Goal: Contribute content: Add original content to the website for others to see

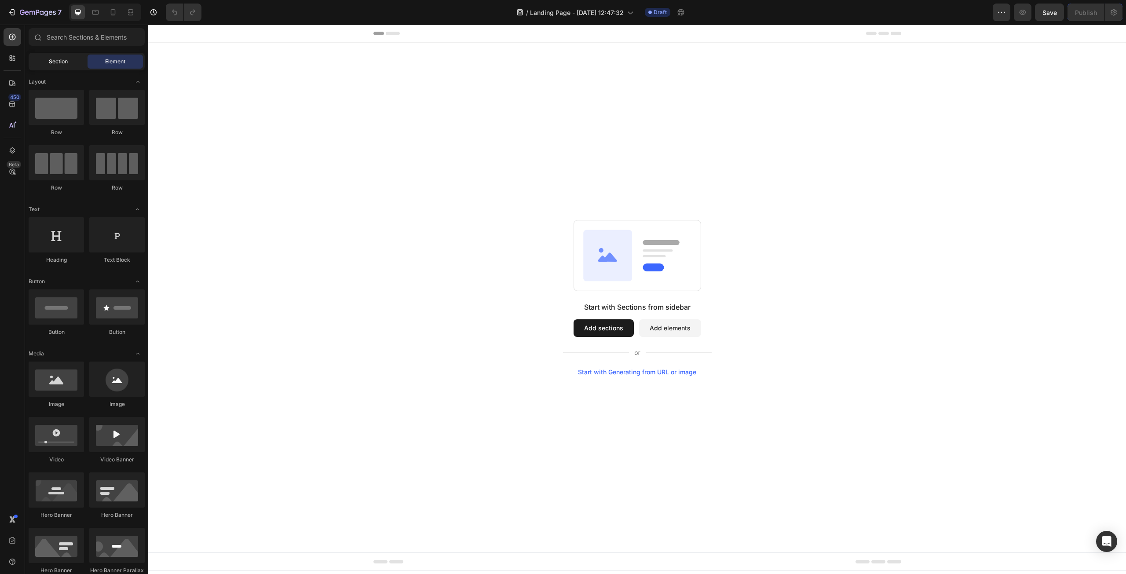
click at [73, 65] on div "Section" at bounding box center [57, 62] width 55 height 14
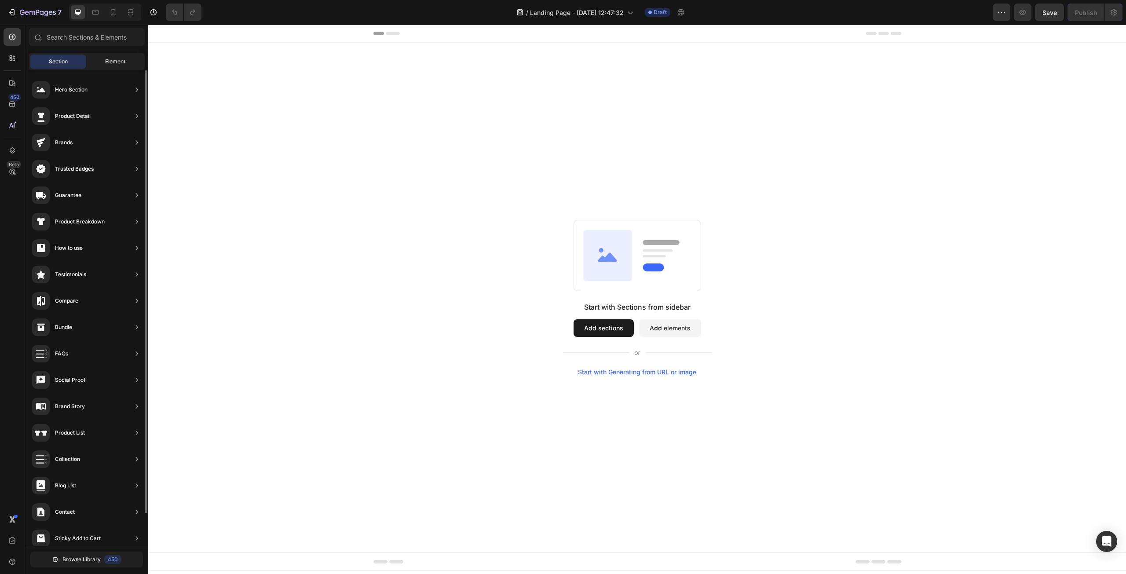
click at [97, 57] on div "Element" at bounding box center [115, 62] width 55 height 14
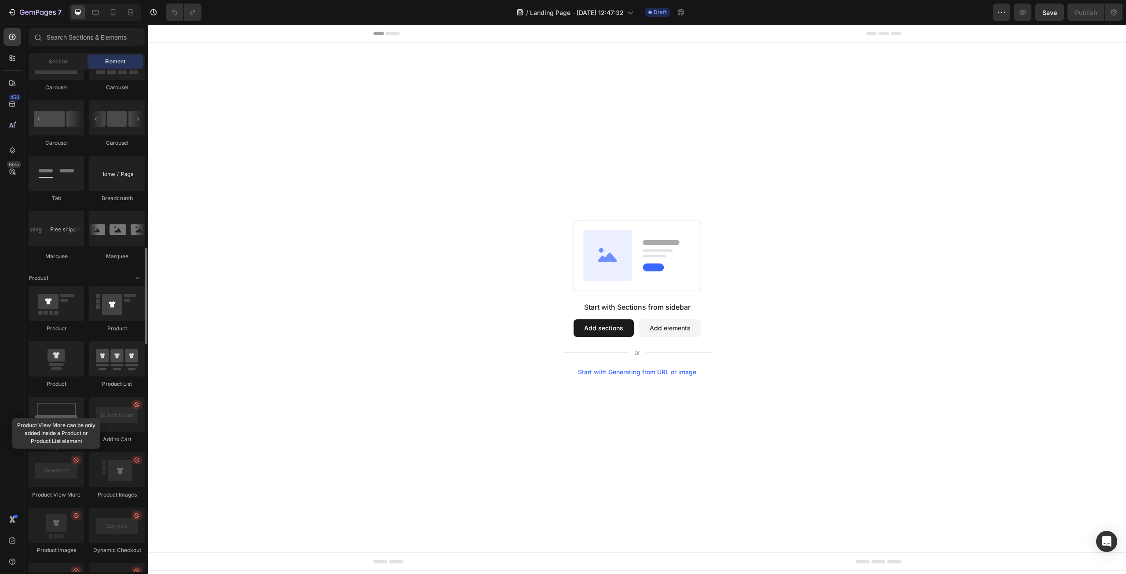
scroll to position [835, 0]
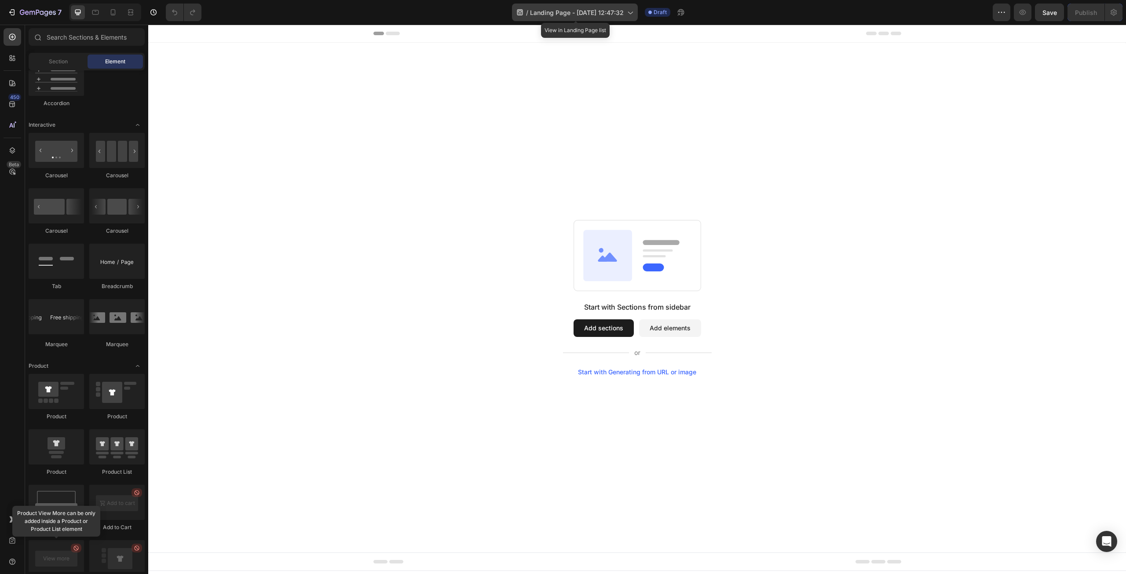
click at [627, 13] on icon at bounding box center [629, 12] width 9 height 9
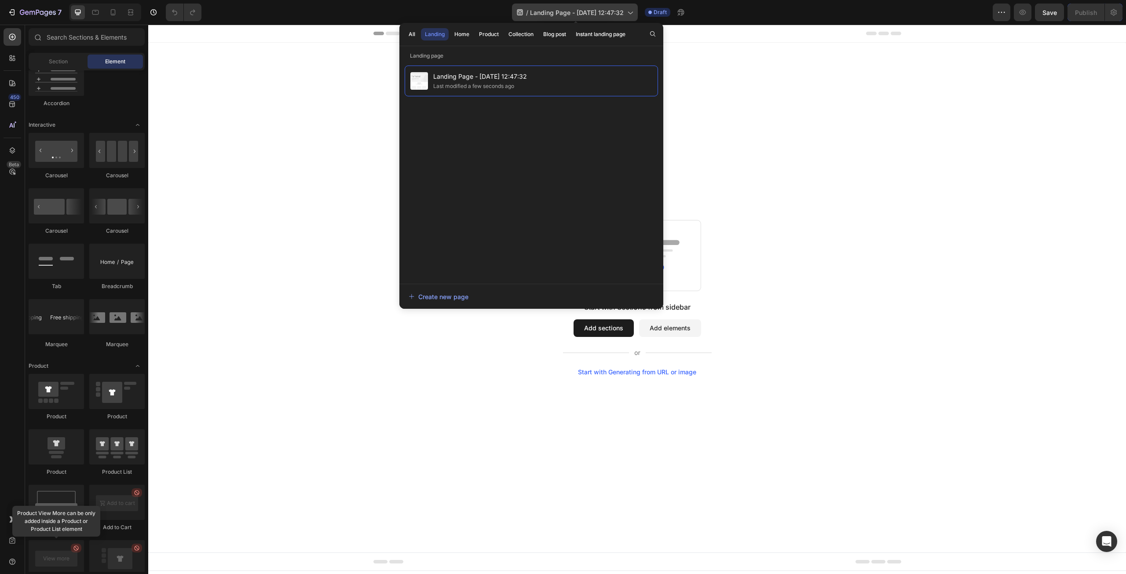
click at [627, 13] on icon at bounding box center [629, 12] width 9 height 9
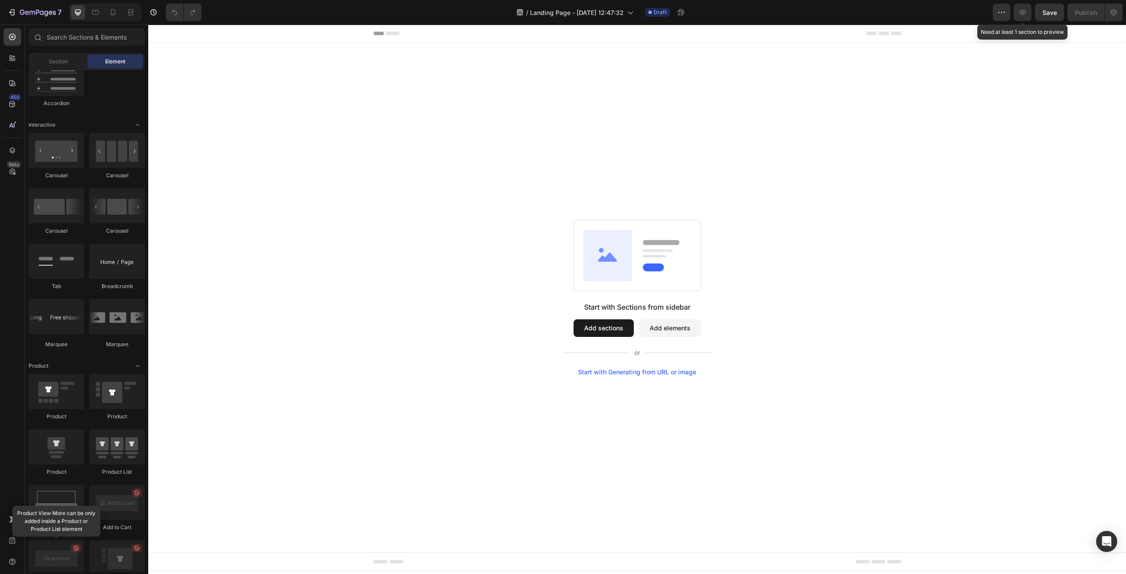
click at [1019, 14] on icon "button" at bounding box center [1022, 12] width 9 height 9
click at [1003, 15] on icon "button" at bounding box center [1001, 12] width 9 height 9
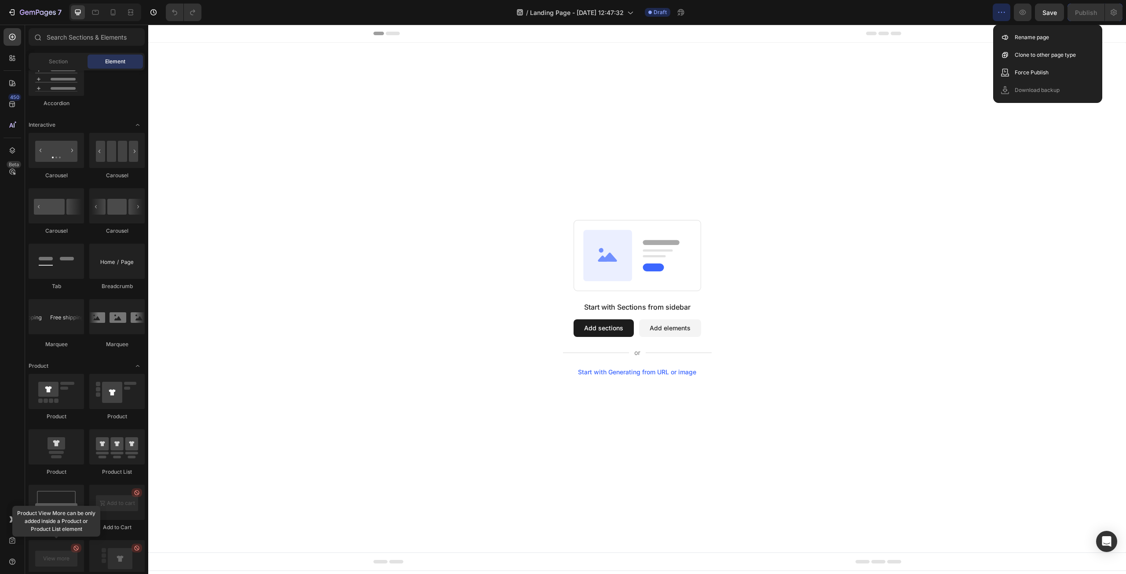
click at [1003, 15] on icon "button" at bounding box center [1001, 12] width 9 height 9
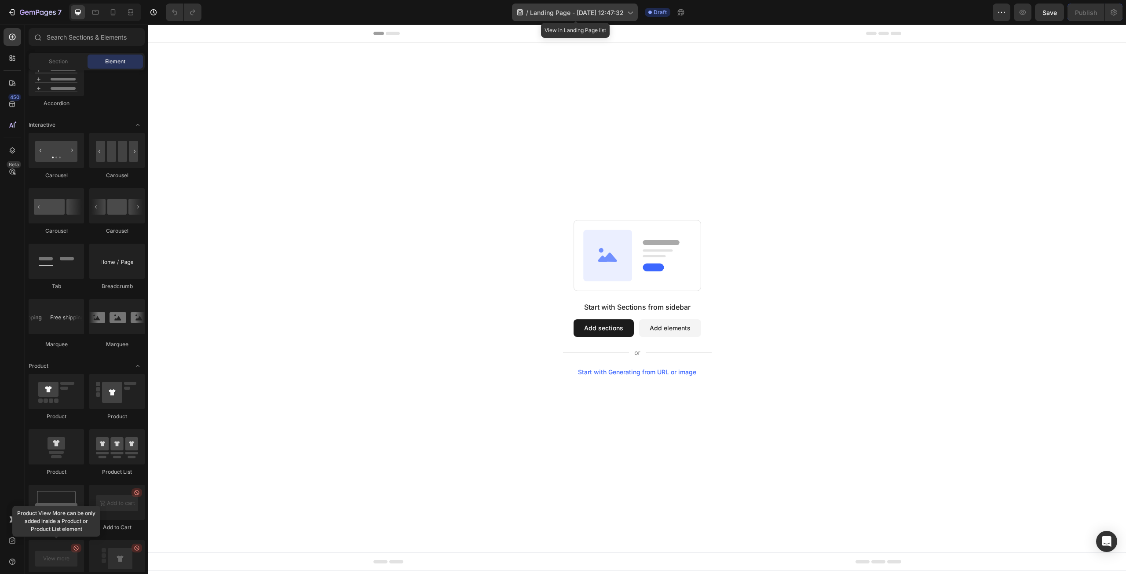
click at [608, 11] on span "Landing Page - [DATE] 12:47:32" at bounding box center [577, 12] width 94 height 9
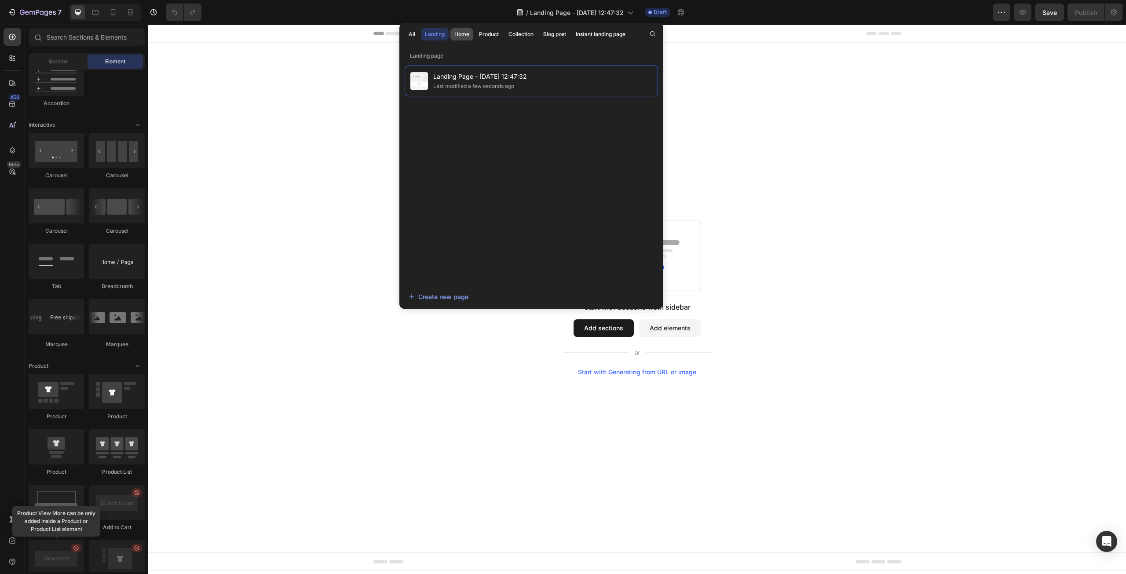
click at [455, 32] on div "Home" at bounding box center [461, 34] width 15 height 8
click at [504, 32] on button "Product" at bounding box center [520, 34] width 33 height 12
click at [461, 31] on div "Home" at bounding box center [461, 34] width 15 height 8
click at [445, 31] on button "Landing" at bounding box center [435, 34] width 28 height 12
click at [419, 33] on div "All Landing Home Product Collection Blog post Instant landing page" at bounding box center [516, 34] width 235 height 23
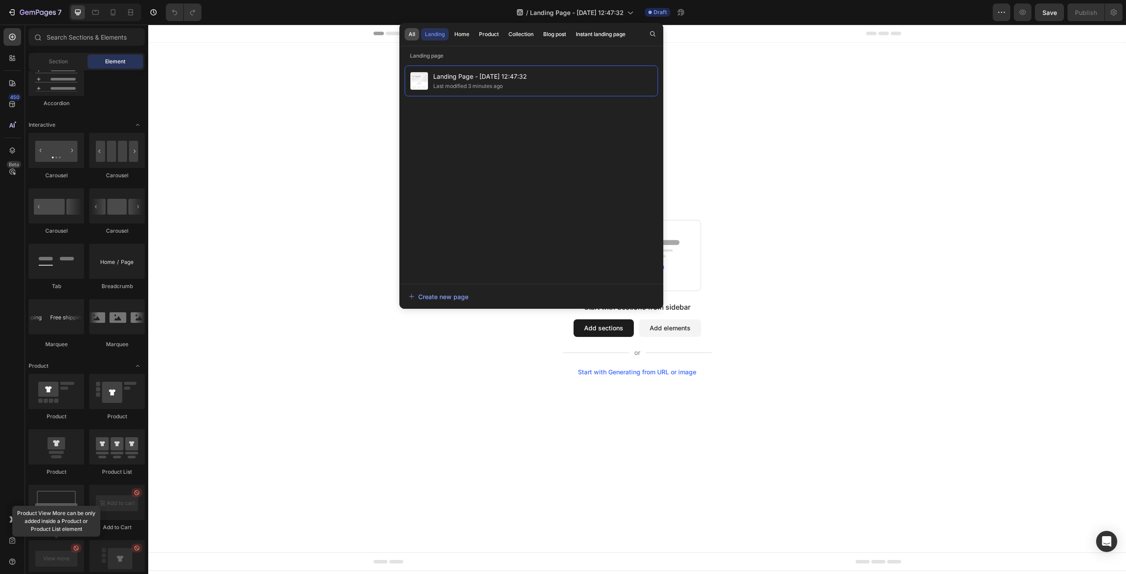
click at [409, 33] on div "All" at bounding box center [412, 34] width 7 height 8
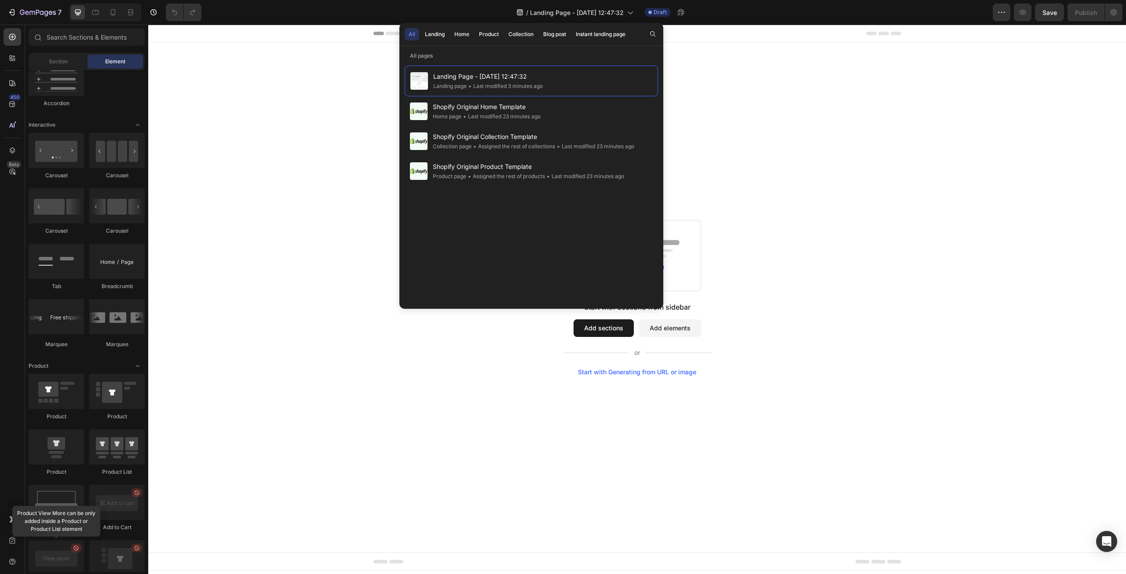
click at [244, 109] on div "Start with Sections from sidebar Add sections Add elements Start with Generatin…" at bounding box center [637, 298] width 978 height 510
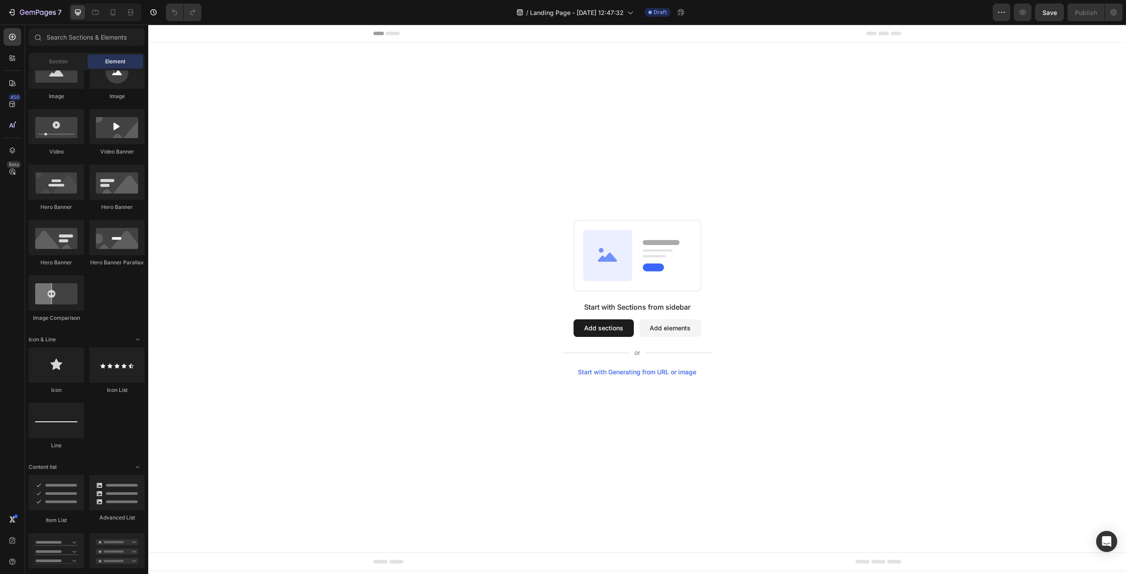
scroll to position [44, 0]
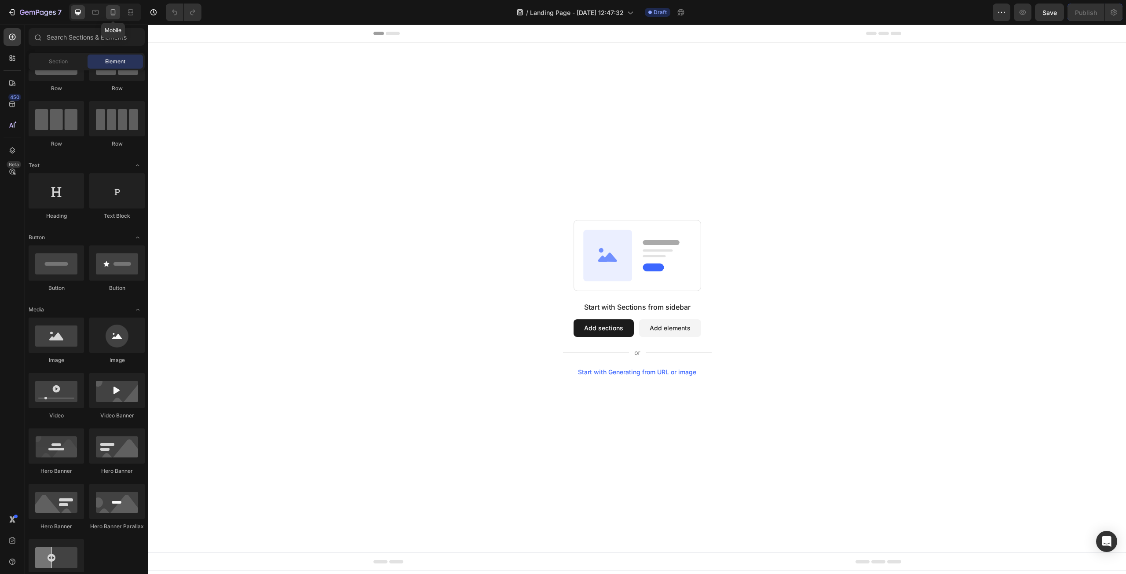
click at [112, 16] on icon at bounding box center [113, 12] width 9 height 9
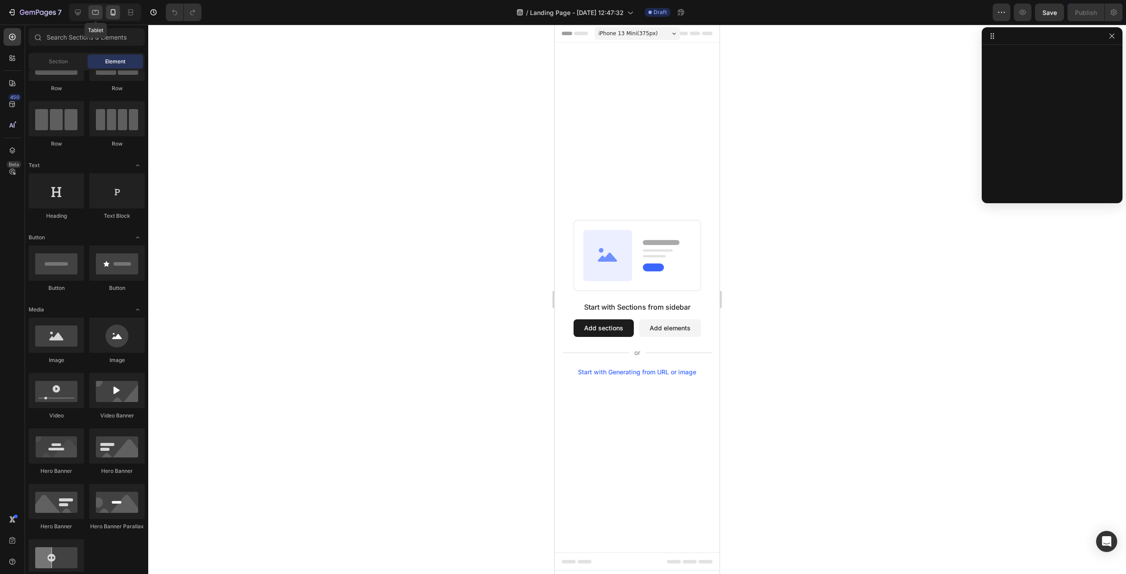
click at [92, 14] on icon at bounding box center [95, 12] width 9 height 9
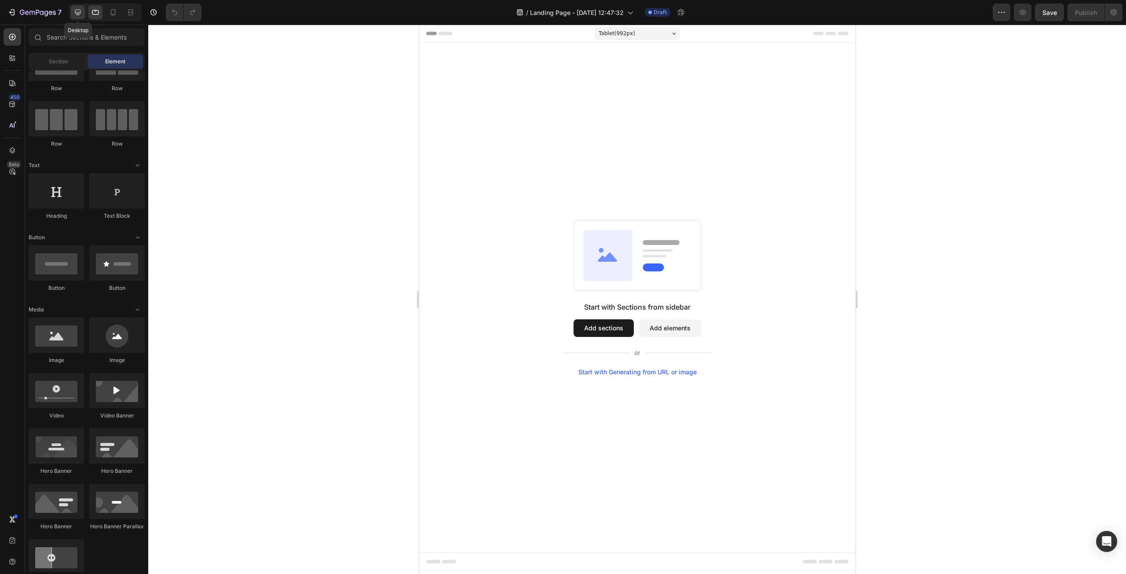
click at [75, 15] on icon at bounding box center [77, 12] width 9 height 9
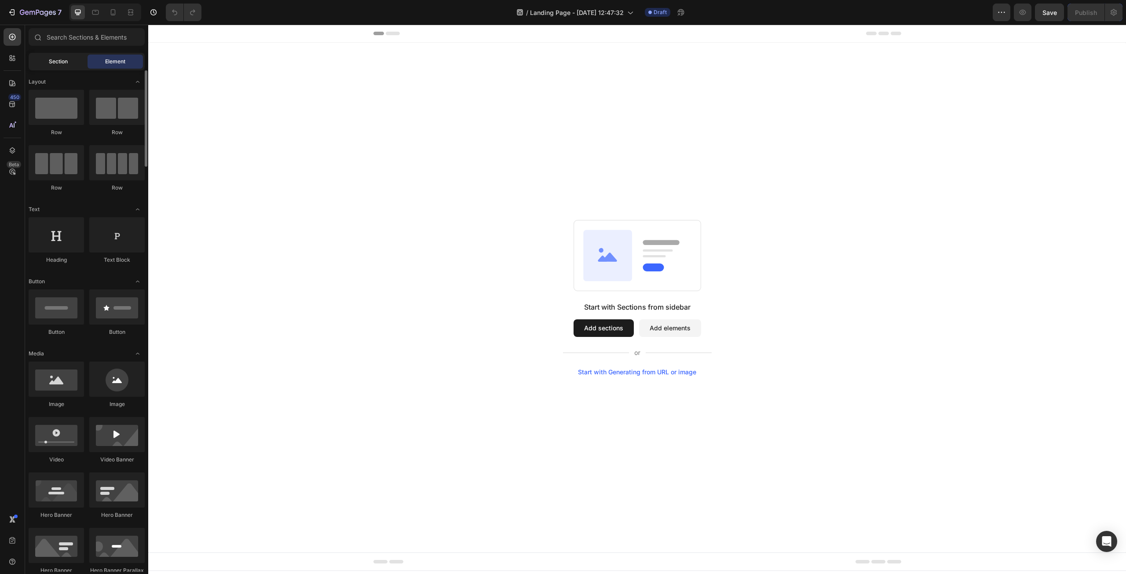
click at [58, 61] on span "Section" at bounding box center [58, 62] width 19 height 8
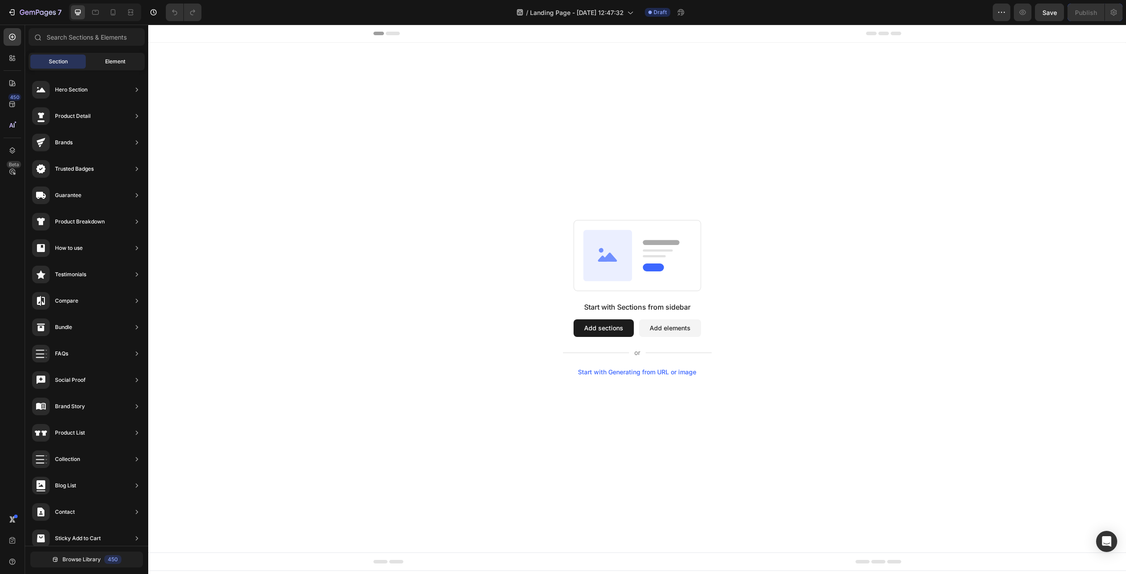
click at [107, 57] on div "Element" at bounding box center [115, 62] width 55 height 14
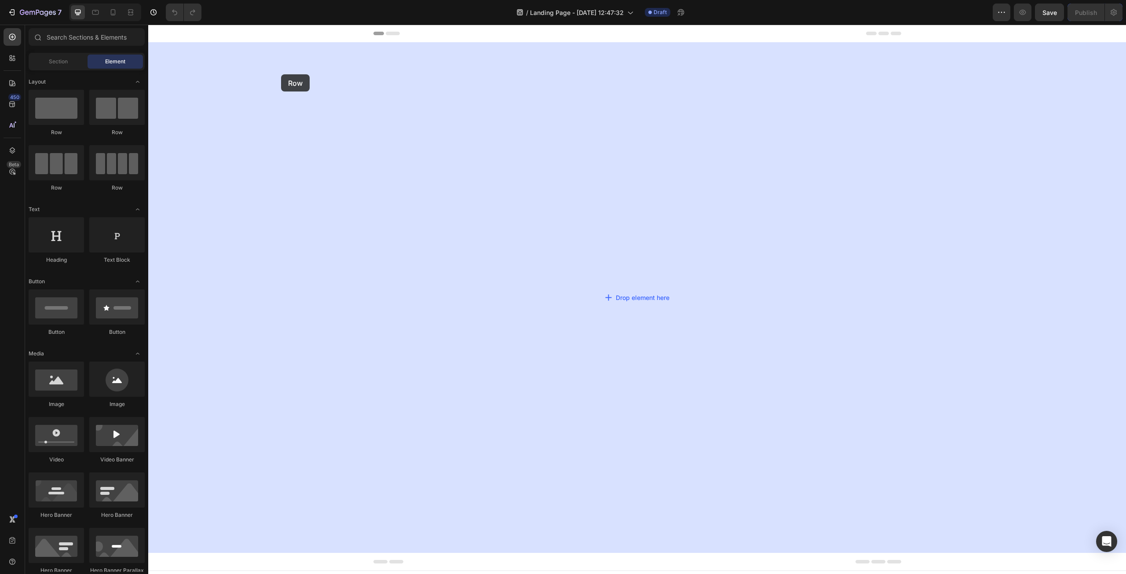
drag, startPoint x: 208, startPoint y: 131, endPoint x: 281, endPoint y: 74, distance: 92.4
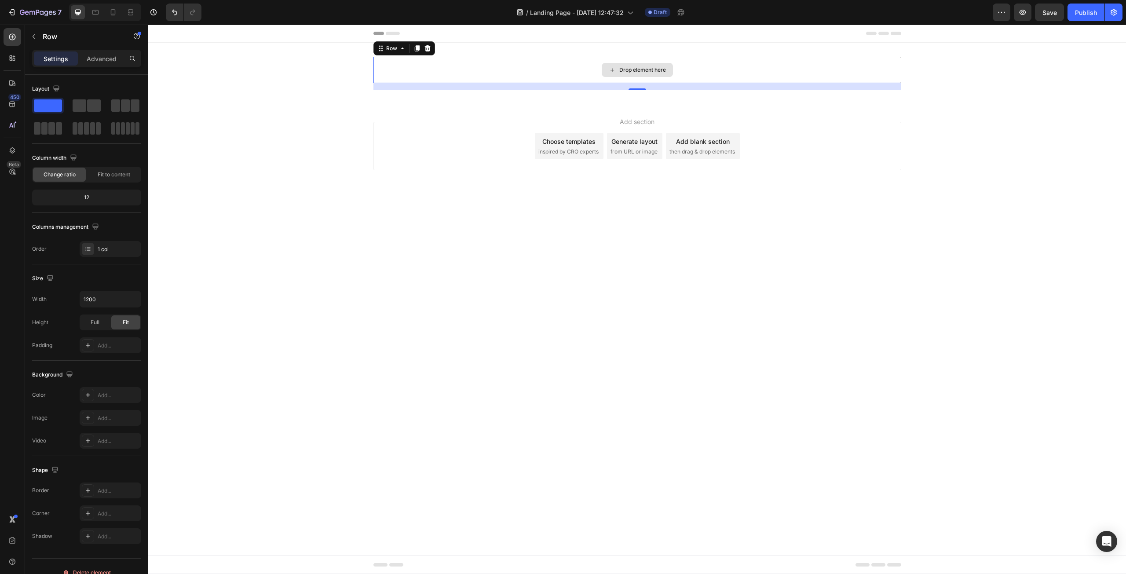
click at [389, 71] on div "Drop element here" at bounding box center [637, 70] width 528 height 26
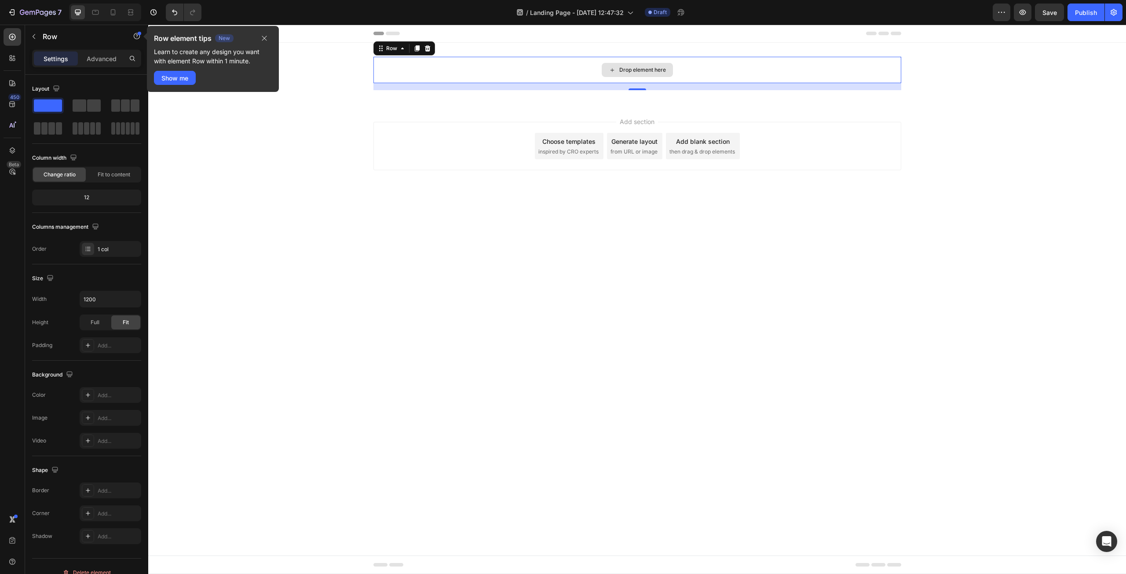
click at [389, 71] on div "Drop element here" at bounding box center [637, 70] width 528 height 26
click at [262, 39] on icon "button" at bounding box center [264, 38] width 7 height 7
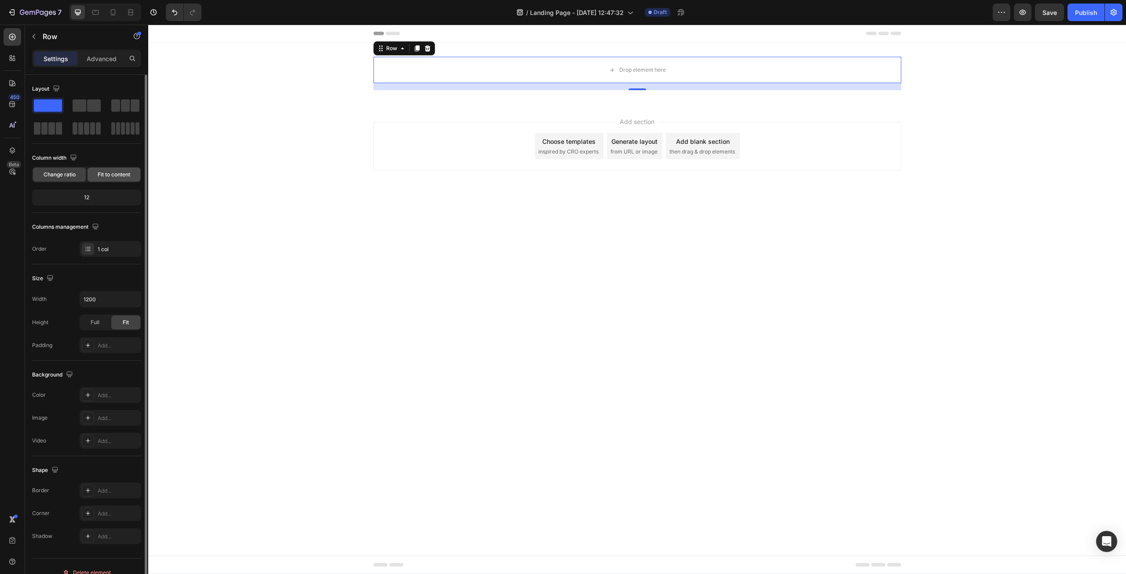
click at [98, 174] on span "Fit to content" at bounding box center [114, 175] width 33 height 8
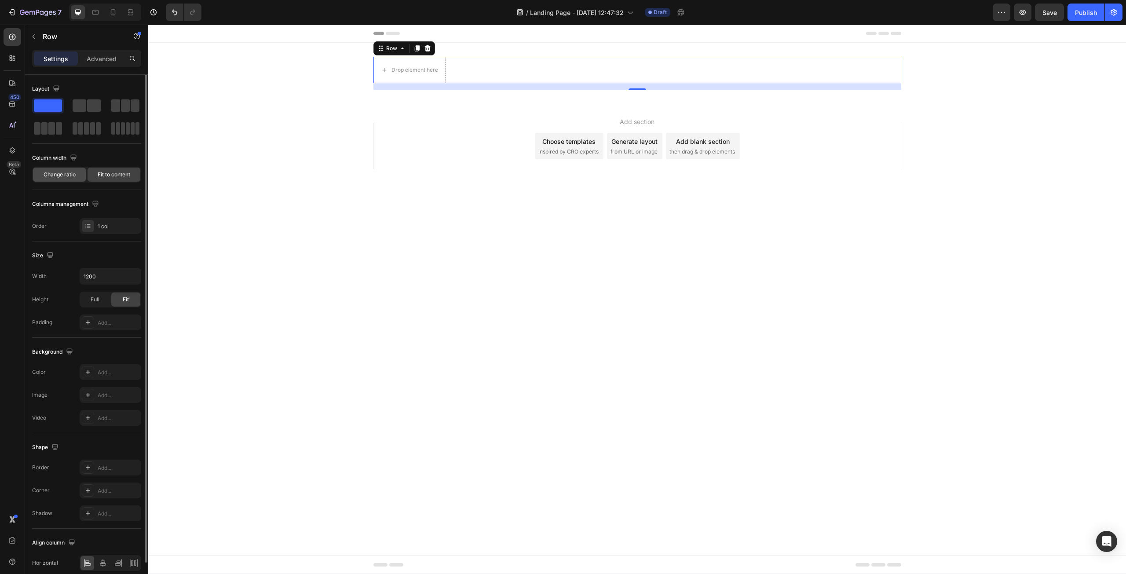
click at [67, 177] on span "Change ratio" at bounding box center [60, 175] width 32 height 8
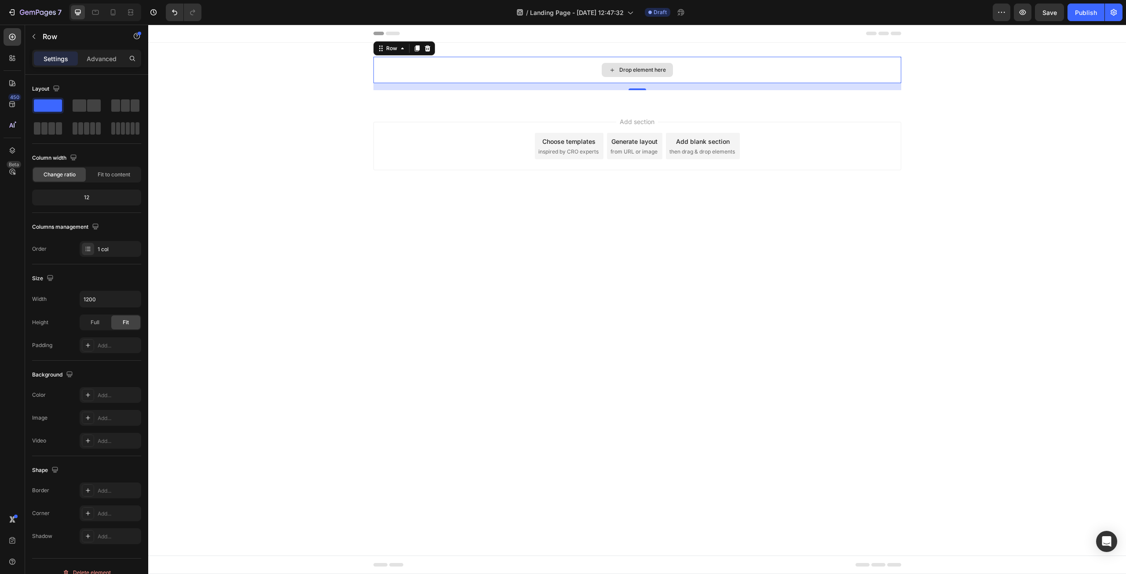
click at [356, 84] on div "Drop element here Row 16" at bounding box center [637, 73] width 978 height 33
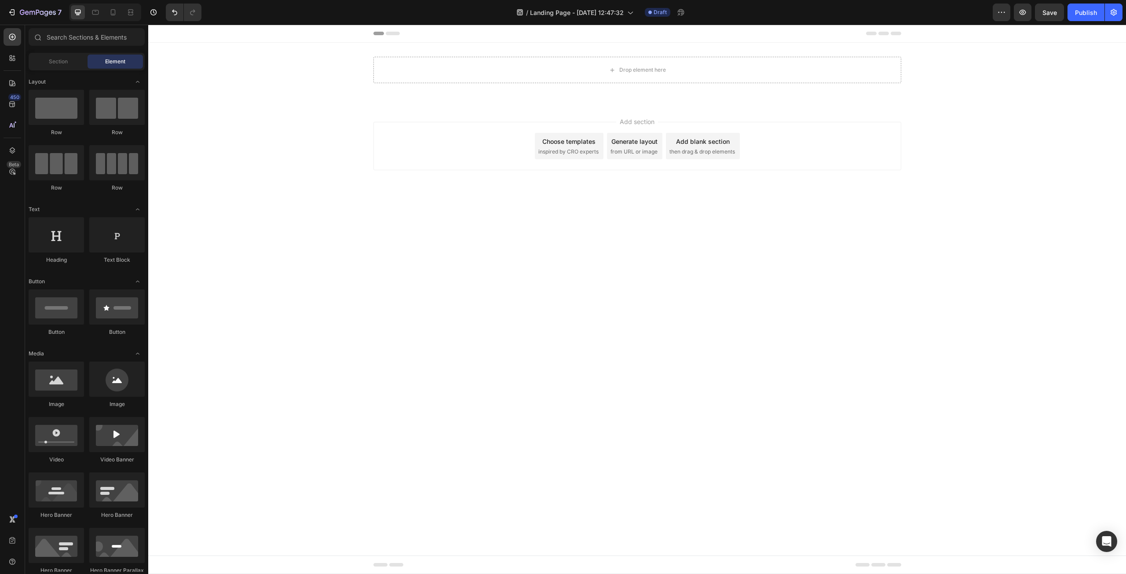
click at [591, 39] on div "Header" at bounding box center [637, 34] width 528 height 18
click at [212, 38] on div "Header" at bounding box center [637, 34] width 978 height 18
click at [168, 37] on span "Header" at bounding box center [174, 33] width 19 height 9
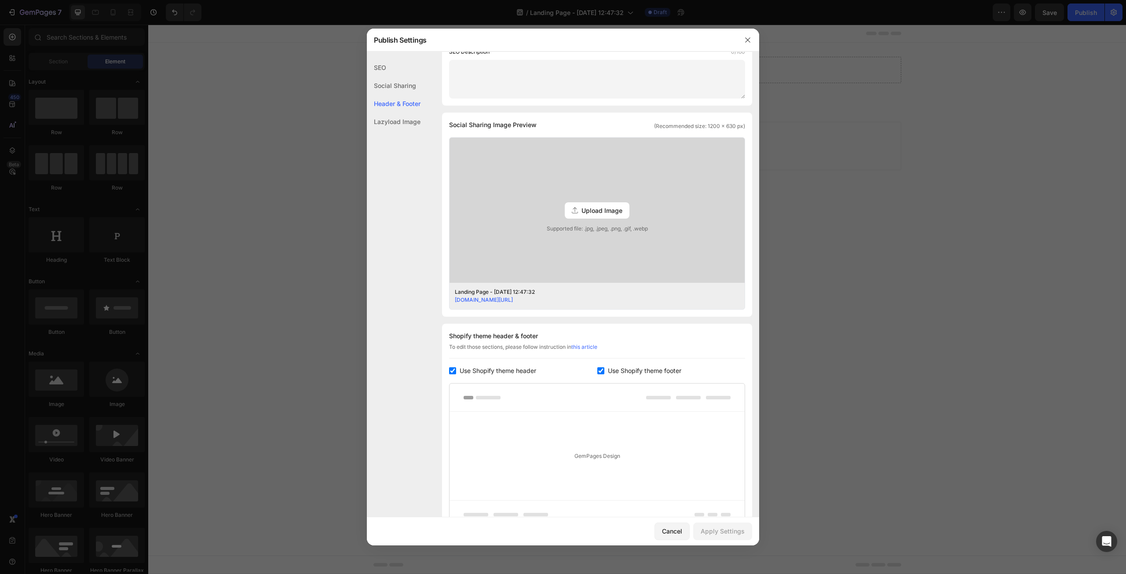
scroll to position [176, 0]
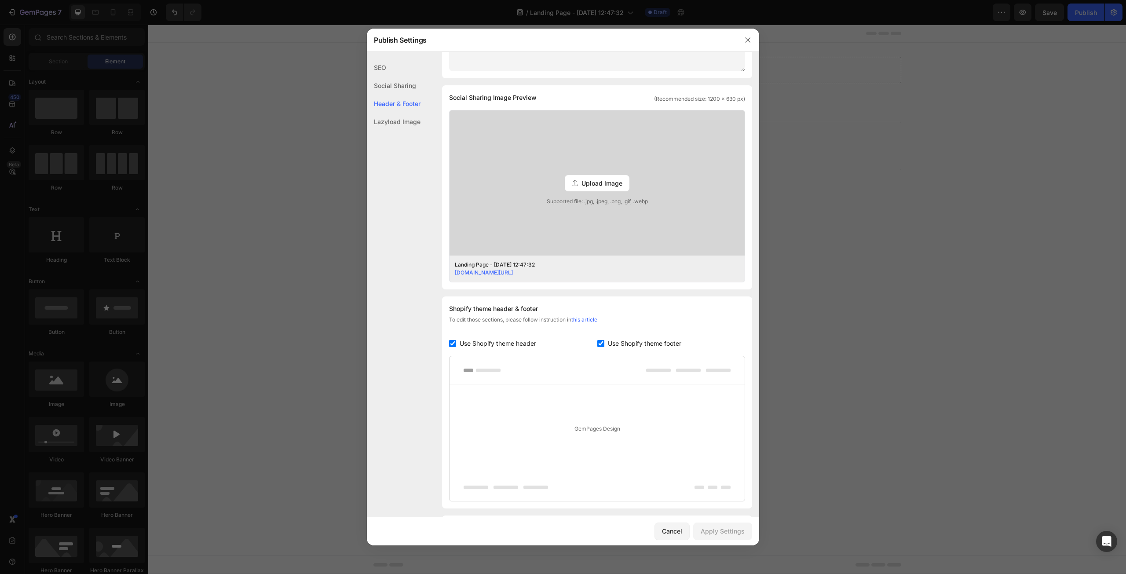
click at [451, 342] on input "checkbox" at bounding box center [452, 343] width 7 height 7
checkbox input "false"
click at [597, 345] on input "checkbox" at bounding box center [600, 343] width 7 height 7
checkbox input "false"
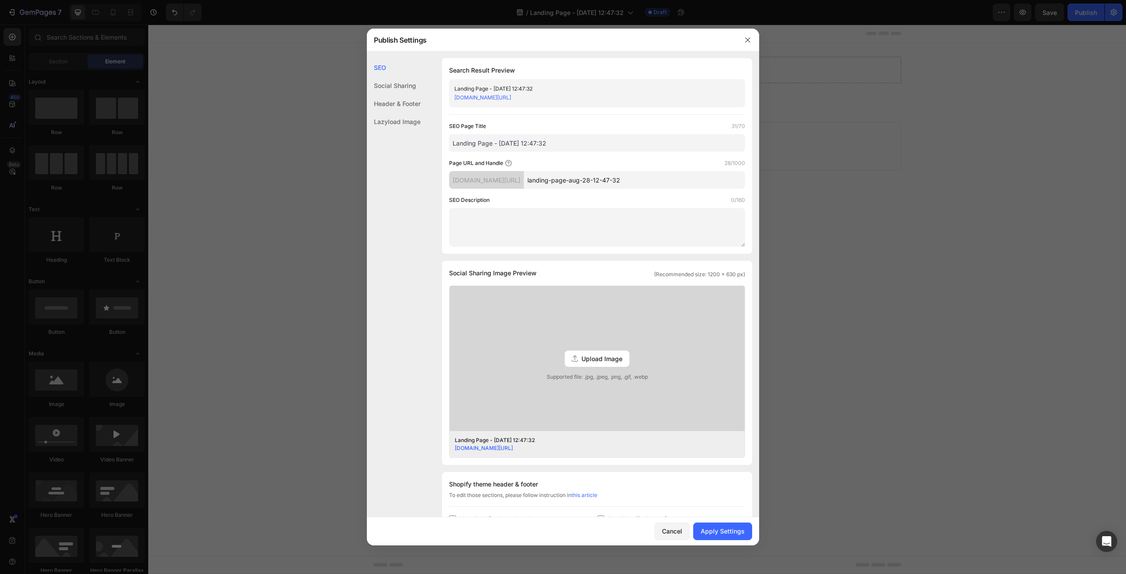
scroll to position [0, 0]
click at [402, 95] on div "Social Sharing" at bounding box center [394, 104] width 54 height 18
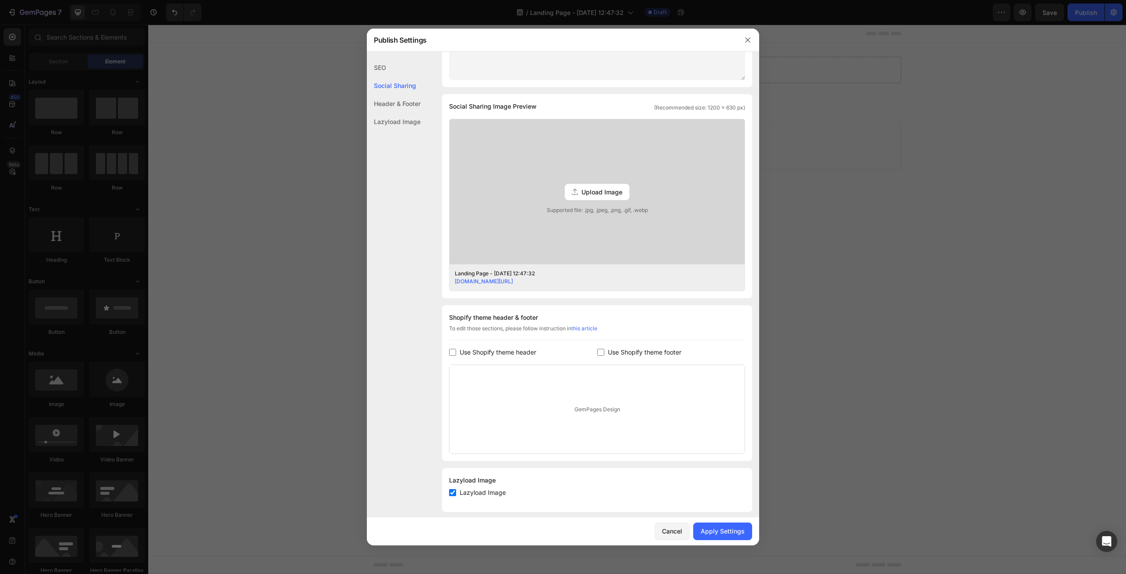
scroll to position [176, 0]
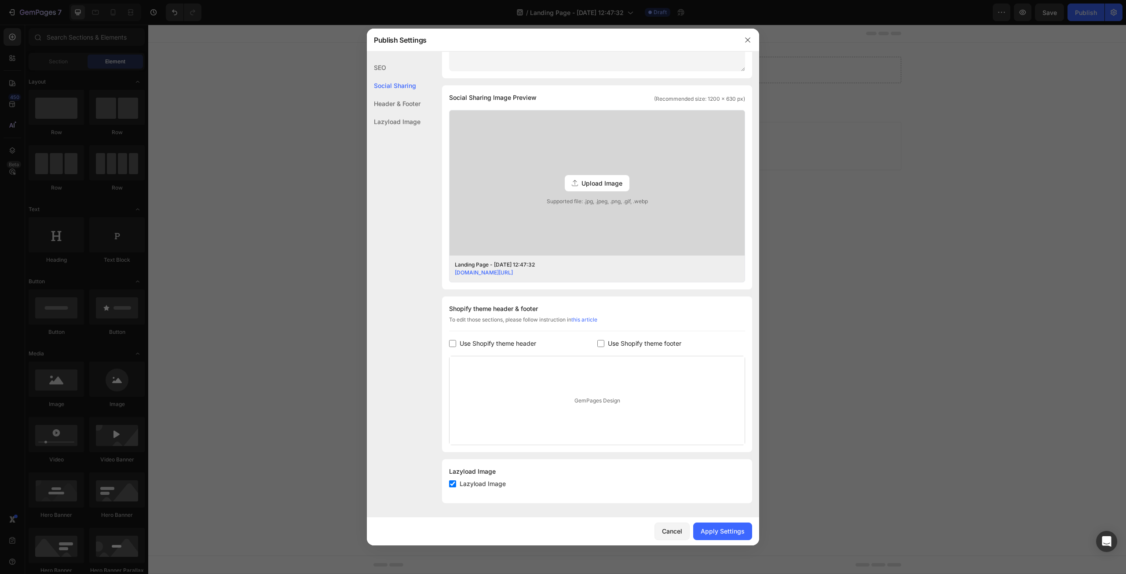
click at [397, 113] on div "Header & Footer" at bounding box center [394, 122] width 54 height 18
click at [394, 121] on div "Lazyload Image" at bounding box center [394, 122] width 54 height 18
click at [726, 531] on div "Apply Settings" at bounding box center [722, 530] width 44 height 9
click at [744, 43] on icon "button" at bounding box center [747, 39] width 7 height 7
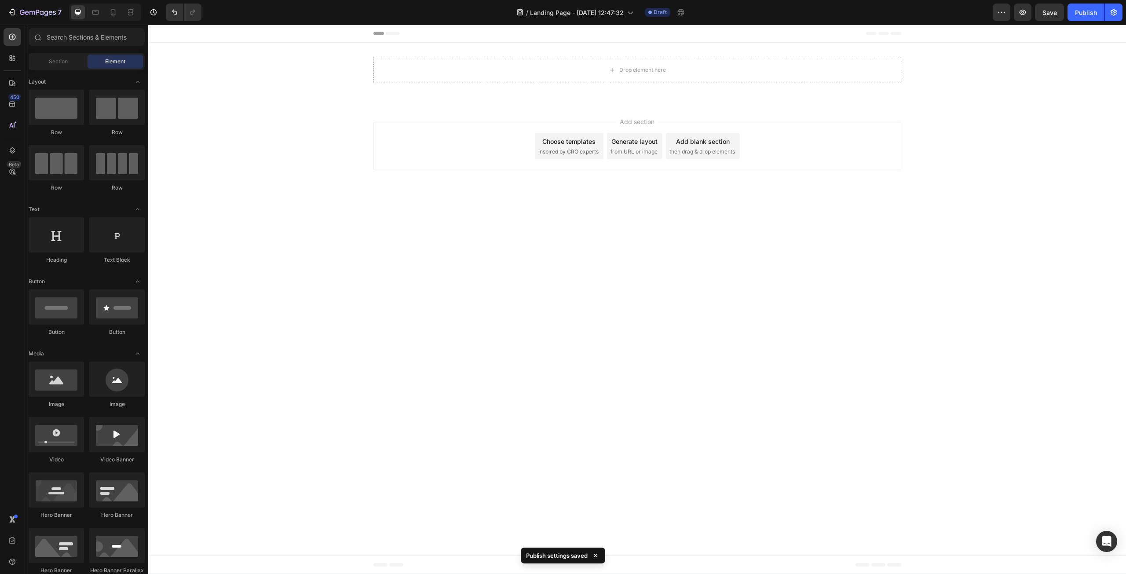
click at [430, 32] on div "Header" at bounding box center [637, 34] width 528 height 18
click at [167, 34] on span "Header" at bounding box center [174, 33] width 19 height 9
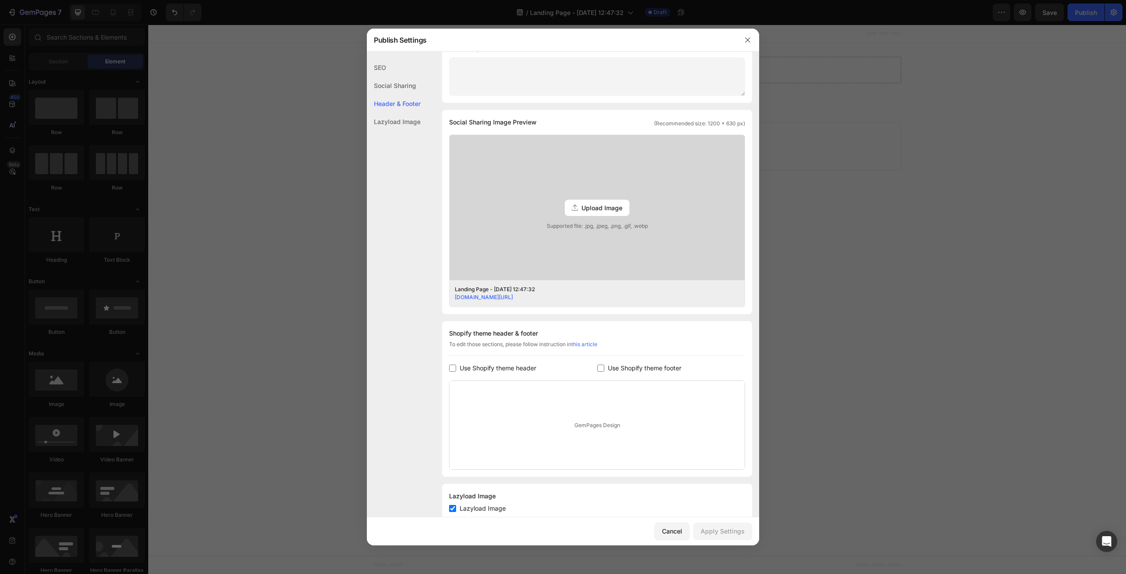
scroll to position [0, 0]
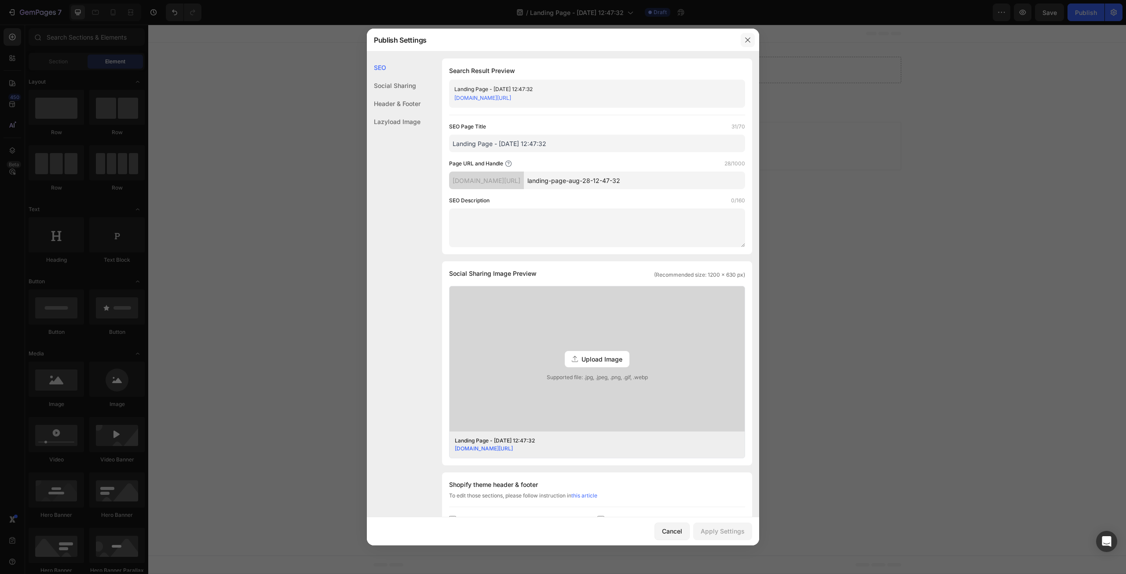
click at [744, 44] on button "button" at bounding box center [748, 40] width 14 height 14
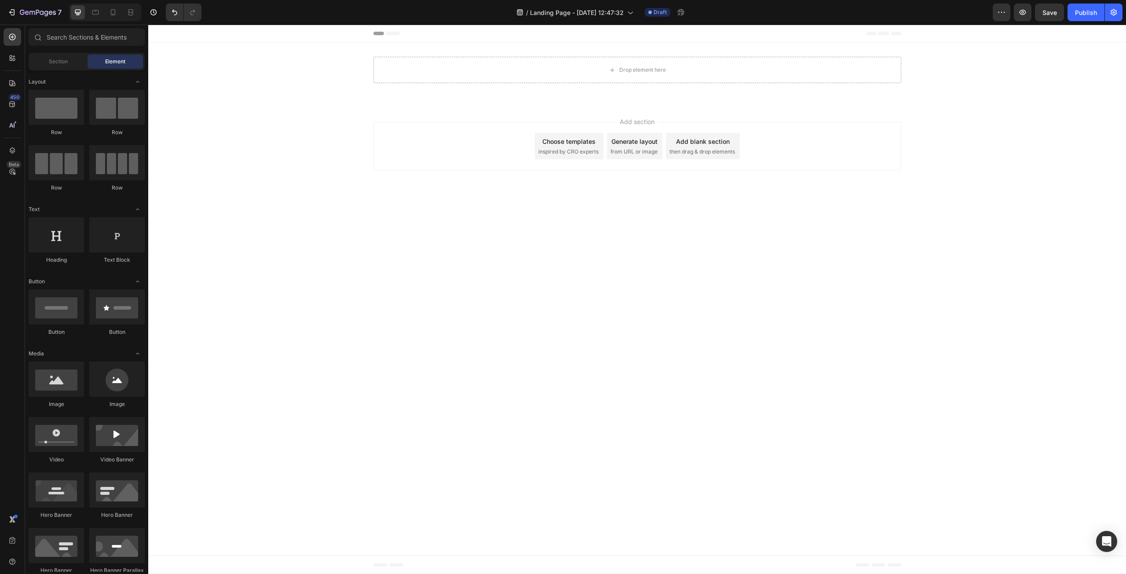
click at [412, 27] on div "Header" at bounding box center [637, 34] width 528 height 18
click at [390, 37] on div "Header" at bounding box center [637, 34] width 528 height 18
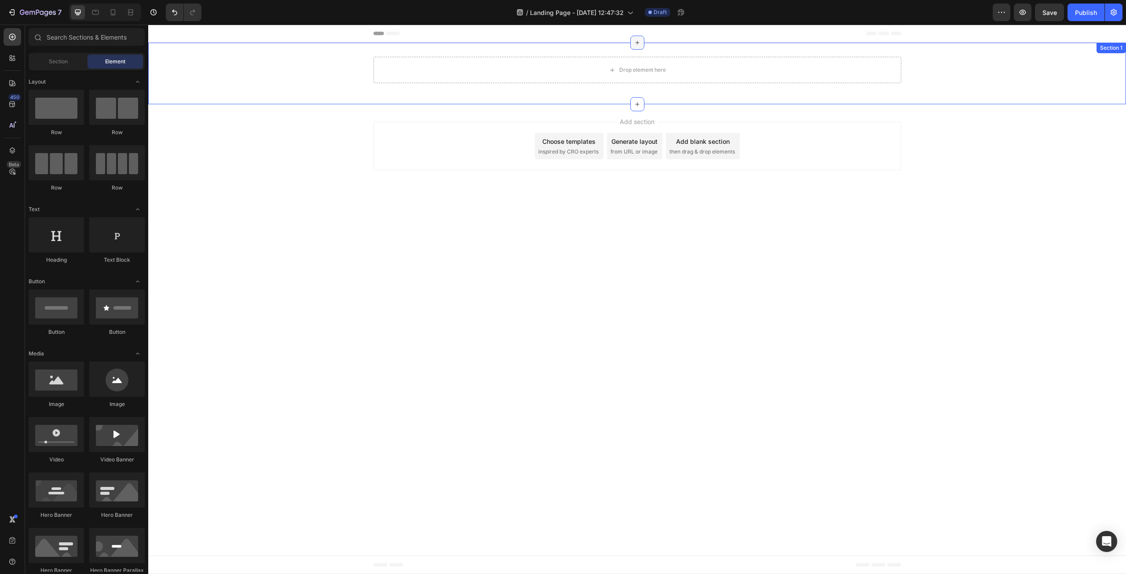
click at [634, 44] on icon at bounding box center [637, 42] width 7 height 7
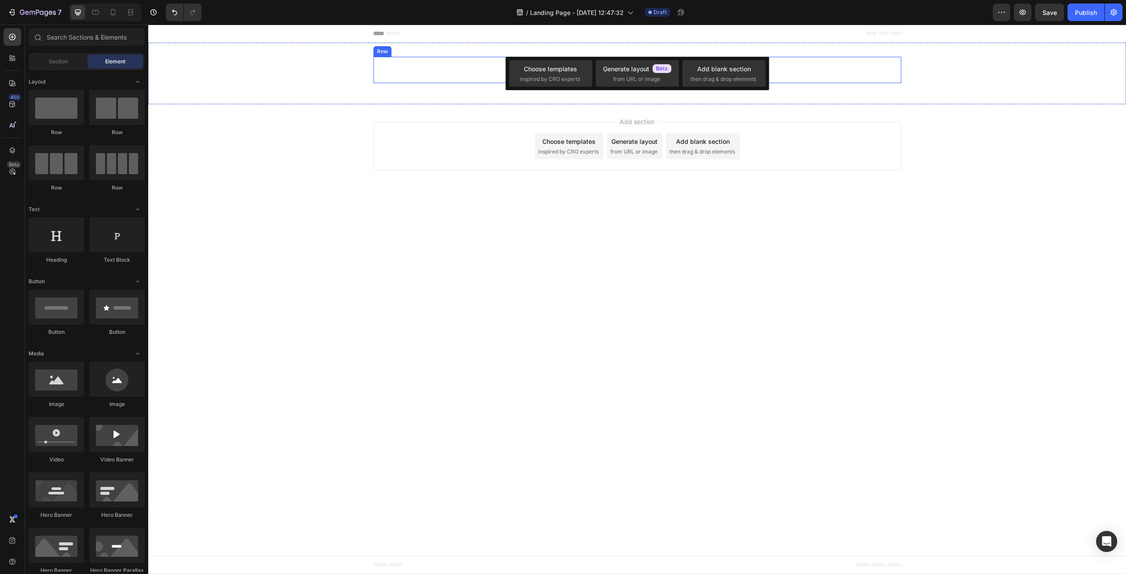
click at [473, 74] on div "Drop element here" at bounding box center [637, 70] width 528 height 26
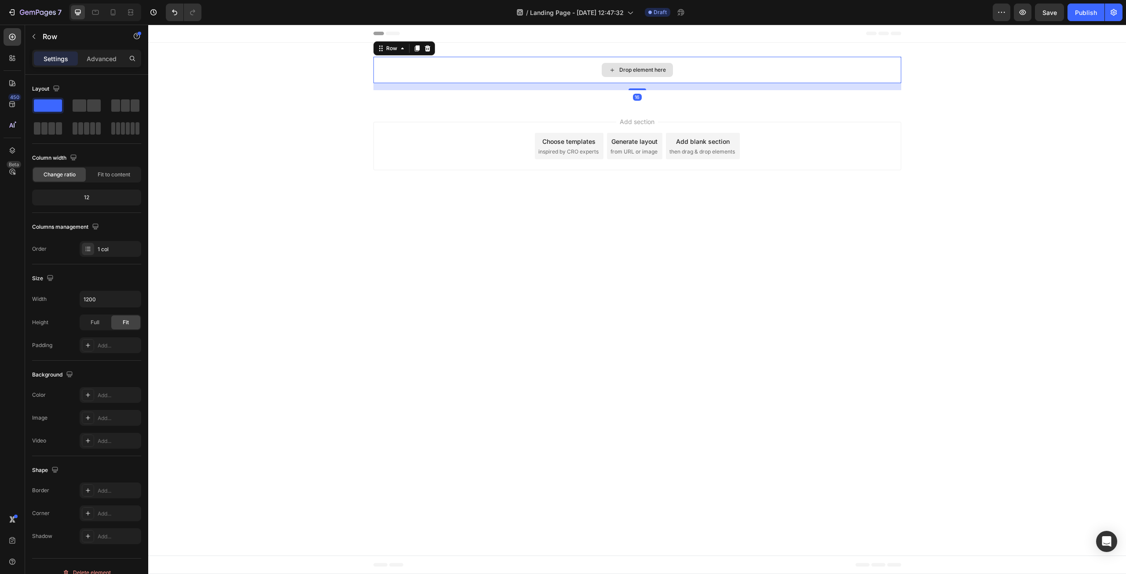
click at [546, 69] on div "Drop element here" at bounding box center [637, 70] width 528 height 26
click at [88, 197] on div "12" at bounding box center [87, 197] width 106 height 12
click at [87, 197] on div "12" at bounding box center [87, 197] width 106 height 12
click at [74, 203] on div "12" at bounding box center [87, 197] width 106 height 12
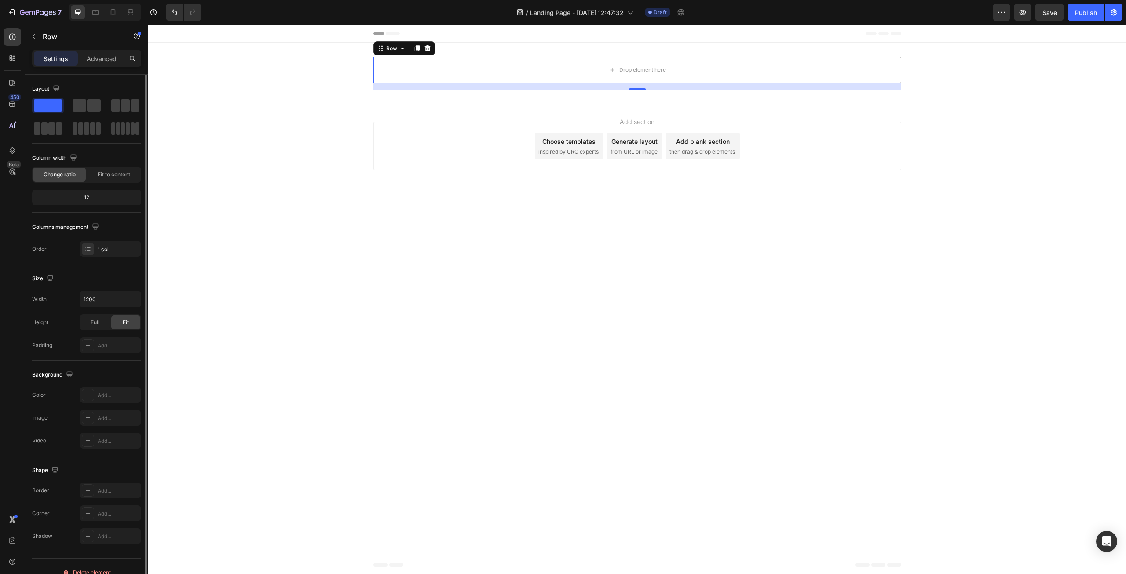
click at [73, 204] on div "12" at bounding box center [86, 198] width 109 height 16
click at [73, 158] on icon "button" at bounding box center [73, 157] width 9 height 9
drag, startPoint x: 74, startPoint y: 158, endPoint x: 51, endPoint y: 158, distance: 23.3
click at [70, 159] on icon "button" at bounding box center [73, 157] width 9 height 9
click at [50, 158] on div "Column width" at bounding box center [55, 158] width 47 height 12
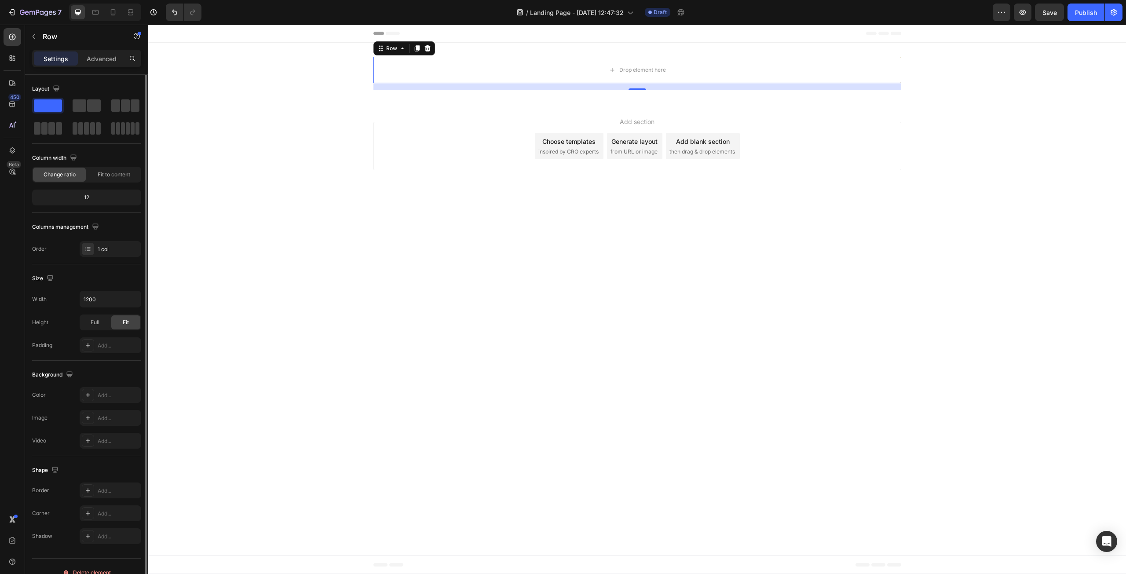
click at [60, 188] on div "Column width Change ratio Fit to content 12" at bounding box center [86, 182] width 109 height 62
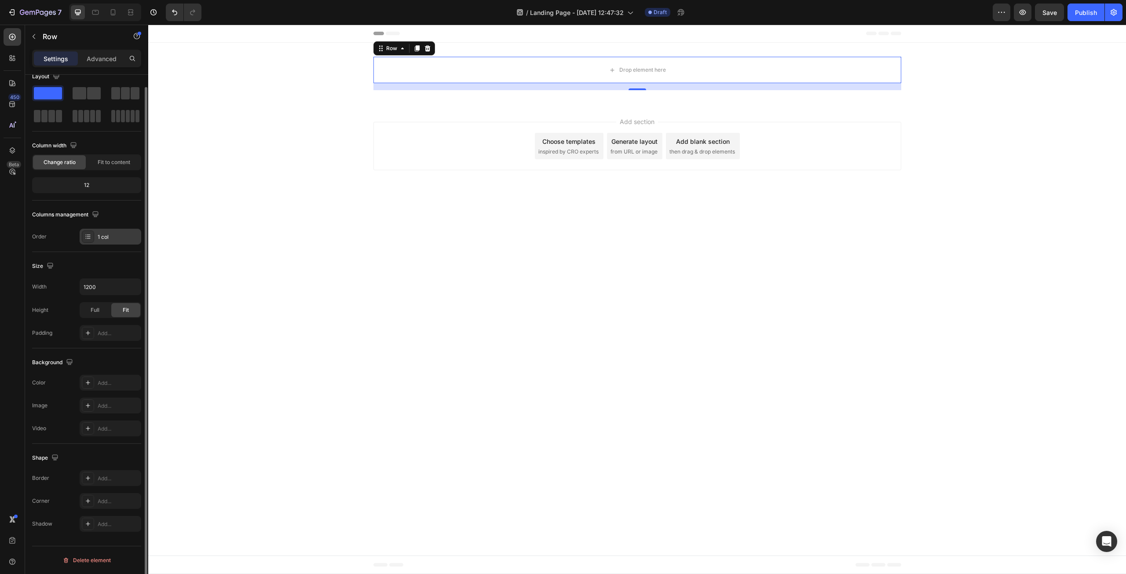
click at [84, 238] on div at bounding box center [88, 236] width 12 height 12
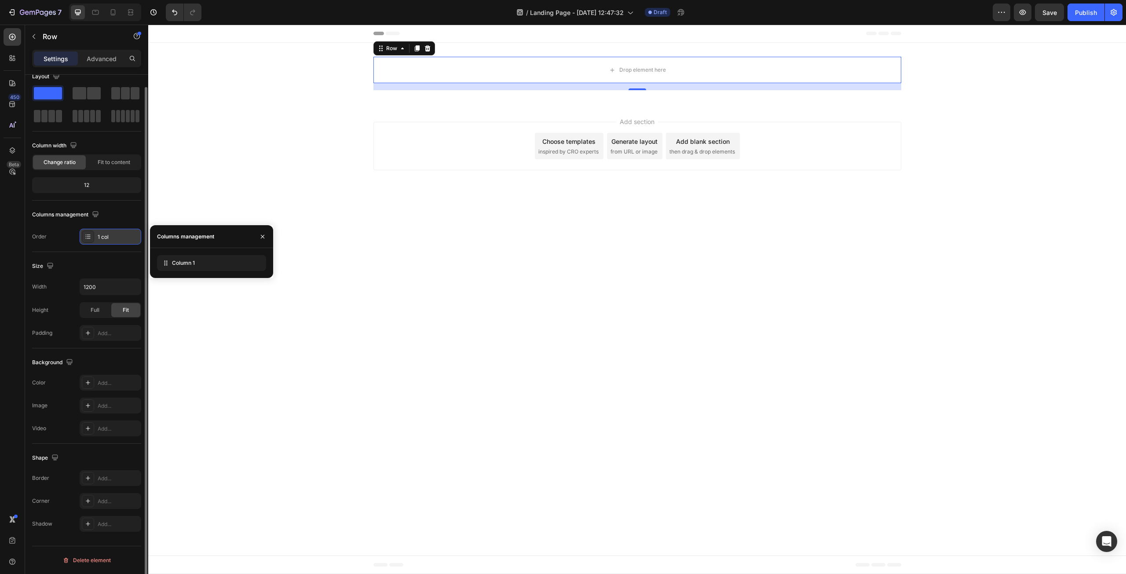
click at [84, 238] on div at bounding box center [88, 236] width 12 height 12
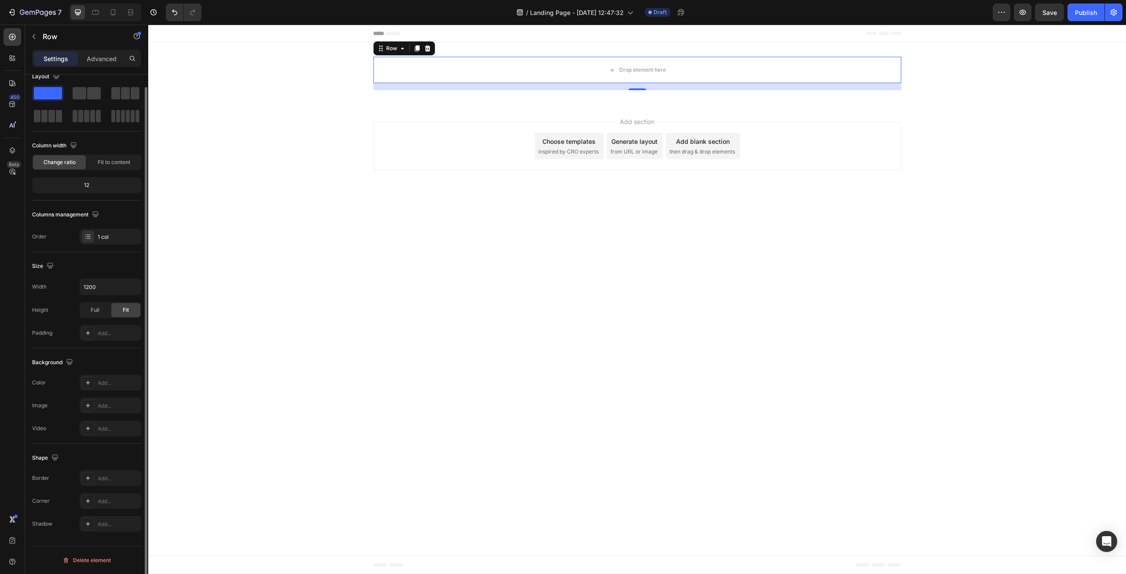
click at [58, 241] on div "Order 1 col" at bounding box center [86, 237] width 109 height 16
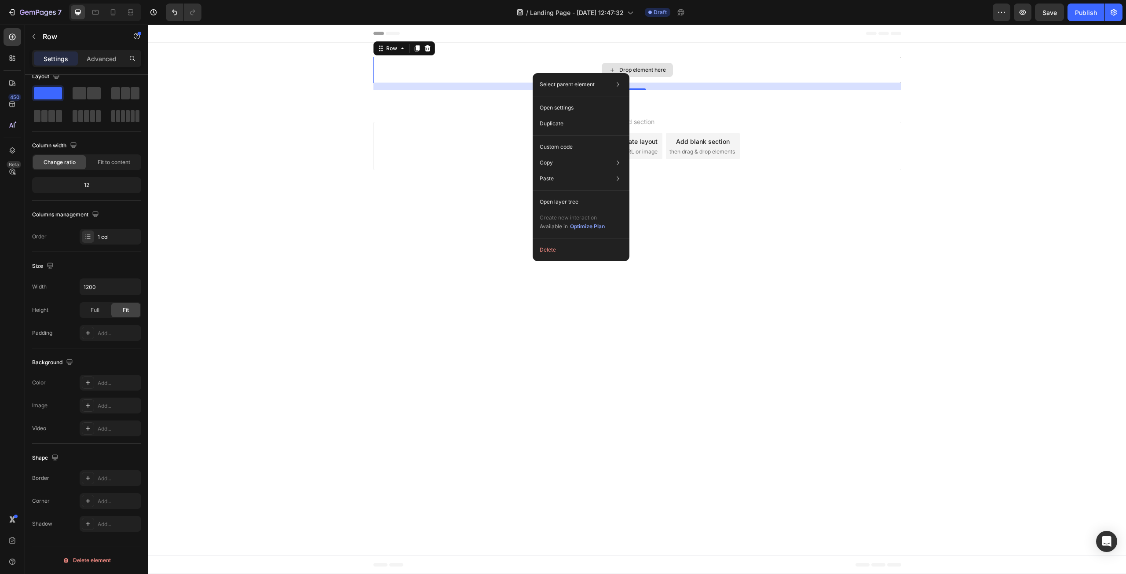
click at [403, 70] on div "Drop element here" at bounding box center [637, 70] width 528 height 26
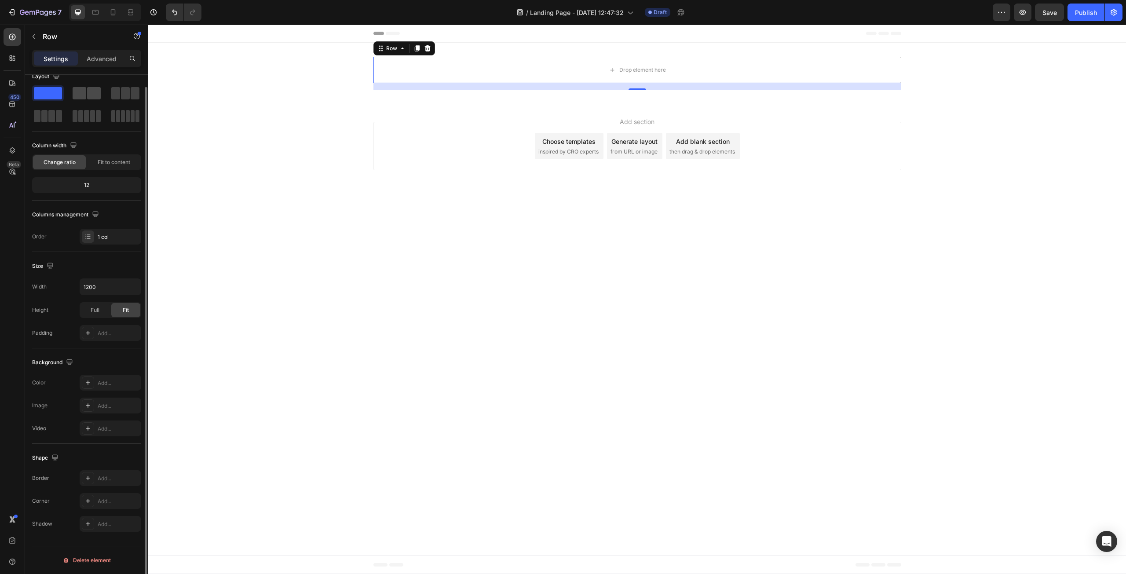
click at [82, 93] on span at bounding box center [80, 93] width 14 height 12
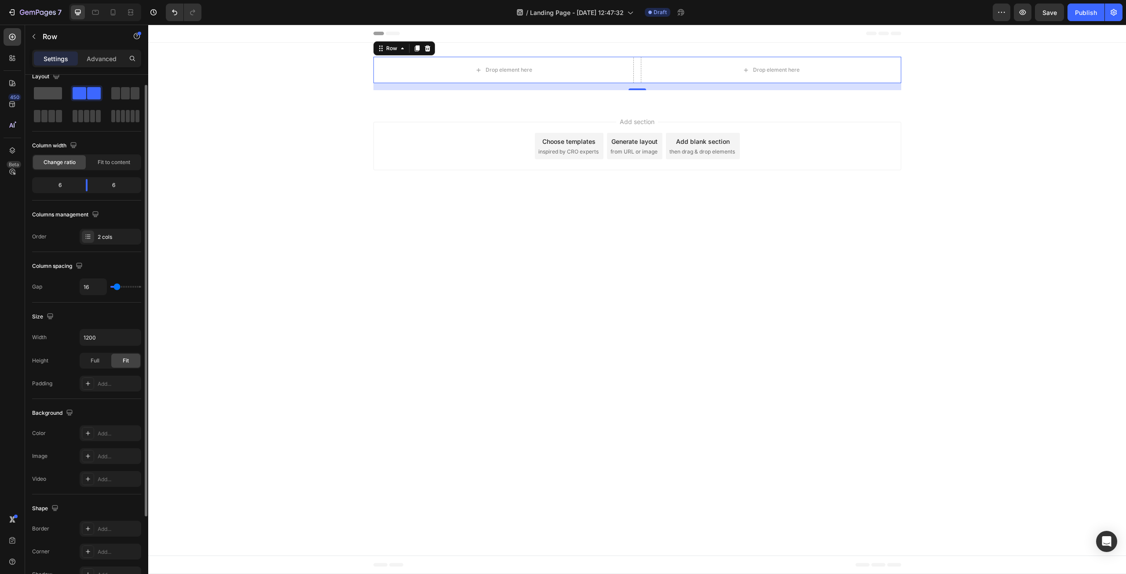
click at [47, 97] on span at bounding box center [48, 93] width 28 height 12
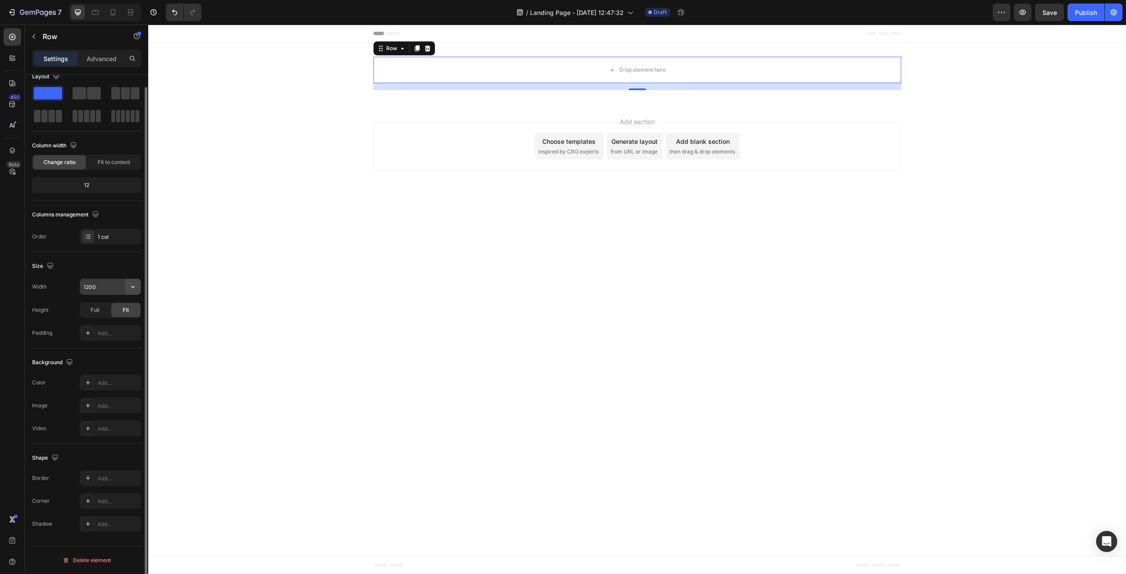
click at [134, 285] on icon "button" at bounding box center [132, 286] width 9 height 9
click at [103, 288] on input "1200" at bounding box center [110, 287] width 61 height 16
click at [35, 292] on div "Width" at bounding box center [39, 287] width 15 height 14
click at [91, 311] on span "Full" at bounding box center [95, 310] width 9 height 8
click at [117, 310] on div "Fit" at bounding box center [125, 310] width 29 height 14
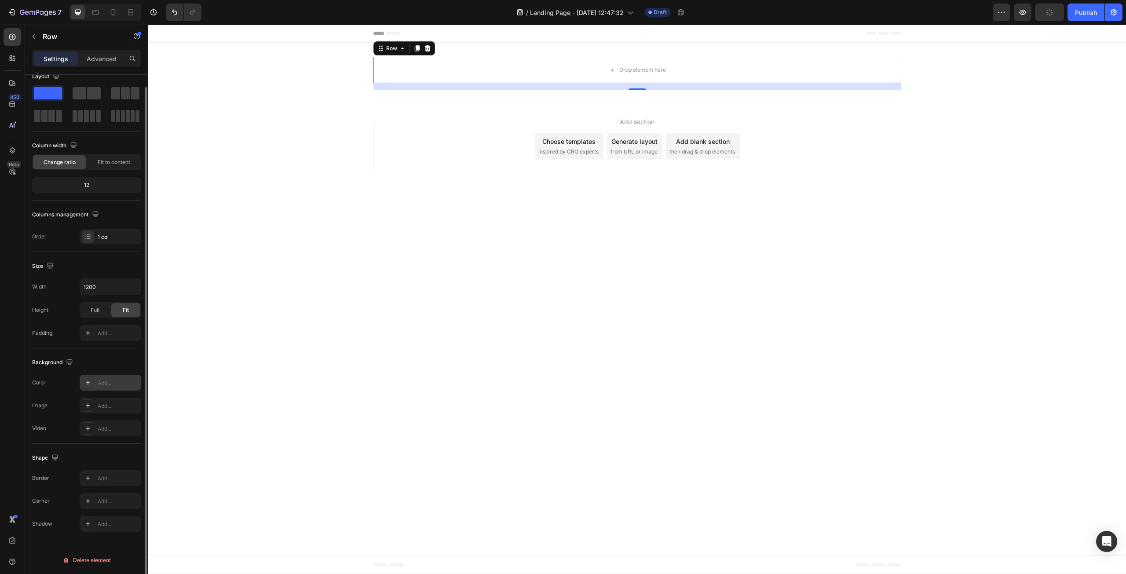
click at [87, 383] on icon at bounding box center [88, 382] width 4 height 4
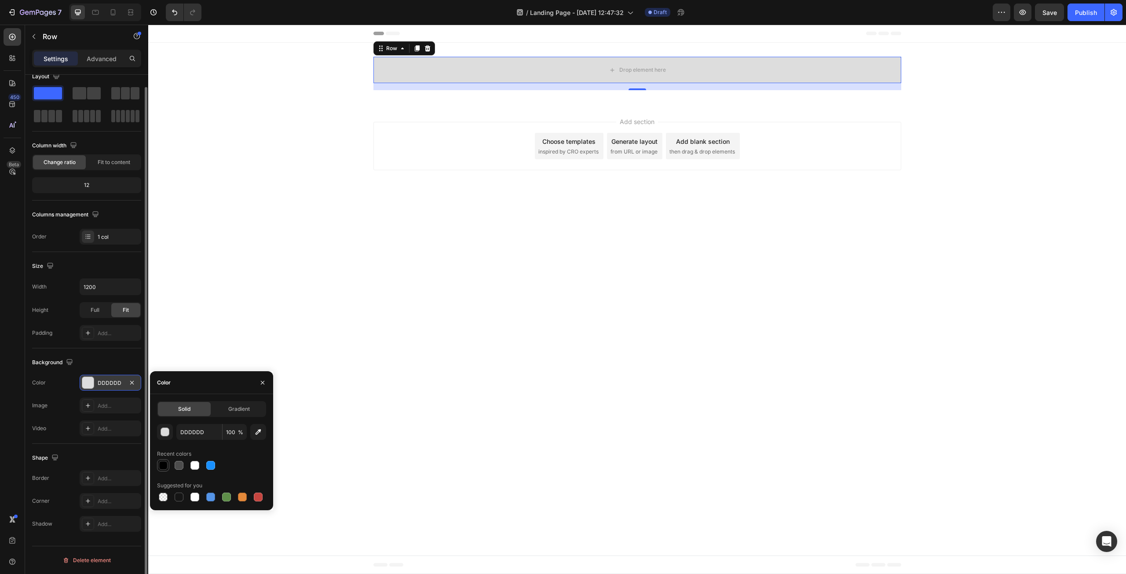
click at [165, 462] on div at bounding box center [163, 465] width 9 height 9
type input "000000"
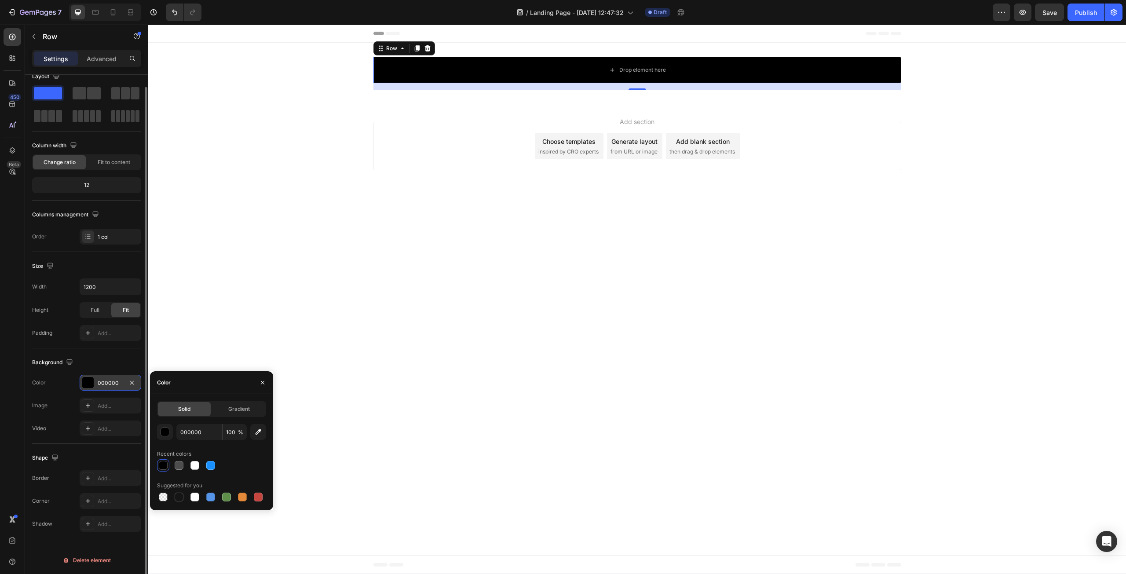
click at [54, 386] on div "Color 000000" at bounding box center [86, 383] width 109 height 16
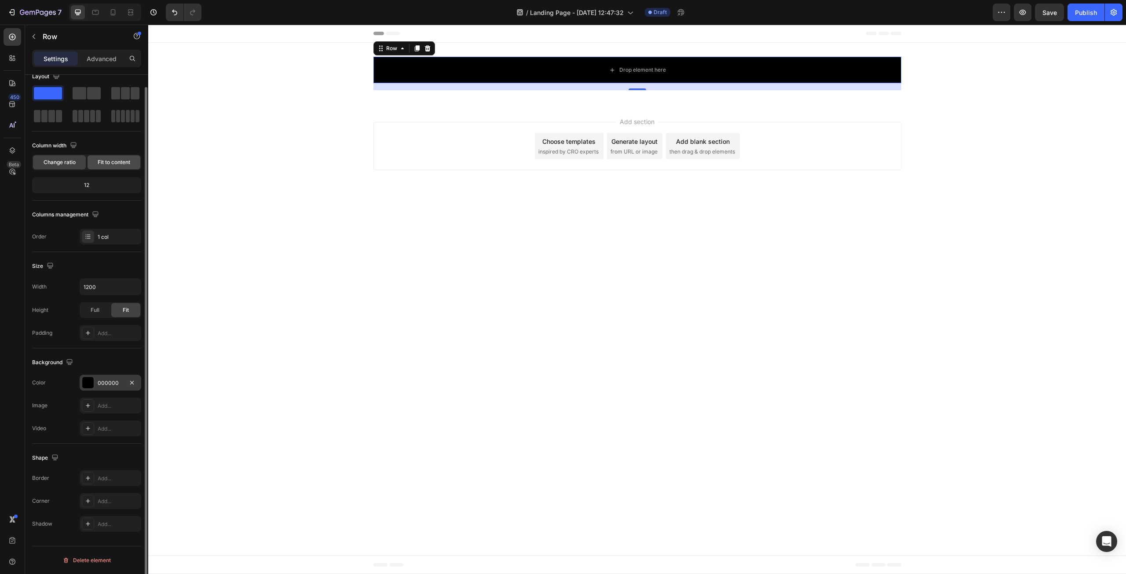
click at [106, 157] on div "Fit to content" at bounding box center [114, 162] width 53 height 14
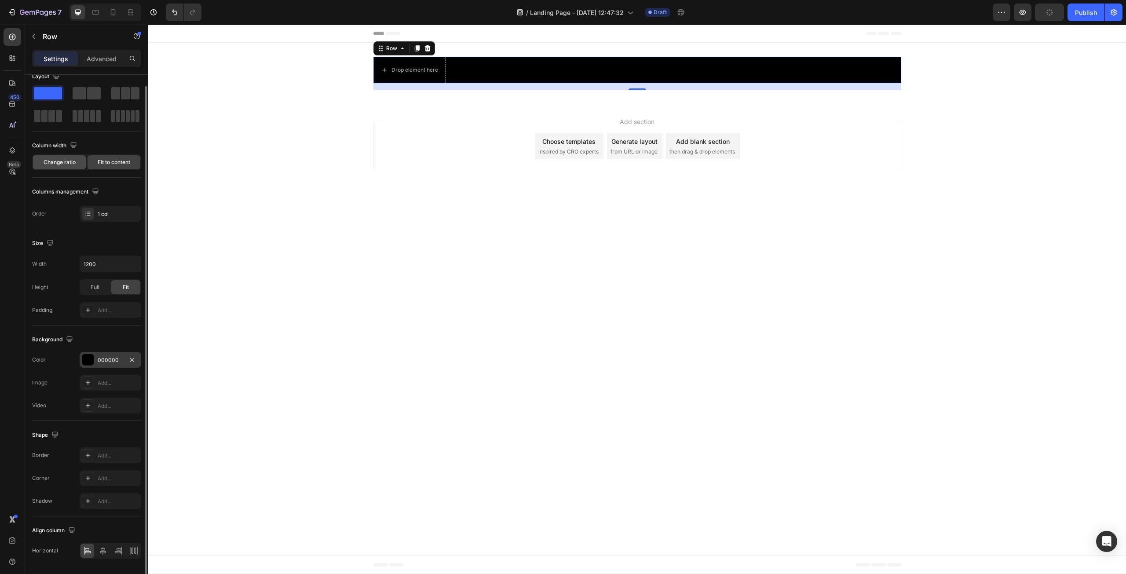
click at [66, 162] on span "Change ratio" at bounding box center [60, 162] width 32 height 8
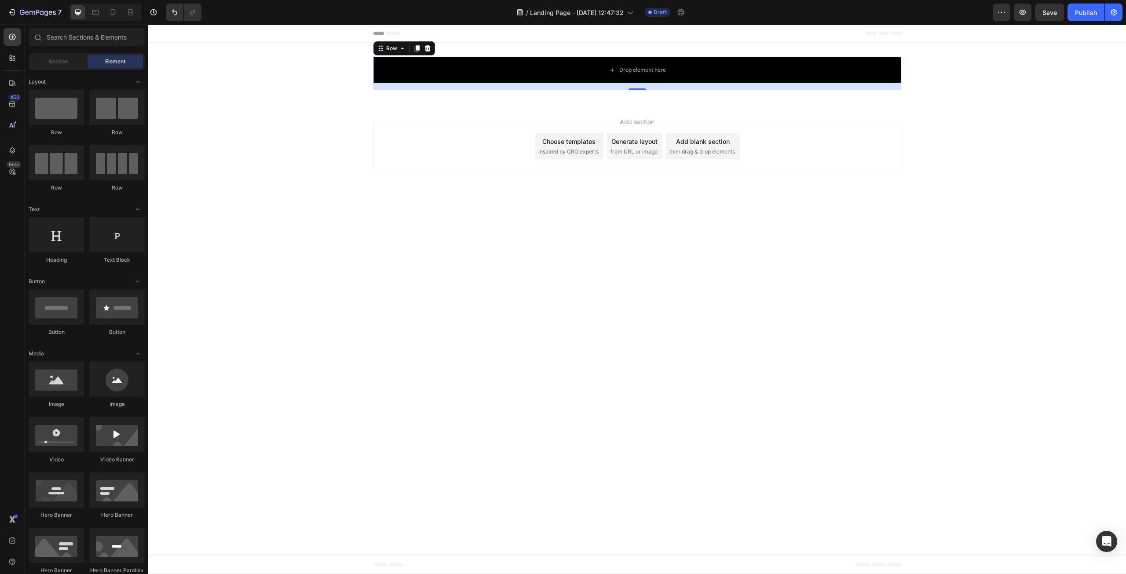
click at [343, 138] on div "Add section Choose templates inspired by CRO experts Generate layout from URL o…" at bounding box center [637, 147] width 978 height 87
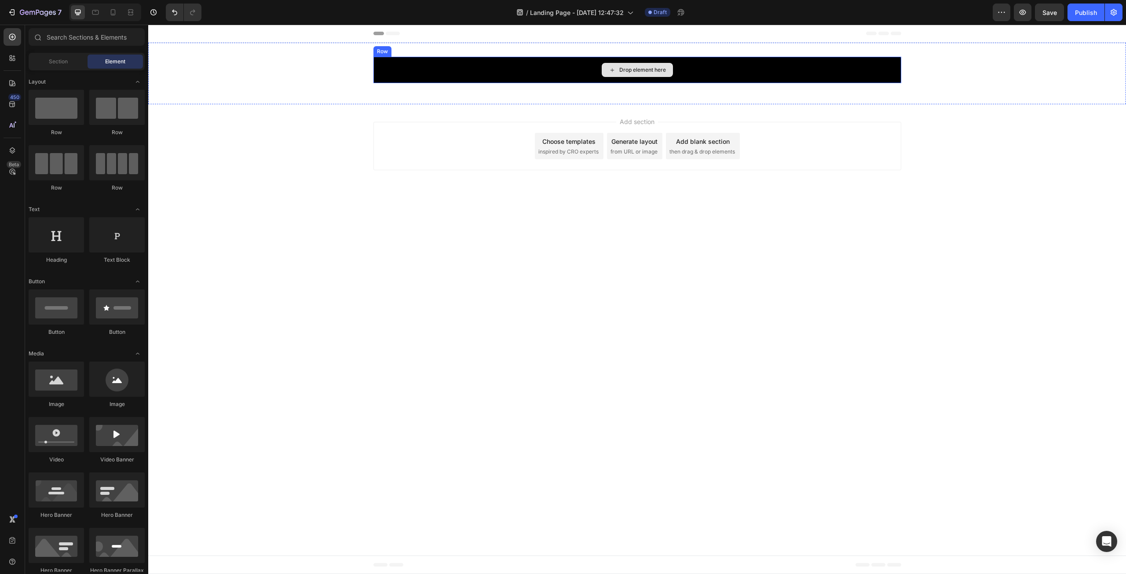
click at [350, 70] on div "Drop element here Row" at bounding box center [637, 73] width 978 height 33
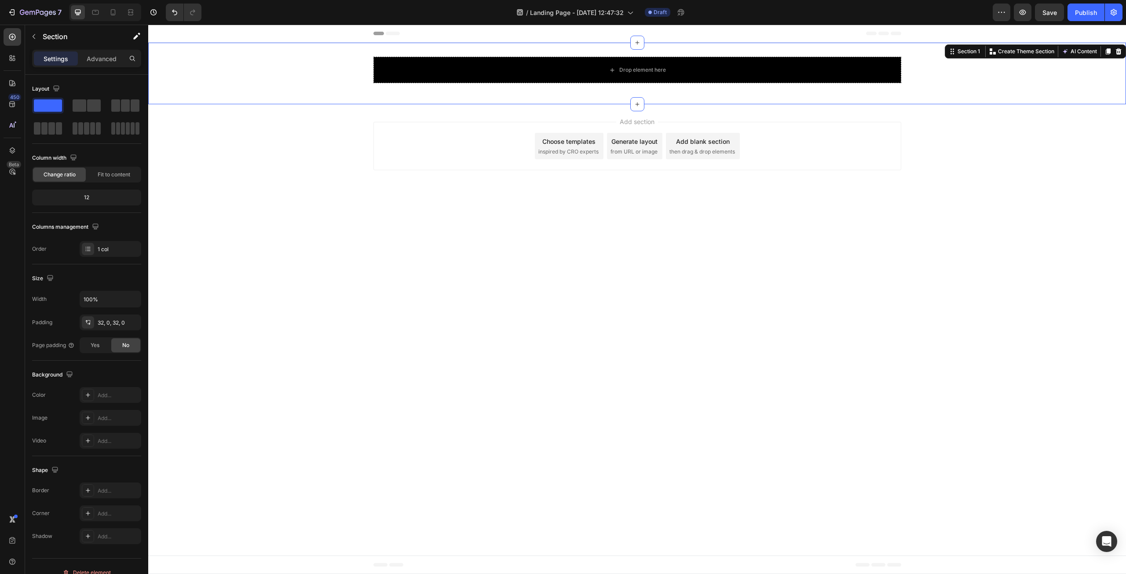
click at [350, 70] on div "Drop element here Row" at bounding box center [637, 73] width 978 height 33
click at [100, 60] on p "Advanced" at bounding box center [102, 58] width 30 height 9
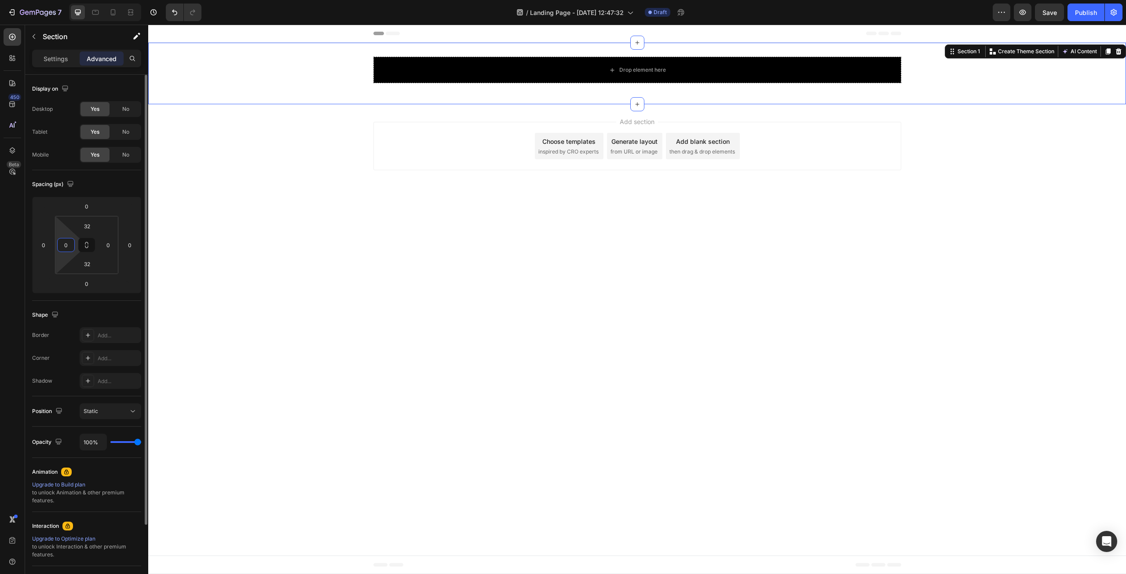
click at [68, 248] on input "0" at bounding box center [65, 244] width 13 height 13
click at [54, 0] on html "7 / Landing Page - [DATE] 12:47:32 Draft Preview Save Publish 450 Beta Sections…" at bounding box center [563, 0] width 1126 height 0
type input "0"
drag, startPoint x: 67, startPoint y: 256, endPoint x: 76, endPoint y: 311, distance: 56.2
click at [76, 0] on html "7 / Landing Page - [DATE] 12:47:32 Draft Preview Save Publish 450 Beta Sections…" at bounding box center [563, 0] width 1126 height 0
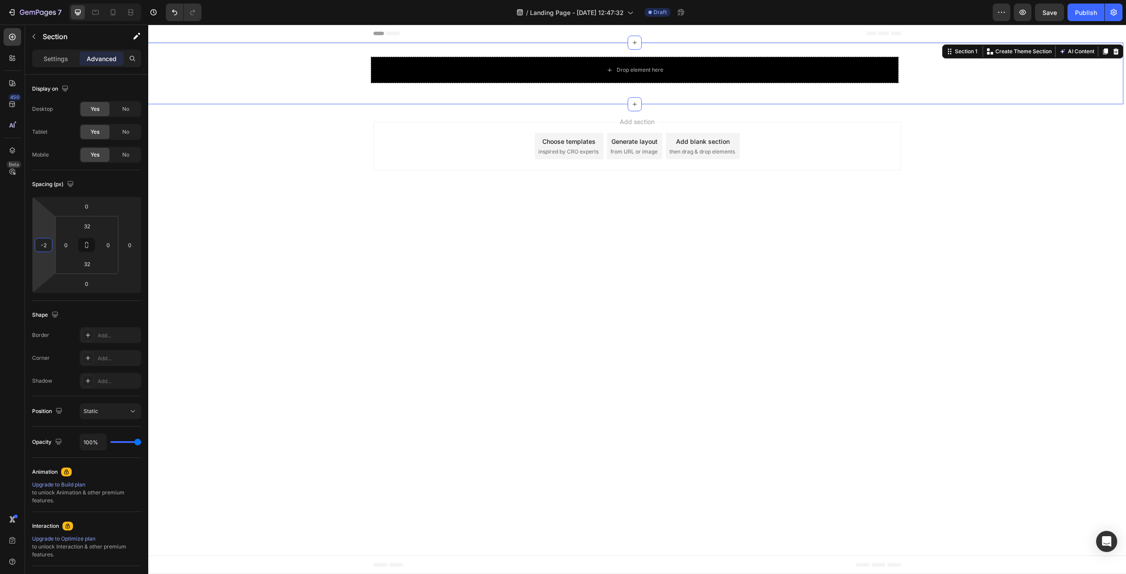
type input "0"
drag, startPoint x: 47, startPoint y: 255, endPoint x: 69, endPoint y: 255, distance: 22.0
click at [69, 0] on html "7 / Landing Page - [DATE] 12:47:32 Draft Preview Save Publish 450 Beta Sections…" at bounding box center [563, 0] width 1126 height 0
click at [0, 0] on div "Spacing (px) 0 0 0 0 32 0 32 0" at bounding box center [0, 0] width 0 height 0
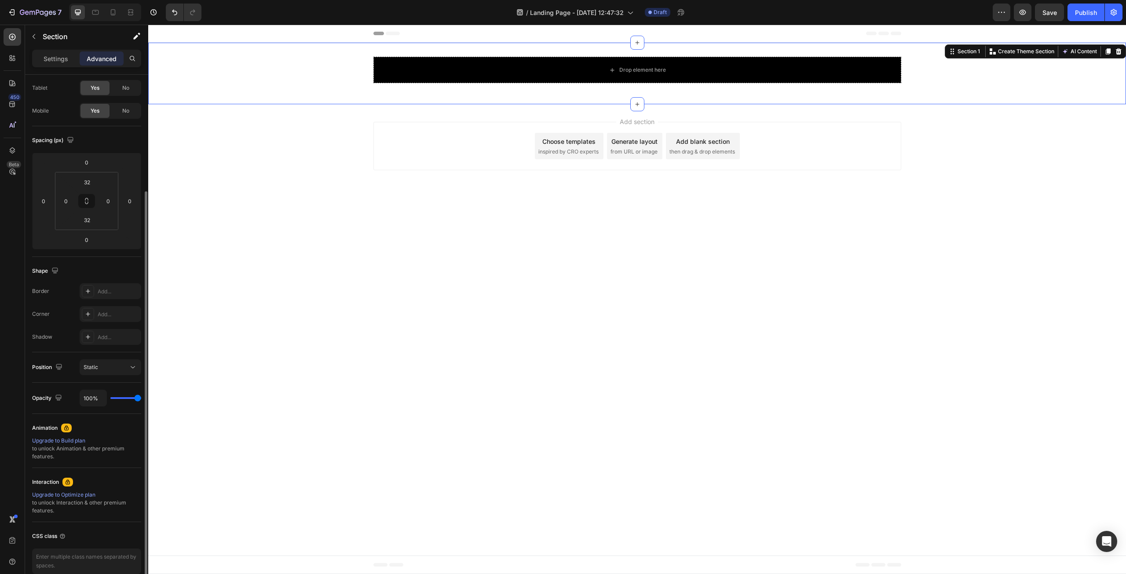
scroll to position [86, 0]
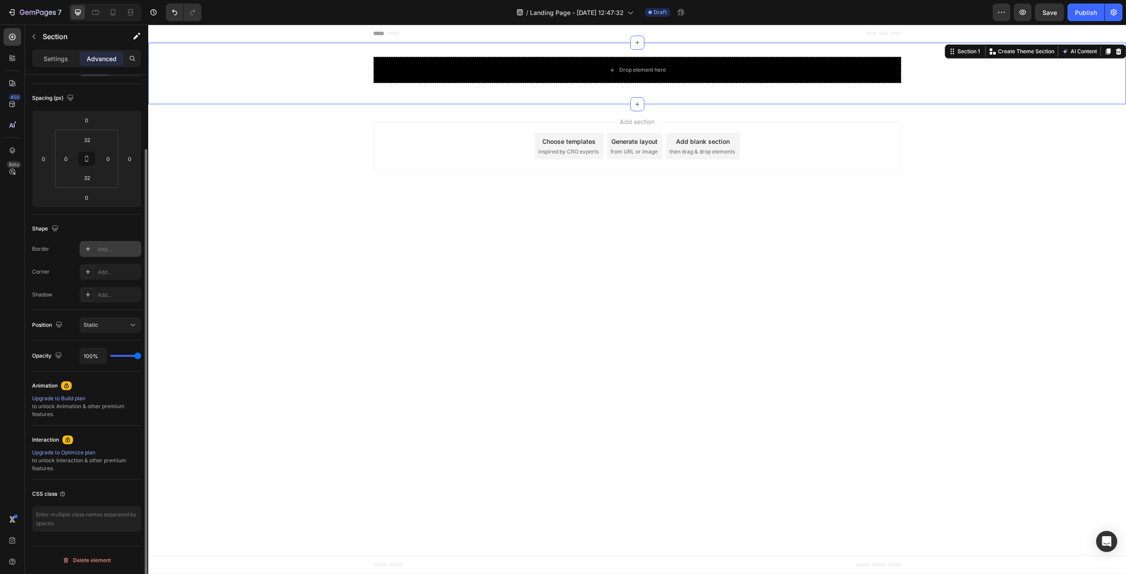
click at [85, 252] on div at bounding box center [88, 249] width 12 height 12
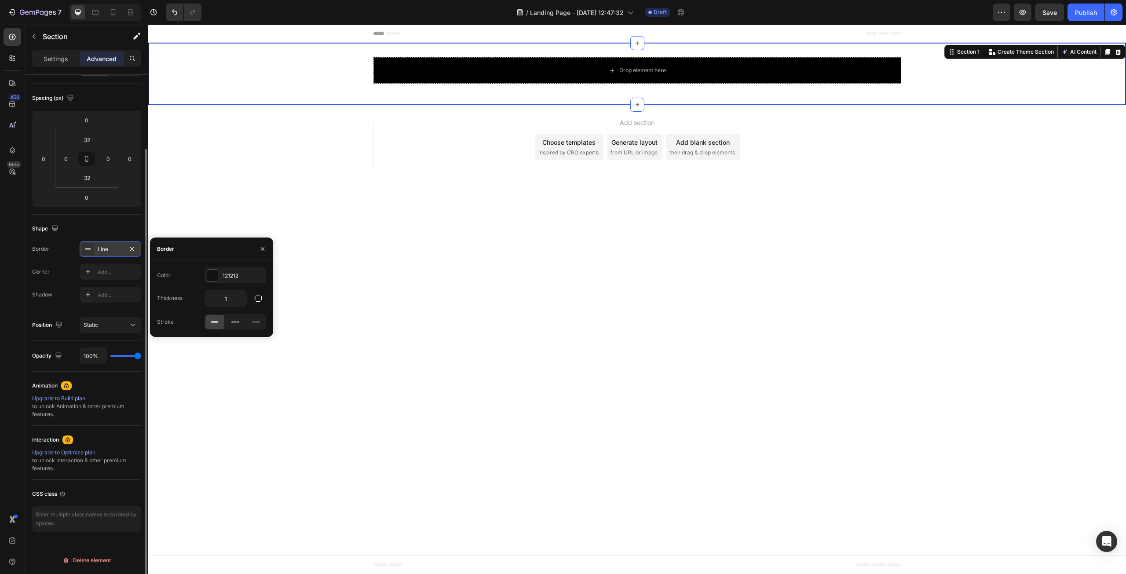
click at [86, 253] on div at bounding box center [88, 249] width 12 height 12
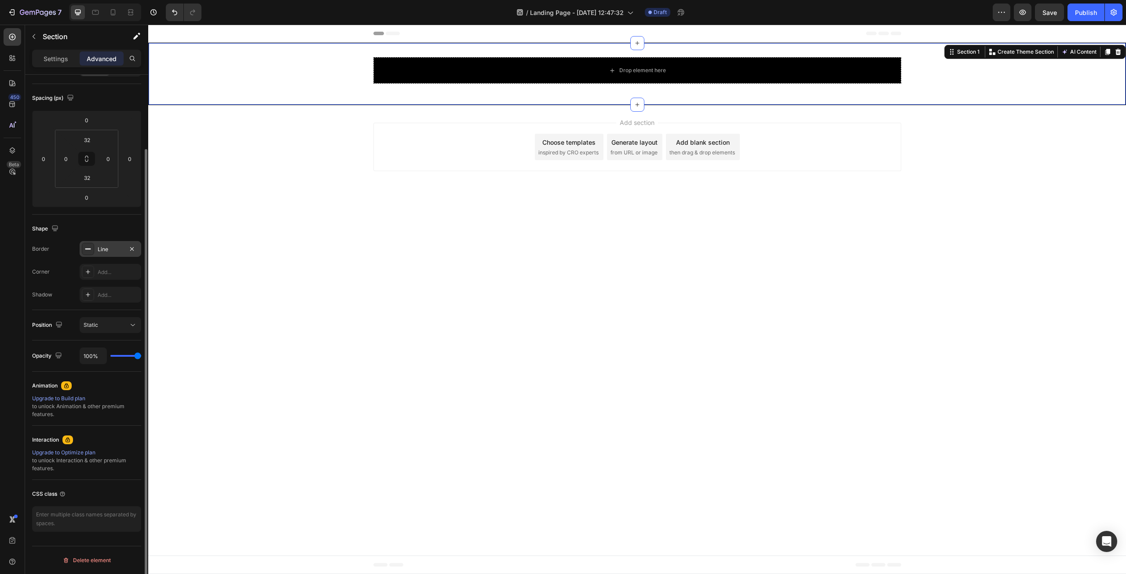
click at [86, 252] on icon at bounding box center [87, 248] width 7 height 7
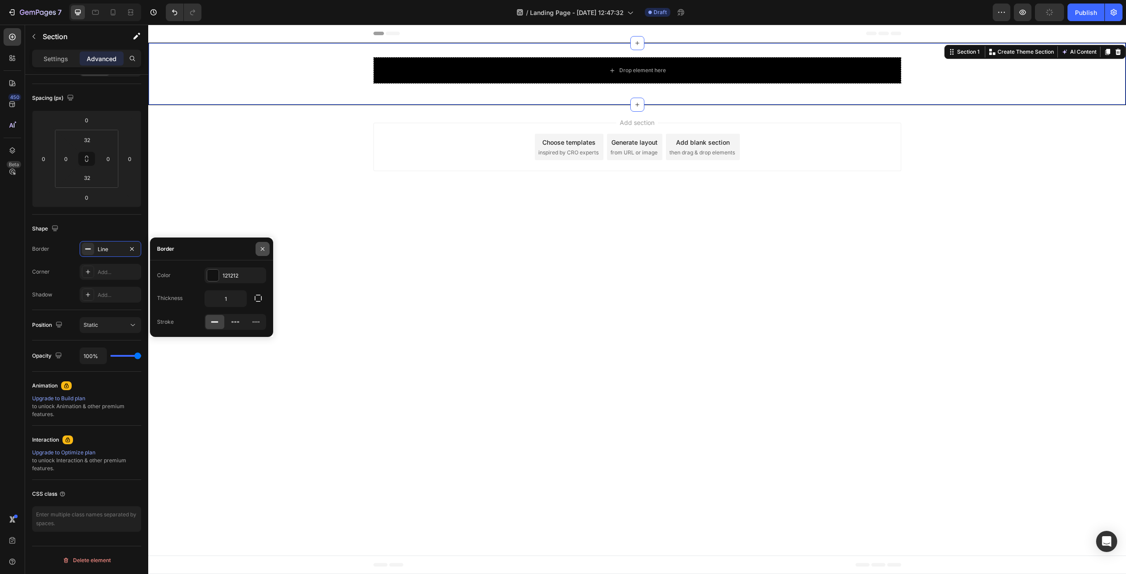
click at [263, 250] on icon "button" at bounding box center [262, 248] width 7 height 7
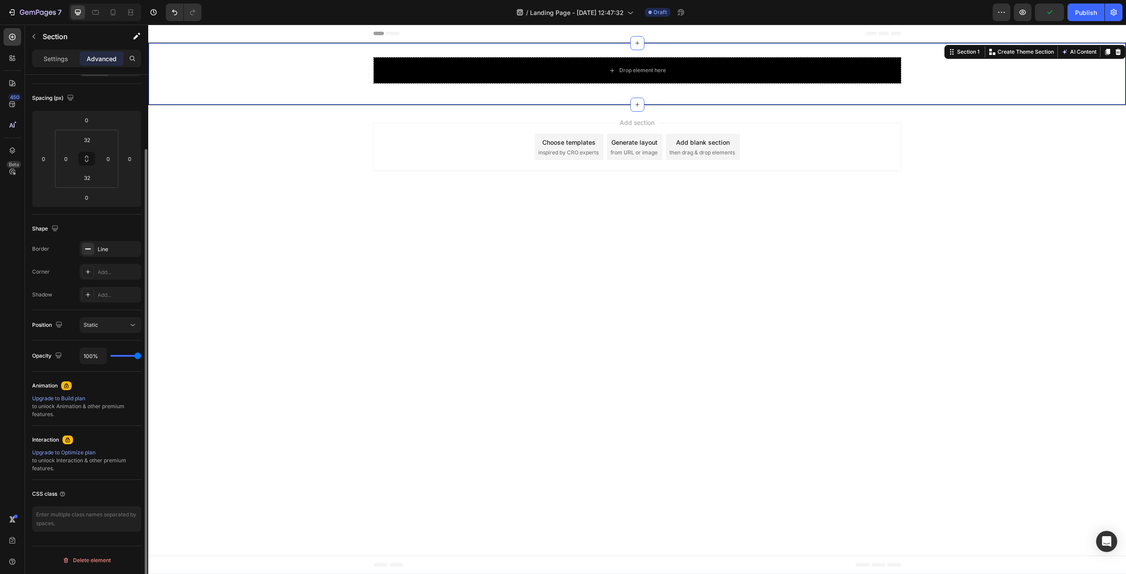
click at [48, 255] on div "Border" at bounding box center [40, 249] width 17 height 14
click at [85, 249] on icon at bounding box center [87, 248] width 7 height 7
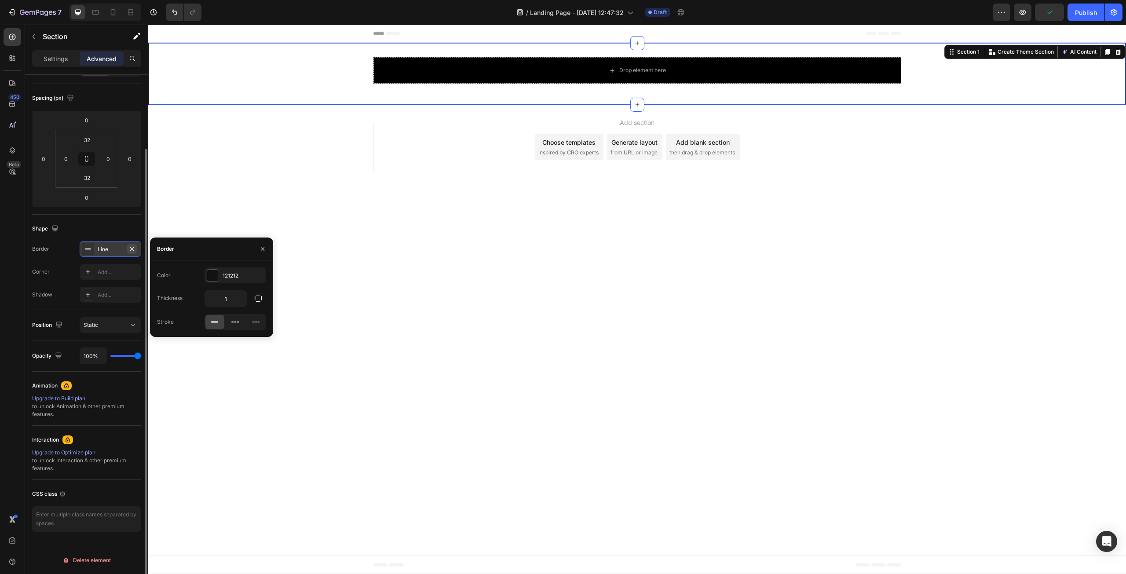
click at [132, 249] on icon "button" at bounding box center [132, 249] width 4 height 4
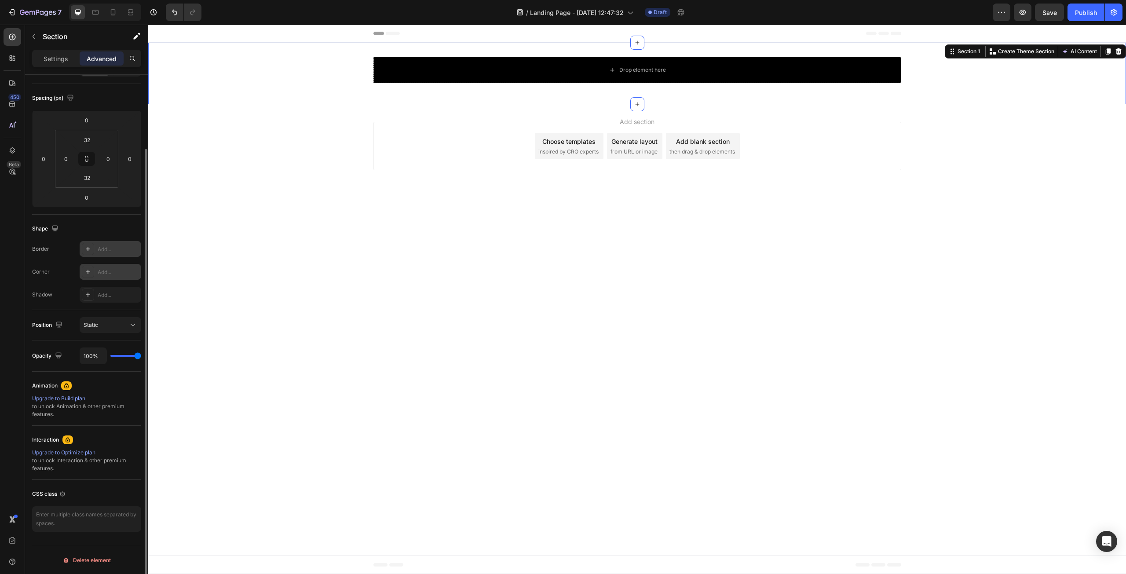
click at [87, 272] on icon at bounding box center [87, 271] width 7 height 7
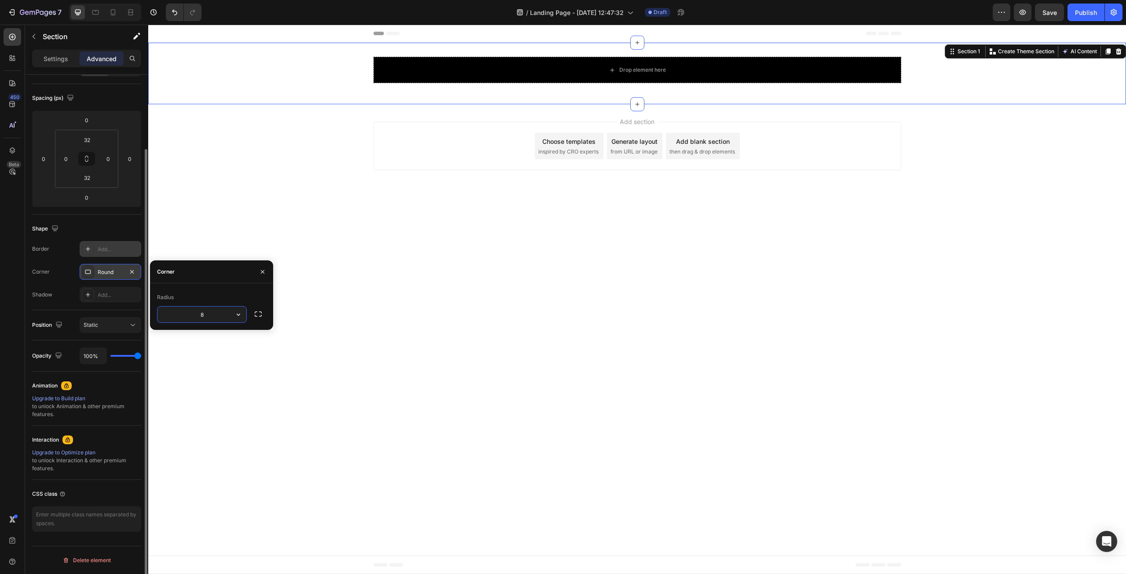
click at [183, 316] on input "8" at bounding box center [201, 314] width 89 height 16
click at [218, 313] on input "8" at bounding box center [201, 314] width 89 height 16
click at [238, 316] on icon "button" at bounding box center [238, 314] width 9 height 9
click at [230, 368] on icon at bounding box center [234, 370] width 9 height 9
type input "9999"
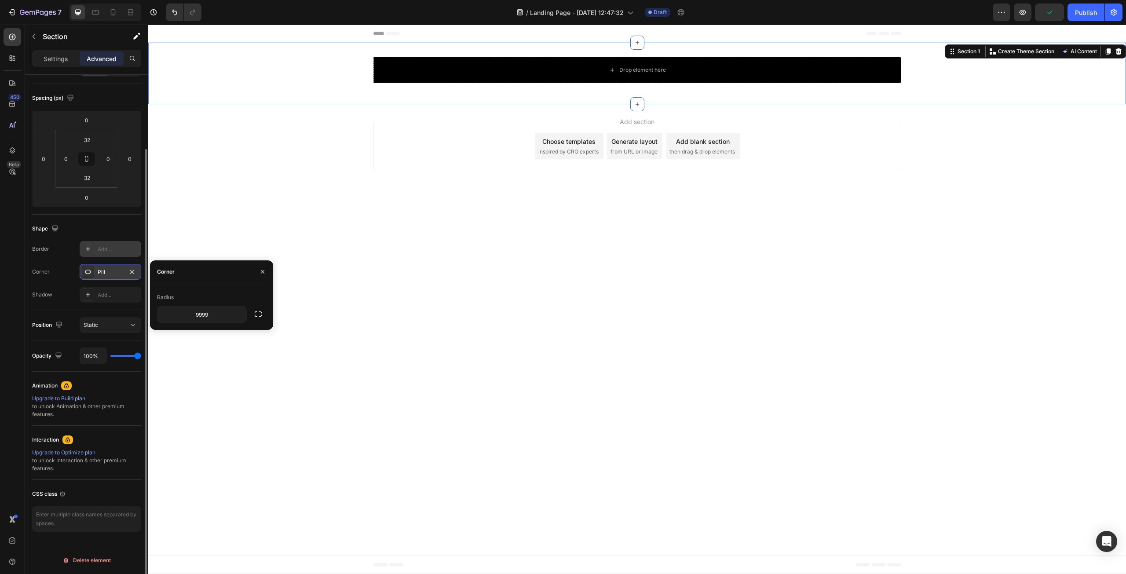
click at [116, 306] on div "Shape Border Add... Corner Pill Shadow Add..." at bounding box center [86, 262] width 109 height 95
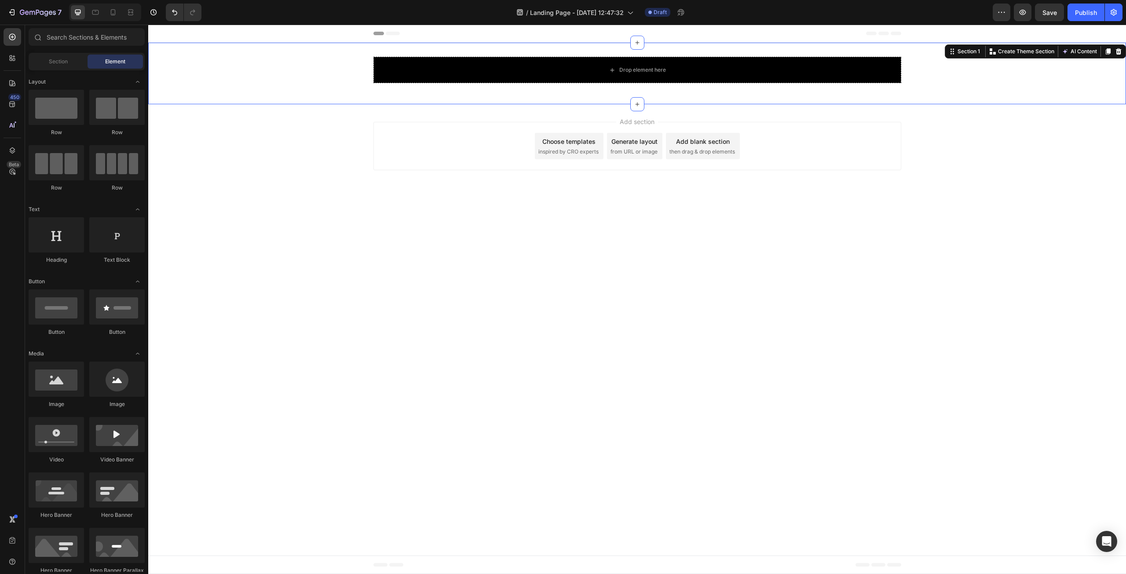
click at [456, 210] on body "Header Drop element here Row Section 1 You can create reusable sections Create …" at bounding box center [637, 299] width 978 height 549
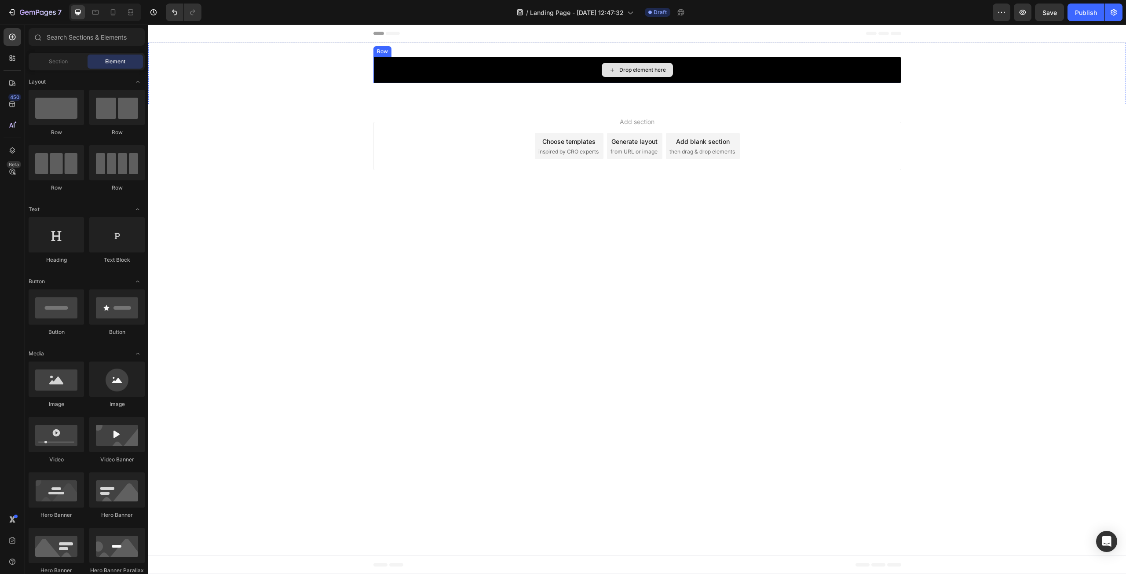
click at [422, 64] on div "Drop element here" at bounding box center [637, 70] width 528 height 26
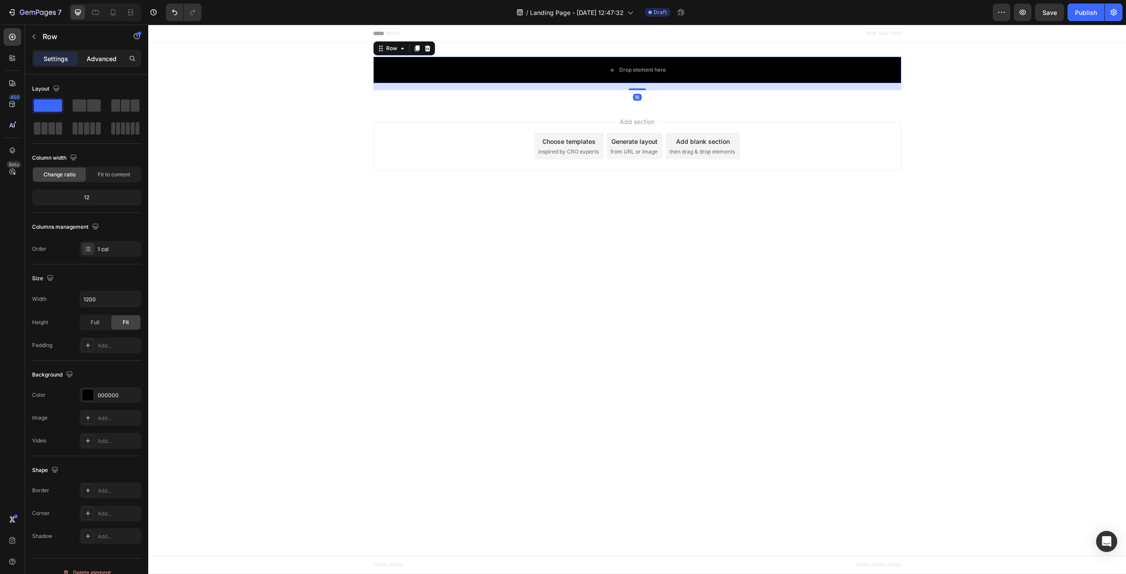
click at [119, 53] on div "Advanced" at bounding box center [102, 58] width 44 height 14
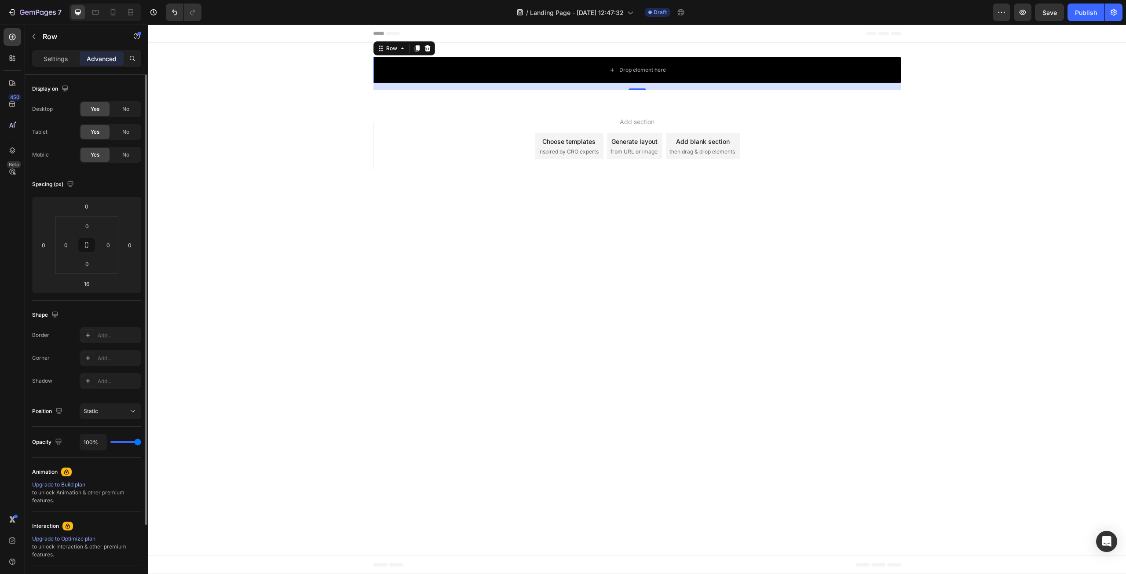
click at [69, 321] on div "Shape" at bounding box center [86, 315] width 109 height 14
click at [89, 357] on icon at bounding box center [87, 357] width 7 height 7
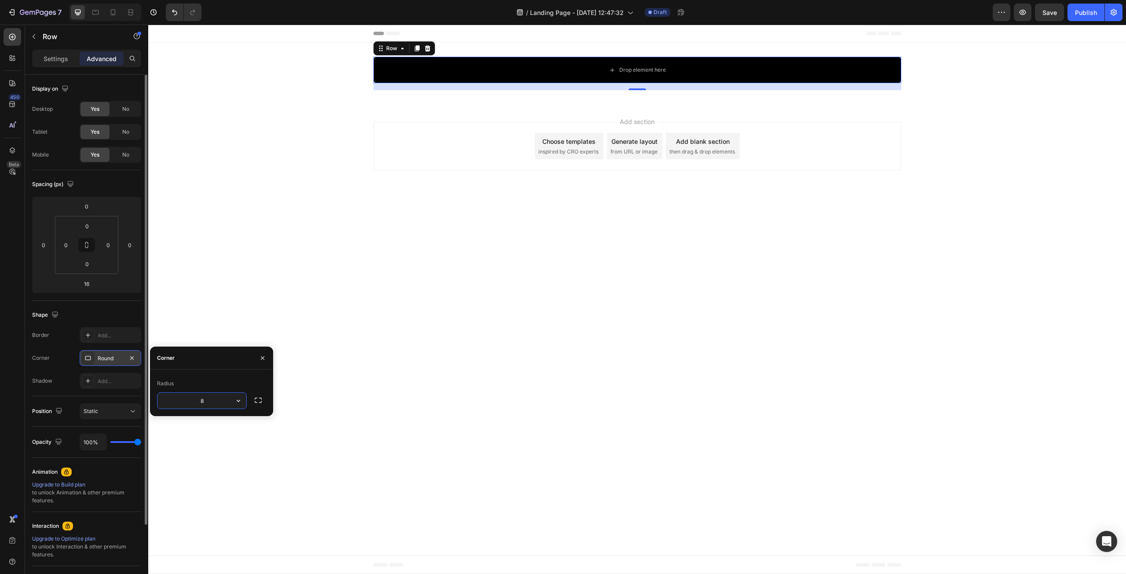
click at [183, 400] on input "8" at bounding box center [201, 401] width 89 height 16
click at [241, 404] on icon "button" at bounding box center [238, 400] width 9 height 9
click at [215, 457] on p "Pill" at bounding box center [214, 456] width 50 height 9
type input "9999"
click at [244, 378] on div "Radius" at bounding box center [211, 383] width 109 height 14
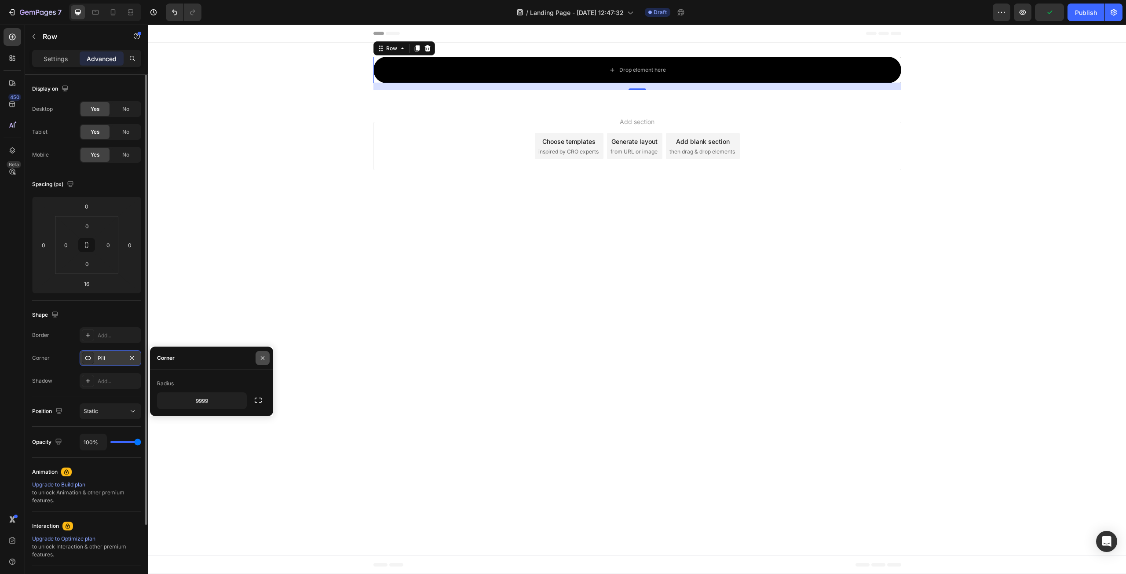
drag, startPoint x: 263, startPoint y: 359, endPoint x: 51, endPoint y: 356, distance: 212.0
click at [263, 359] on icon "button" at bounding box center [263, 358] width 4 height 4
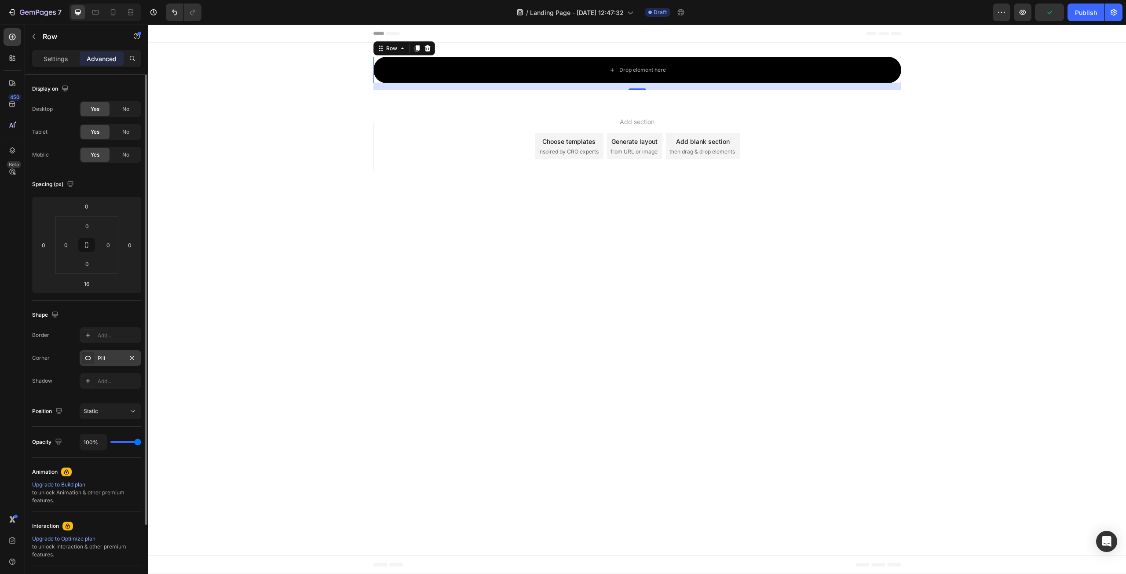
click at [71, 369] on div "Border Add... Corner Pill Shadow Add..." at bounding box center [86, 358] width 109 height 62
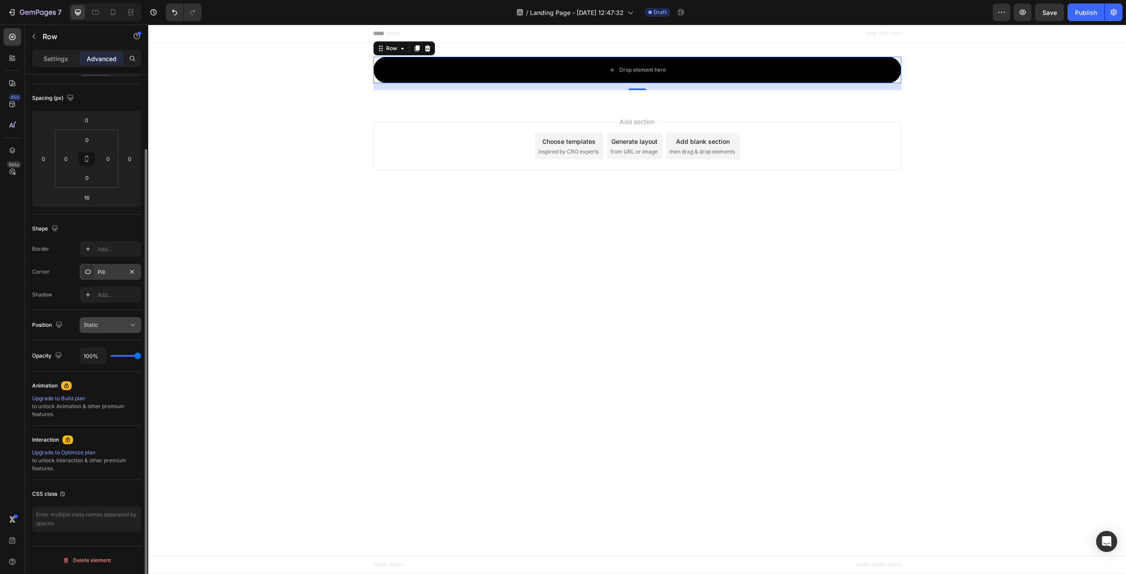
click at [121, 328] on div "Static" at bounding box center [106, 325] width 45 height 8
click at [73, 319] on div "Position Static" at bounding box center [86, 325] width 109 height 16
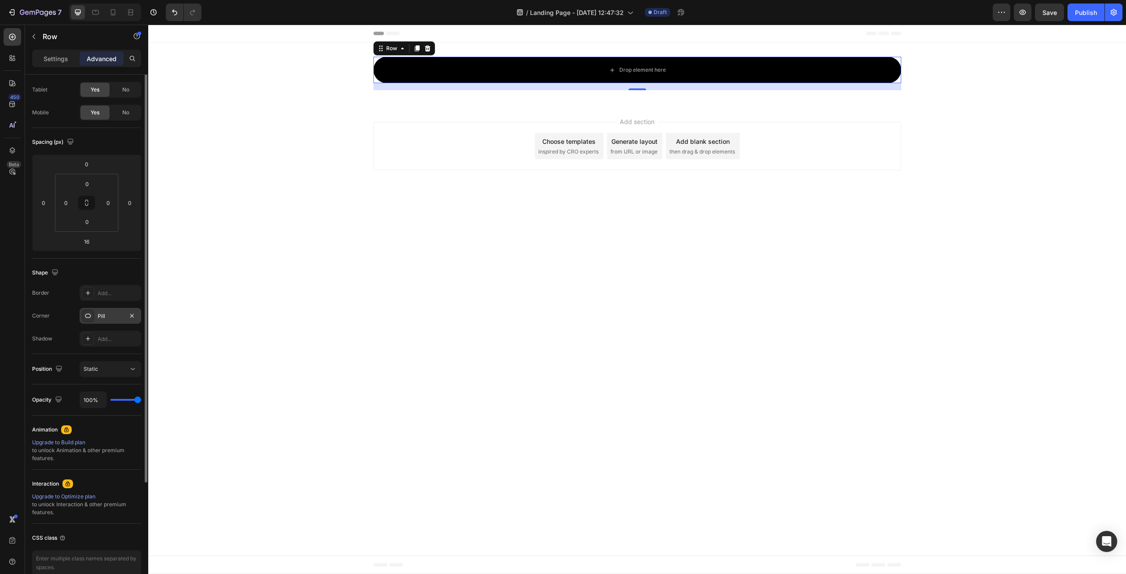
scroll to position [0, 0]
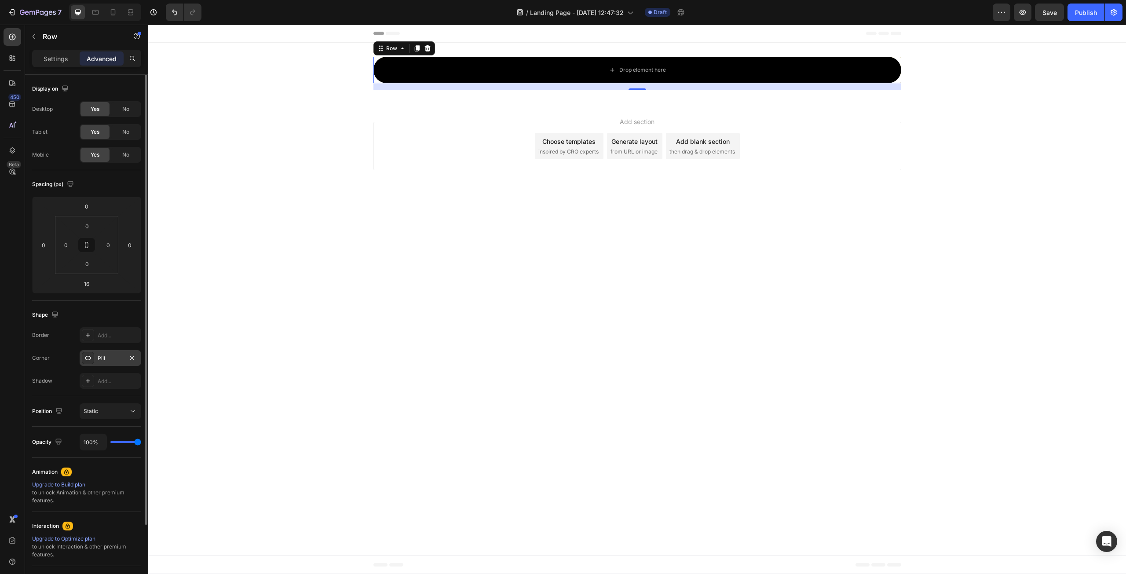
click at [61, 396] on div "Position Static" at bounding box center [86, 411] width 109 height 30
click at [398, 306] on body "Header Drop element here Row 16 Section 1 Root Start with Sections from sidebar…" at bounding box center [637, 299] width 978 height 549
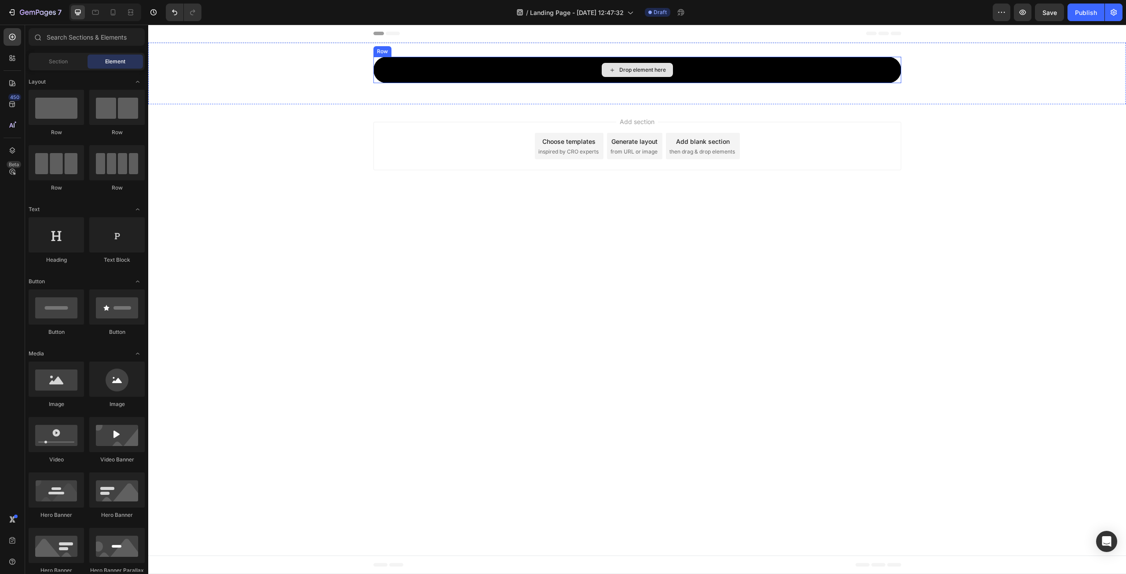
click at [426, 76] on div "Drop element here" at bounding box center [637, 70] width 528 height 26
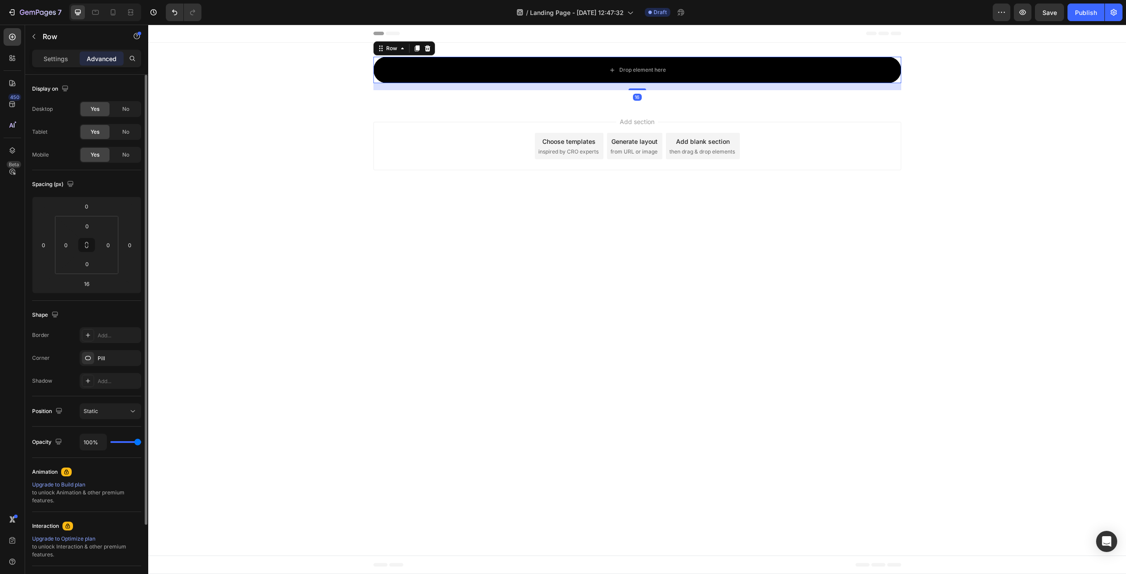
click at [48, 374] on div "Shadow" at bounding box center [42, 381] width 20 height 14
click at [62, 66] on div "Settings Advanced" at bounding box center [86, 59] width 109 height 18
click at [64, 62] on p "Settings" at bounding box center [56, 58] width 25 height 9
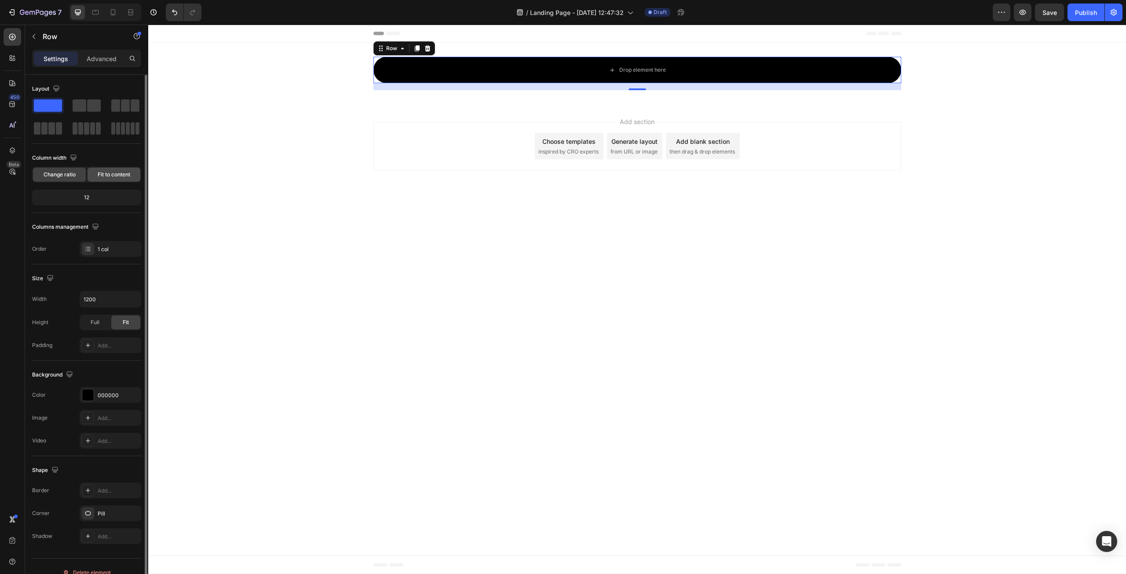
click at [91, 178] on div "Fit to content" at bounding box center [114, 175] width 53 height 14
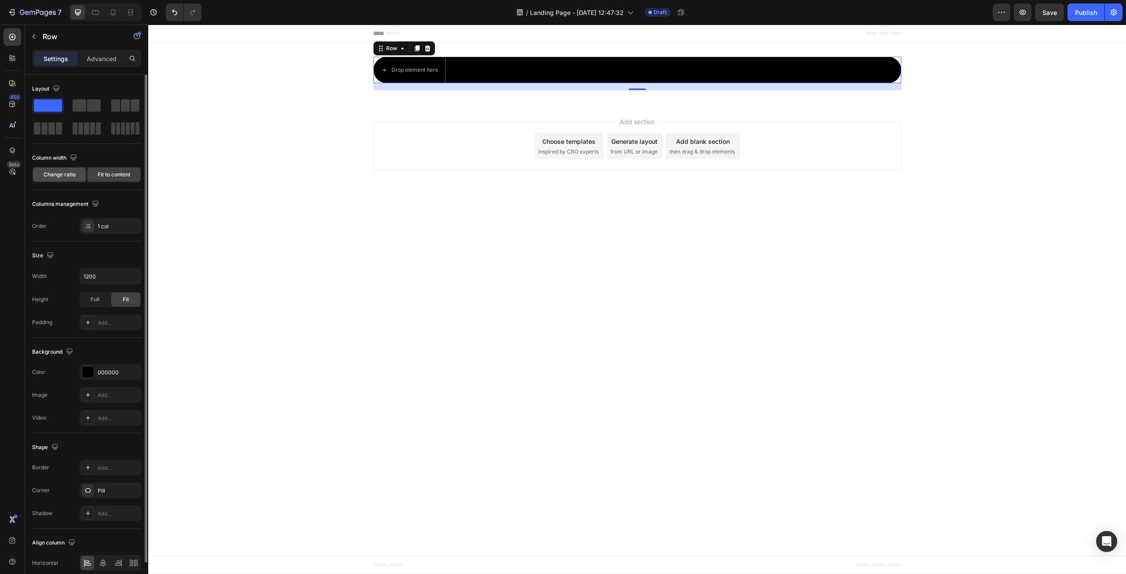
click at [61, 179] on div "Change ratio" at bounding box center [59, 175] width 53 height 14
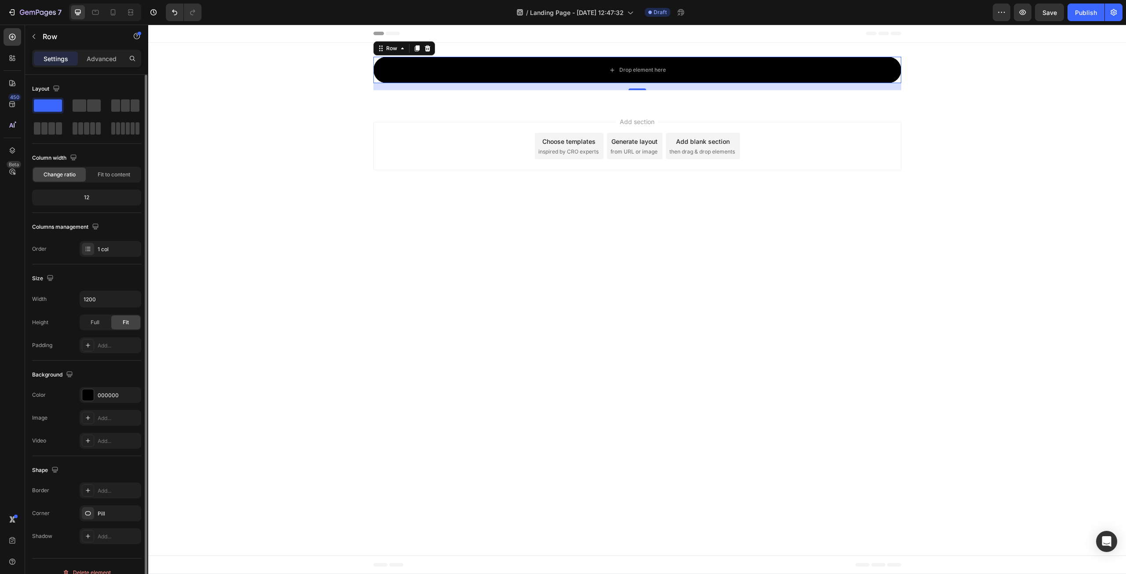
click at [86, 195] on div "12" at bounding box center [87, 197] width 106 height 12
click at [87, 203] on div "12" at bounding box center [87, 197] width 106 height 12
drag, startPoint x: 87, startPoint y: 202, endPoint x: 104, endPoint y: 174, distance: 33.6
click at [87, 202] on div "12" at bounding box center [87, 197] width 106 height 12
click at [104, 173] on span "Fit to content" at bounding box center [114, 175] width 33 height 8
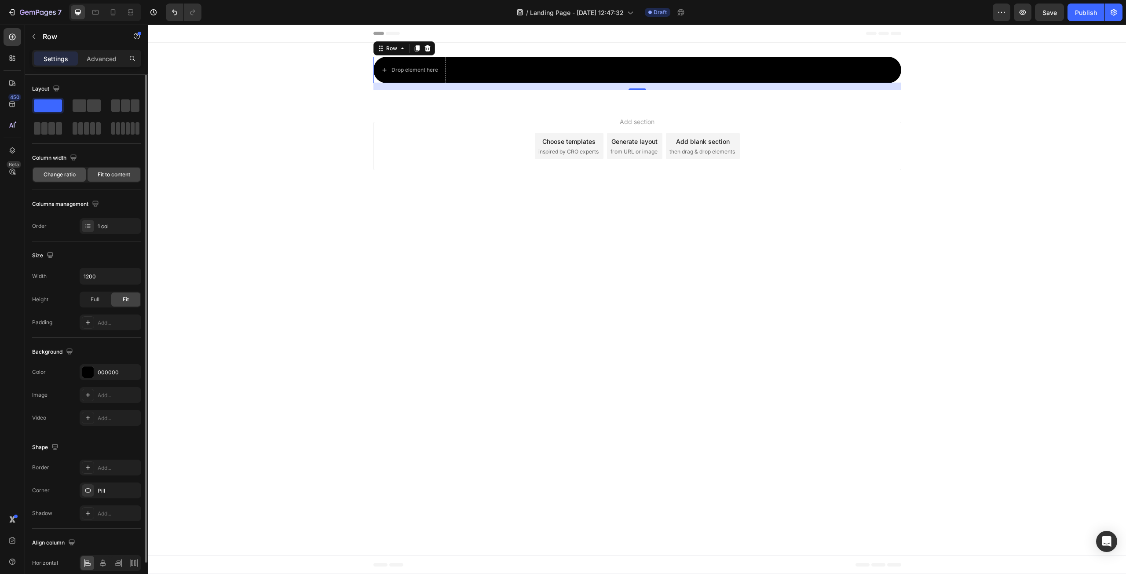
click at [69, 175] on span "Change ratio" at bounding box center [60, 175] width 32 height 8
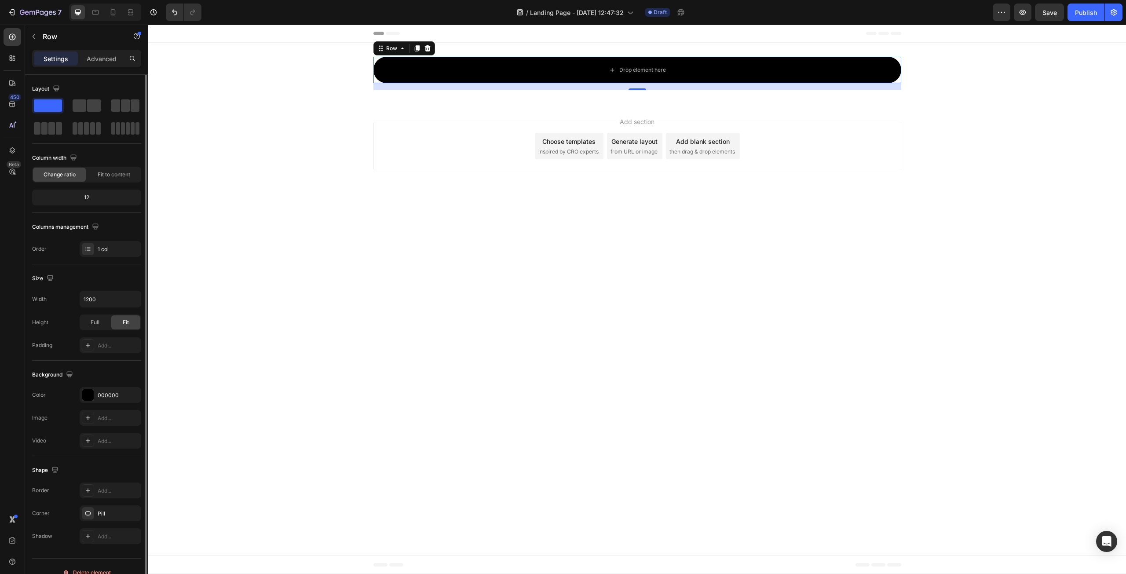
click at [76, 179] on div "Change ratio" at bounding box center [59, 175] width 53 height 14
click at [87, 192] on div "12" at bounding box center [87, 197] width 106 height 12
click at [85, 197] on div "12" at bounding box center [87, 197] width 106 height 12
click at [85, 198] on div "12" at bounding box center [87, 197] width 106 height 12
click at [75, 155] on icon "button" at bounding box center [73, 157] width 9 height 9
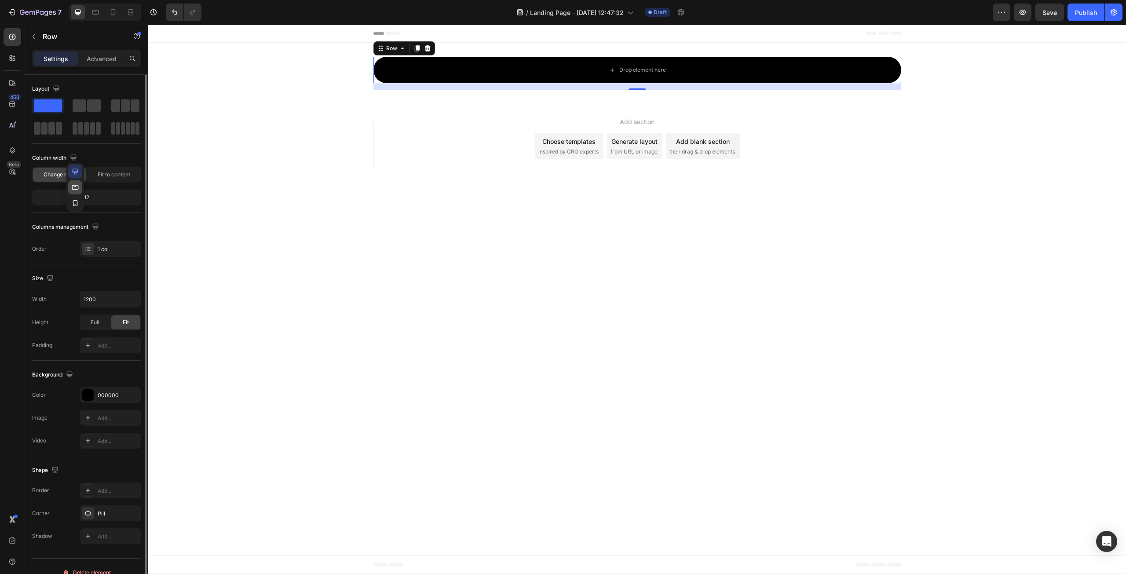
click at [73, 183] on icon "button" at bounding box center [75, 187] width 9 height 9
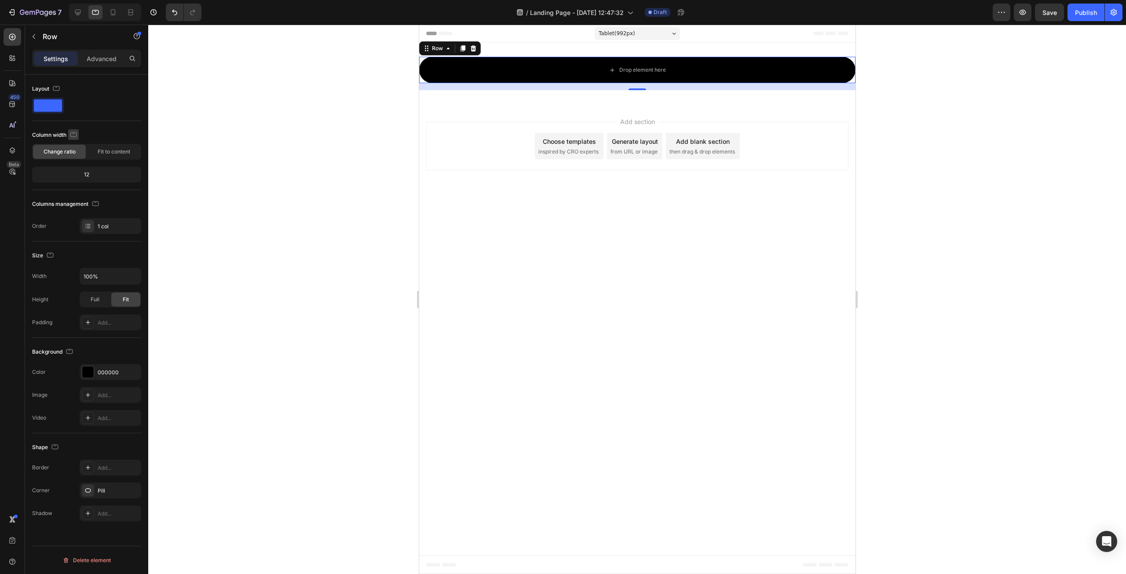
click at [77, 138] on icon "button" at bounding box center [73, 134] width 9 height 9
click at [75, 150] on icon "button" at bounding box center [76, 149] width 6 height 6
type input "1200"
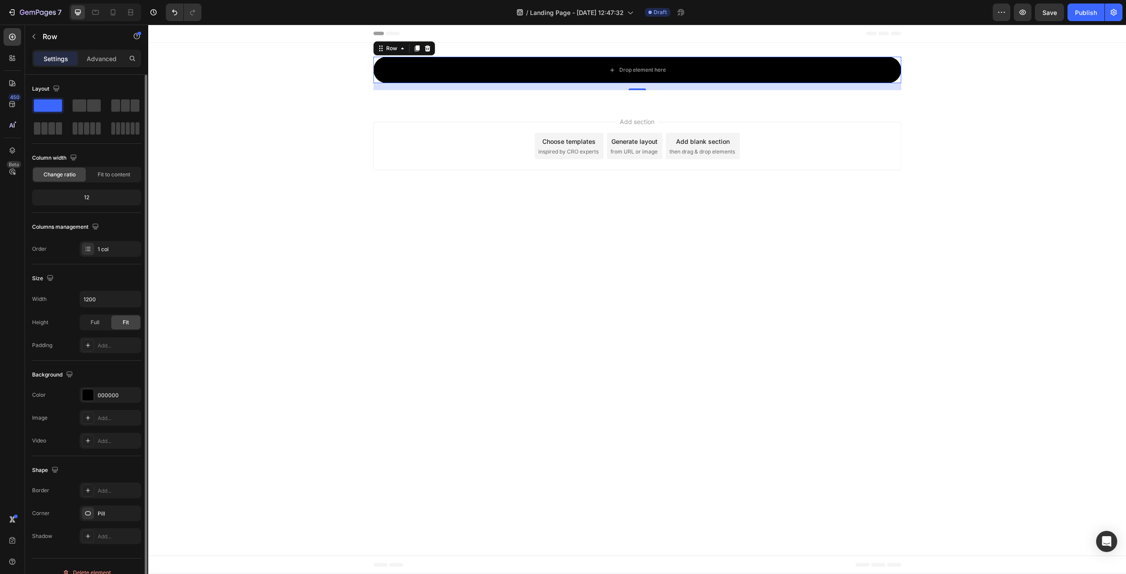
click at [98, 152] on div "Column width" at bounding box center [86, 158] width 109 height 14
click at [1018, 15] on button "button" at bounding box center [1023, 13] width 18 height 18
click at [1003, 16] on icon "button" at bounding box center [1001, 12] width 9 height 9
click at [1072, 16] on button "Publish" at bounding box center [1085, 13] width 37 height 18
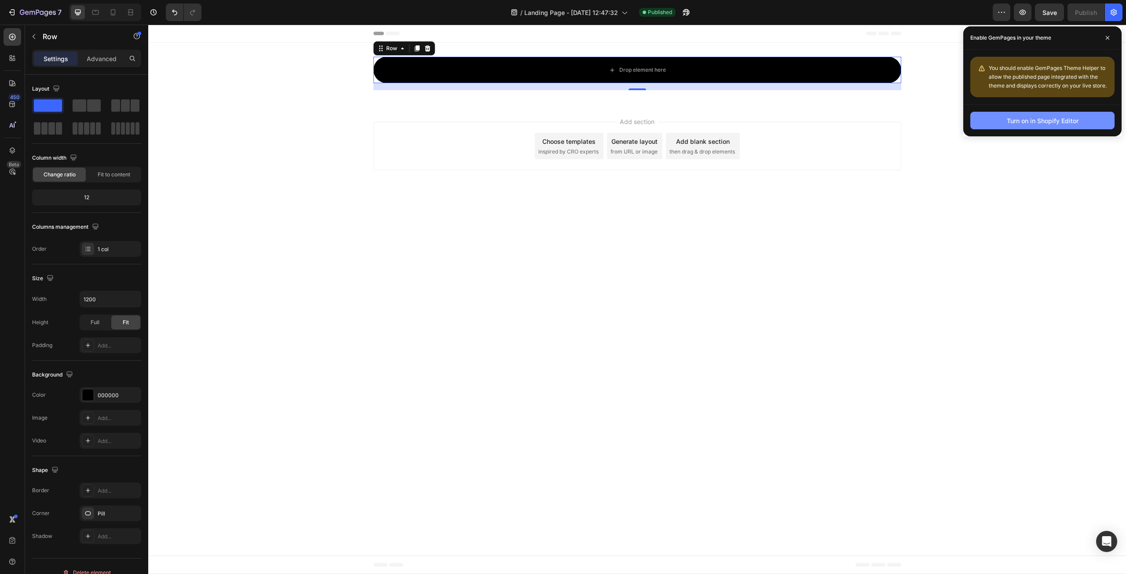
click at [1048, 124] on div "Turn on in Shopify Editor" at bounding box center [1043, 120] width 72 height 9
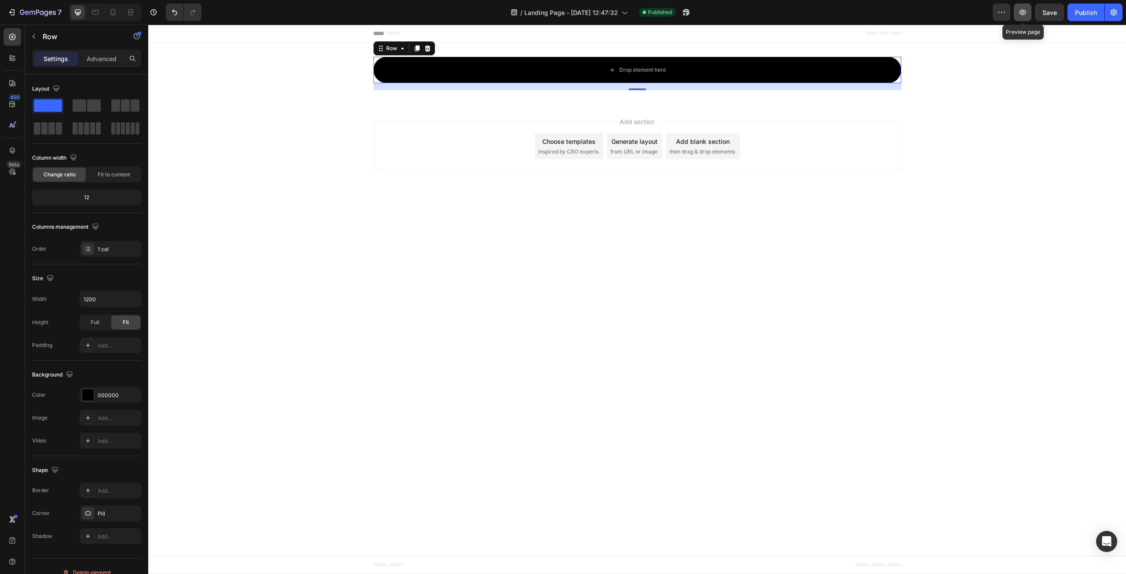
click at [1022, 12] on icon "button" at bounding box center [1022, 12] width 7 height 5
click at [1023, 15] on icon "button" at bounding box center [1022, 12] width 7 height 5
click at [430, 49] on icon at bounding box center [427, 48] width 7 height 7
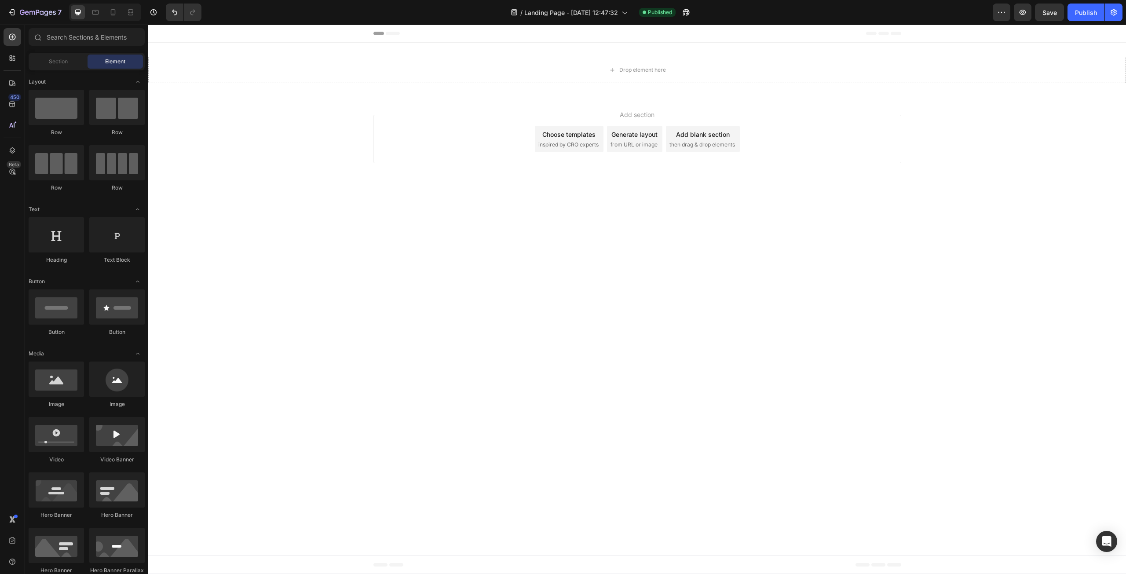
click at [561, 146] on span "inspired by CRO experts" at bounding box center [568, 145] width 60 height 8
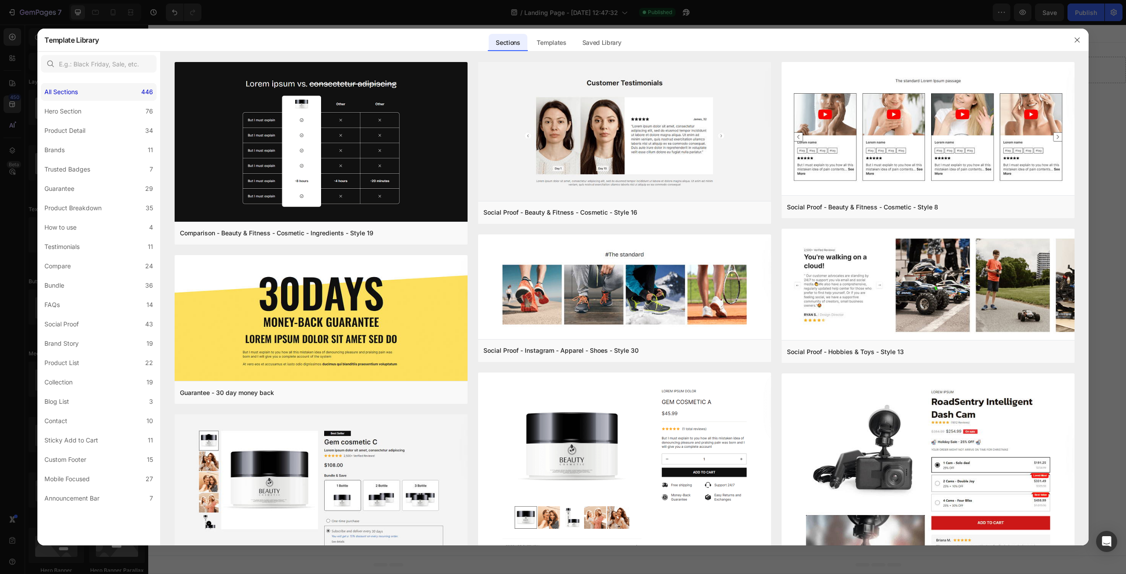
click at [73, 95] on div "All Sections" at bounding box center [60, 92] width 33 height 11
click at [557, 47] on div "Templates" at bounding box center [551, 43] width 44 height 18
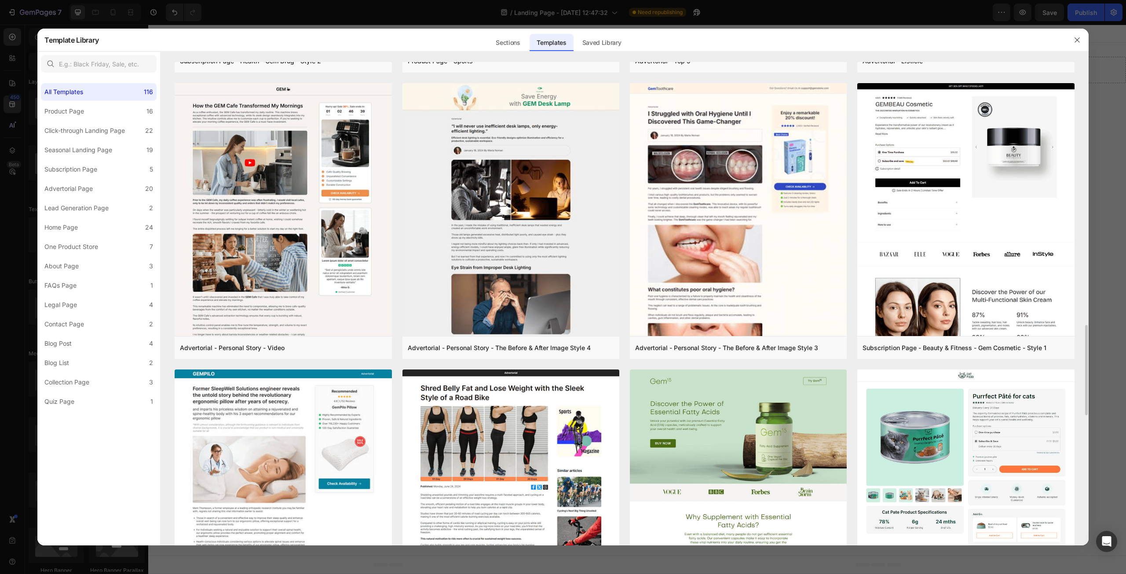
scroll to position [1302, 0]
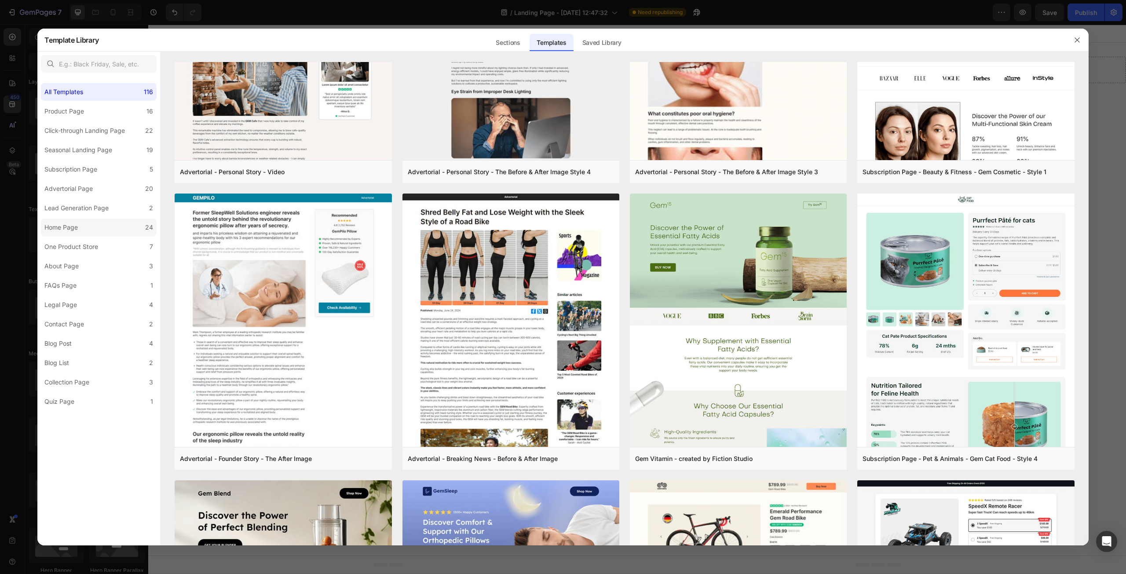
click at [63, 235] on label "Home Page 24" at bounding box center [99, 228] width 116 height 18
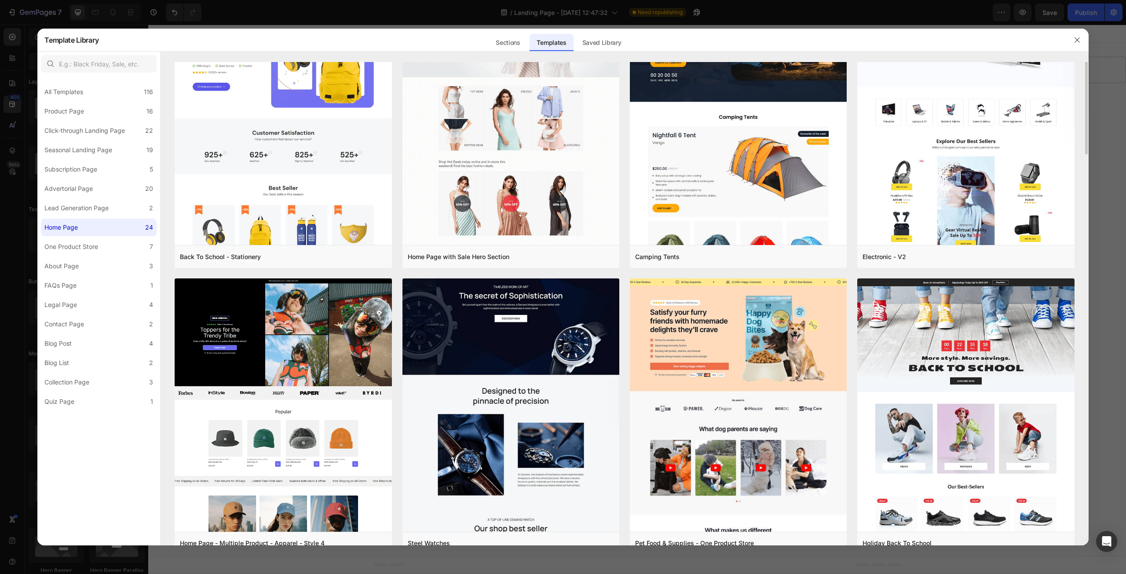
scroll to position [0, 0]
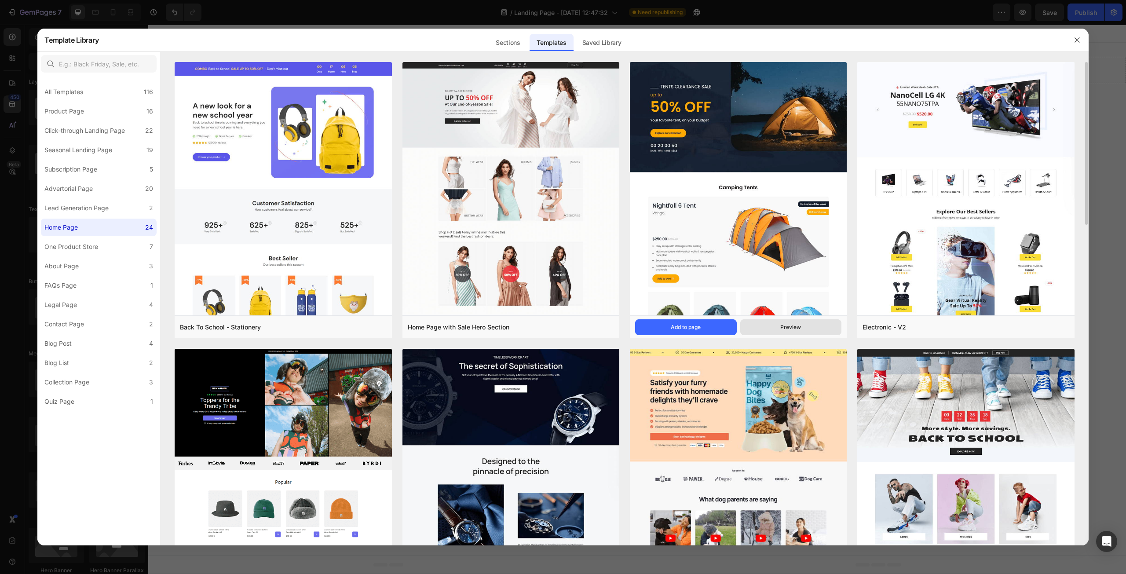
click at [784, 331] on button "Preview" at bounding box center [791, 327] width 102 height 16
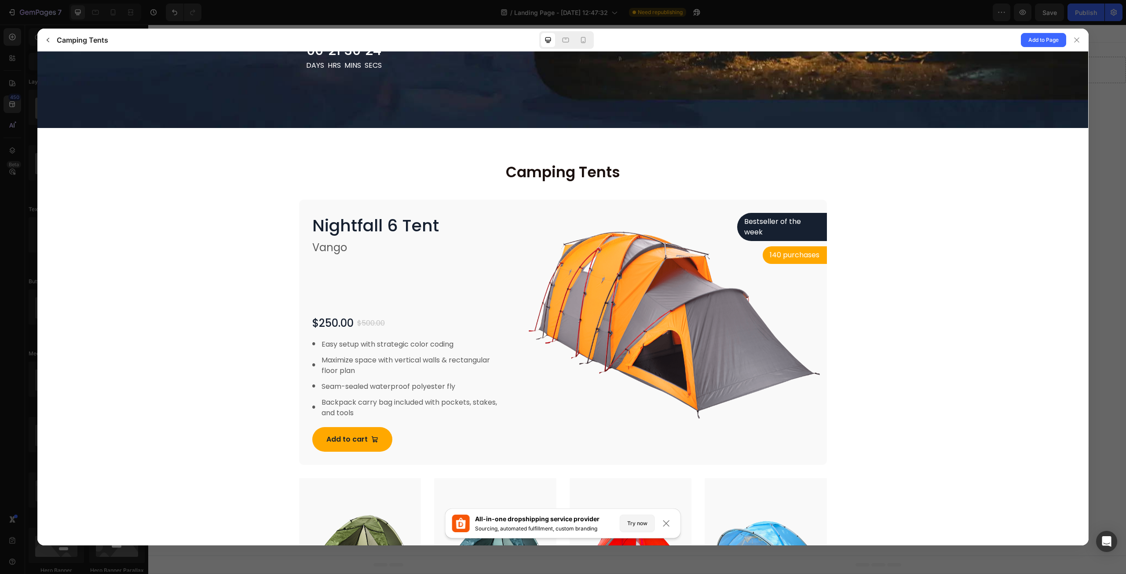
scroll to position [55, 0]
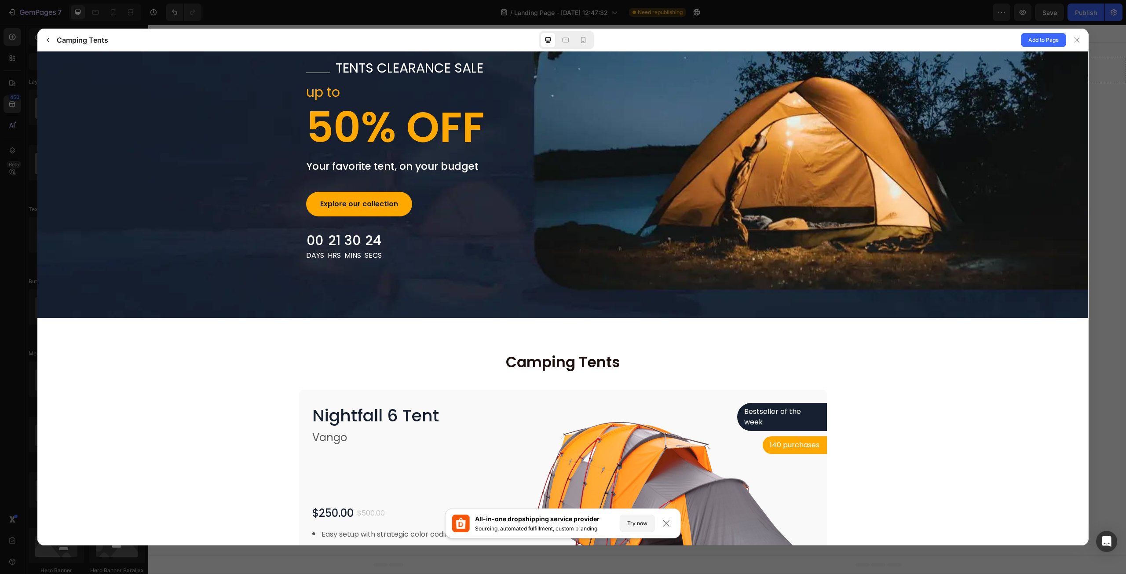
click at [1057, 47] on div "Add to Page" at bounding box center [854, 40] width 467 height 22
click at [1050, 38] on span "Add to Page" at bounding box center [1043, 40] width 30 height 11
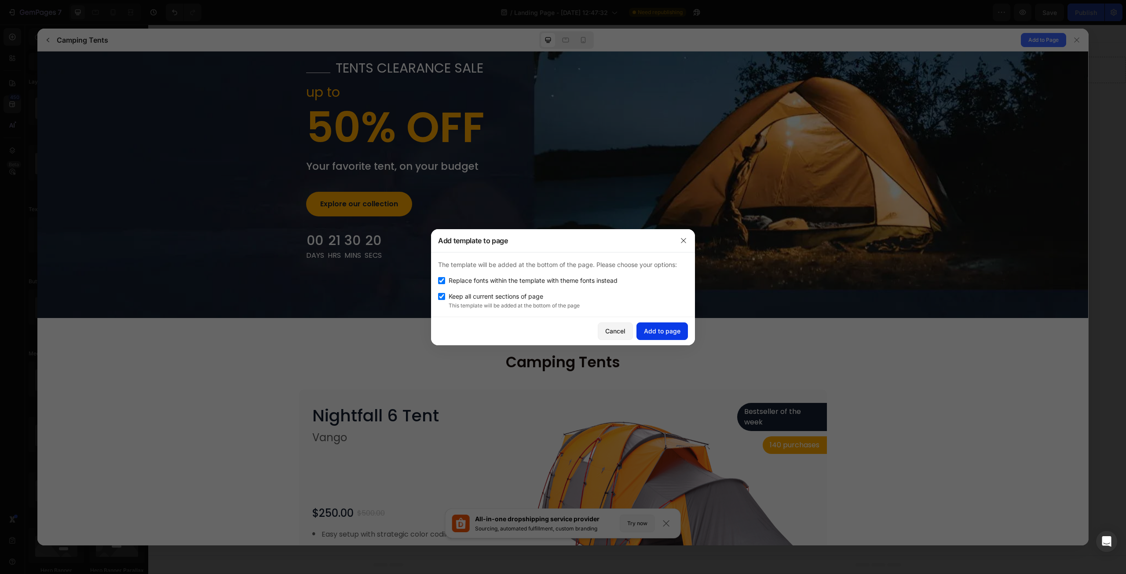
click at [671, 333] on div "Add to page" at bounding box center [662, 330] width 36 height 9
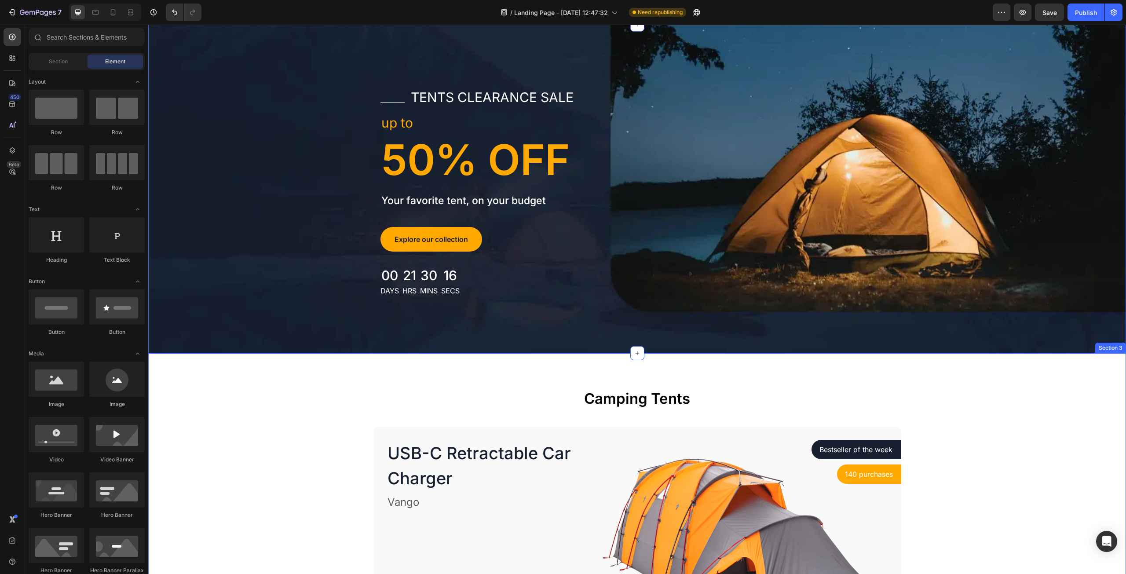
scroll to position [0, 0]
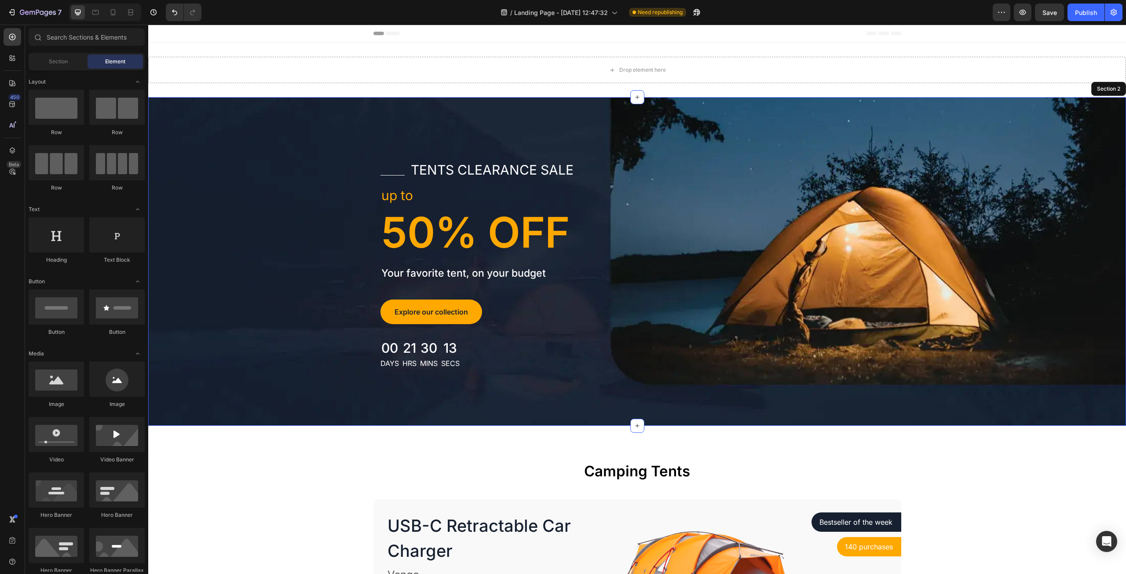
click at [366, 35] on div "Header" at bounding box center [637, 34] width 978 height 18
click at [377, 34] on icon at bounding box center [378, 34] width 11 height 4
click at [169, 34] on span "Header" at bounding box center [174, 33] width 19 height 9
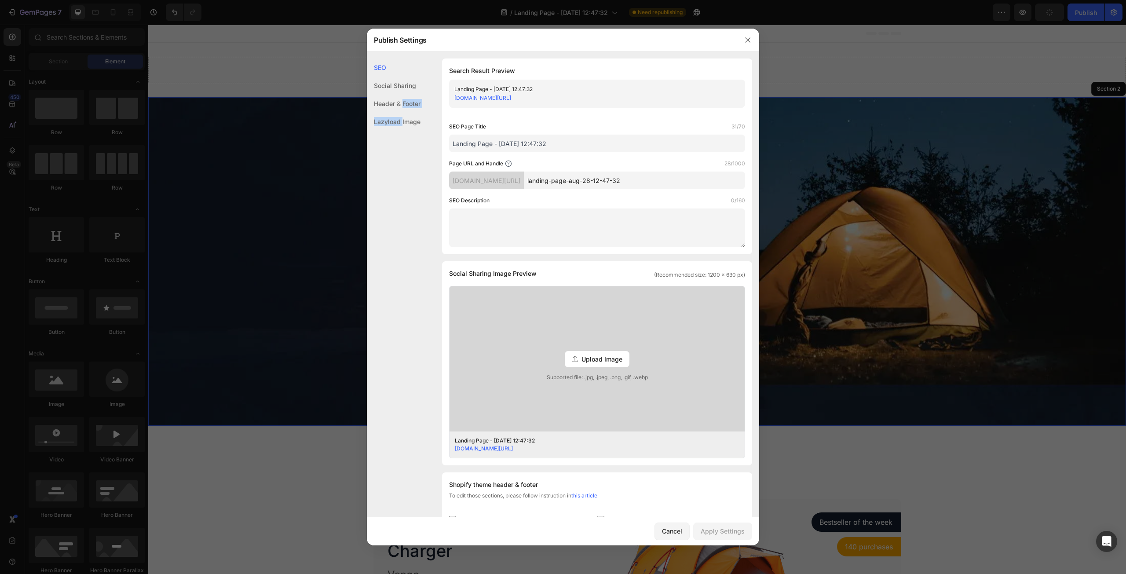
drag, startPoint x: 402, startPoint y: 112, endPoint x: 399, endPoint y: 123, distance: 11.1
click at [402, 114] on div "SEO Social Sharing Header & Footer Lazyload Image" at bounding box center [394, 316] width 54 height 517
click at [399, 123] on div "Lazyload Image" at bounding box center [394, 122] width 54 height 18
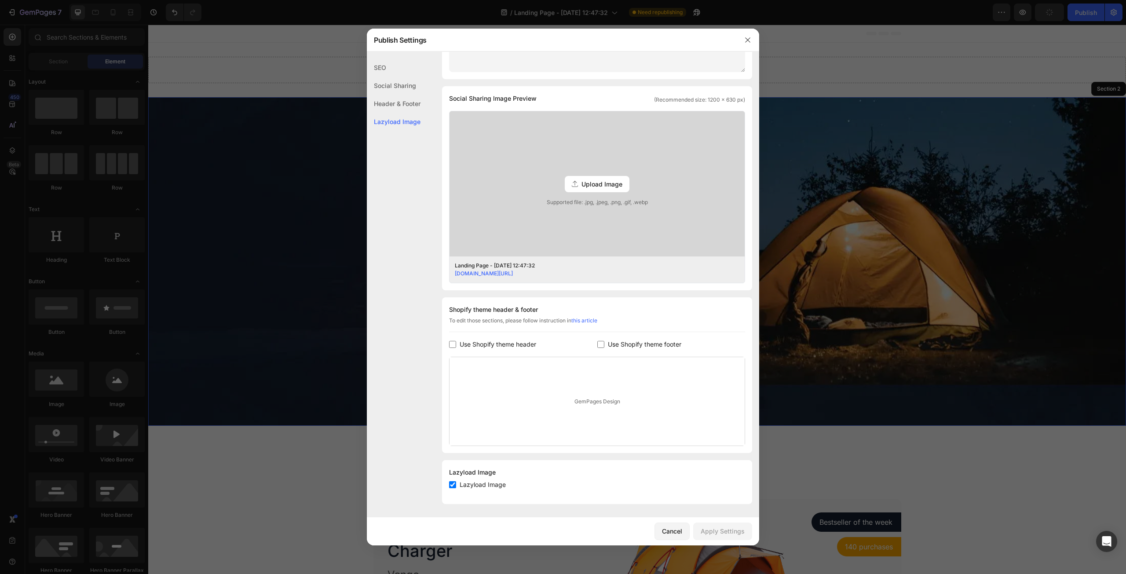
scroll to position [176, 0]
drag, startPoint x: 453, startPoint y: 483, endPoint x: 458, endPoint y: 483, distance: 4.4
click at [453, 483] on input "checkbox" at bounding box center [452, 483] width 7 height 7
checkbox input "false"
click at [707, 532] on div "Apply Settings" at bounding box center [722, 530] width 44 height 9
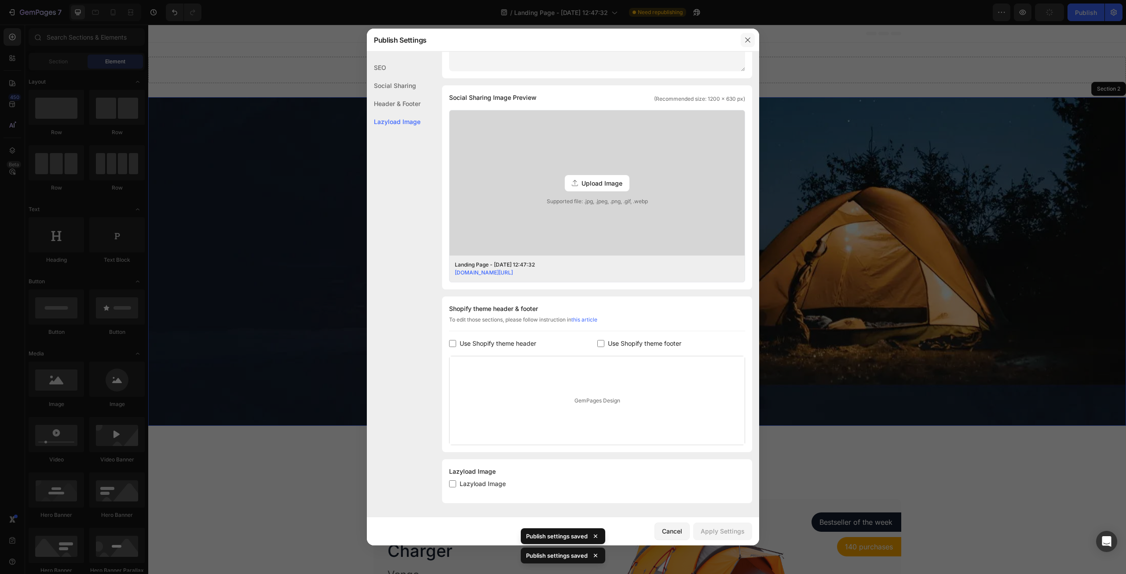
drag, startPoint x: 746, startPoint y: 39, endPoint x: 593, endPoint y: 74, distance: 157.0
click at [746, 39] on icon "button" at bounding box center [747, 39] width 7 height 7
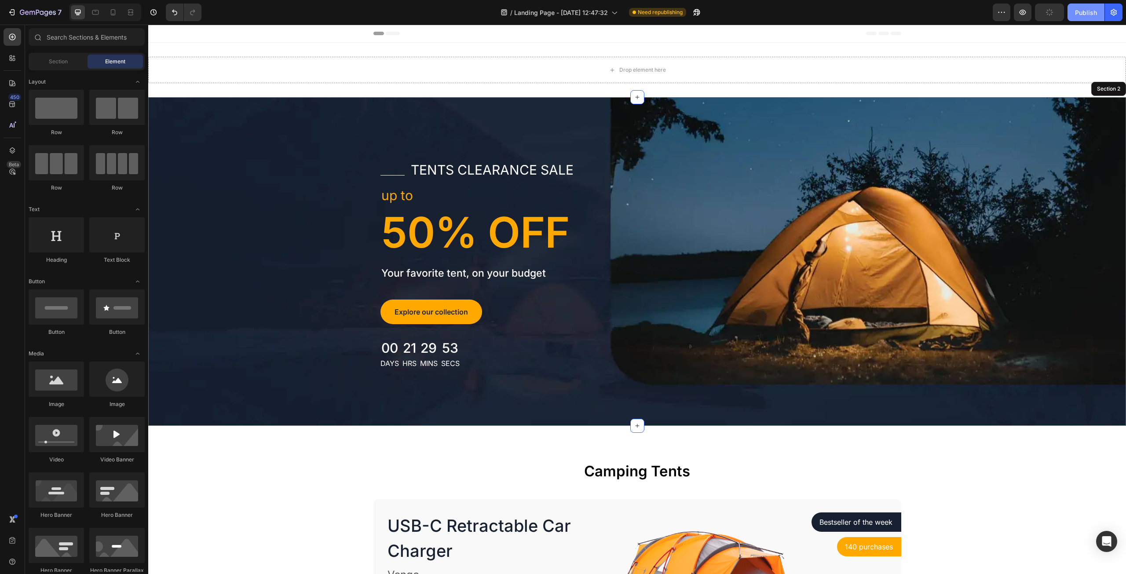
click at [1093, 16] on div "Publish" at bounding box center [1086, 12] width 22 height 9
click at [1026, 15] on icon "button" at bounding box center [1022, 12] width 9 height 9
click at [1054, 16] on div "Save" at bounding box center [1049, 12] width 15 height 9
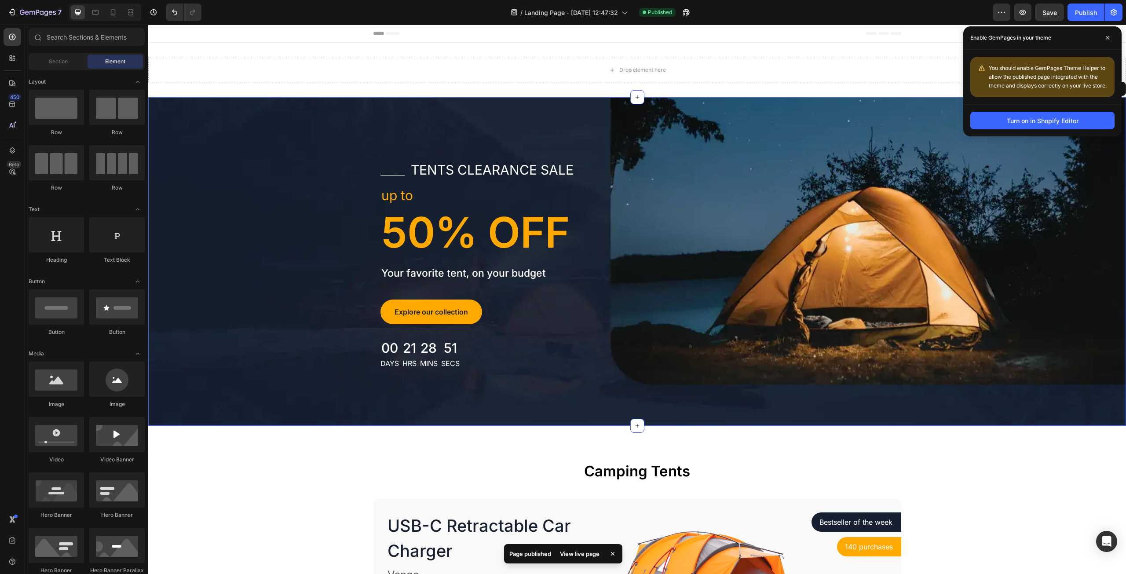
click at [933, 8] on div "/ Landing Page - [DATE] 12:47:32 Published" at bounding box center [600, 13] width 784 height 18
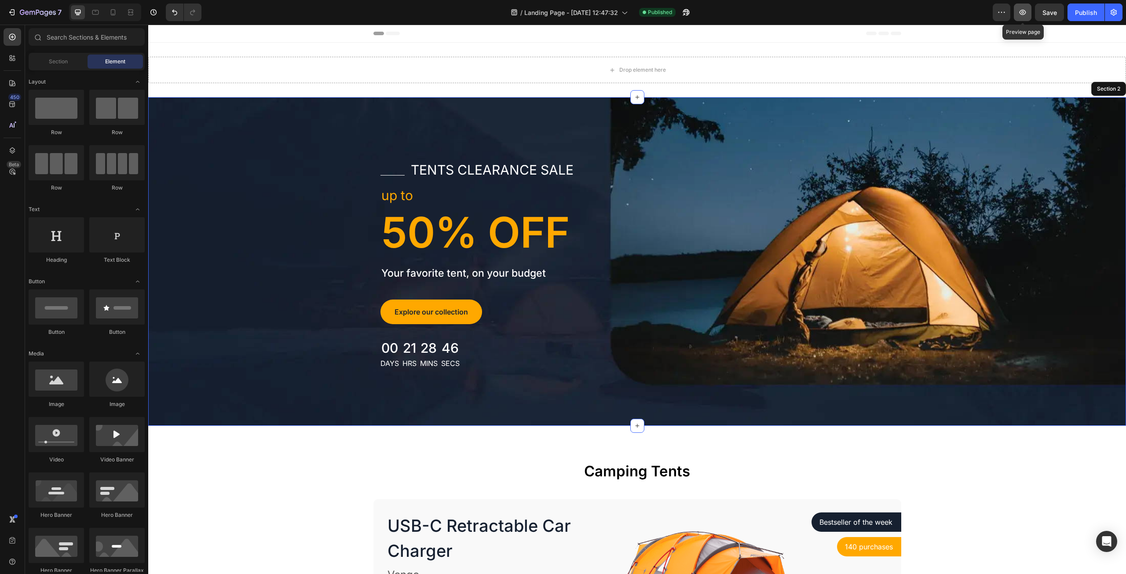
click at [1015, 14] on button "button" at bounding box center [1023, 13] width 18 height 18
